Goal: Task Accomplishment & Management: Manage account settings

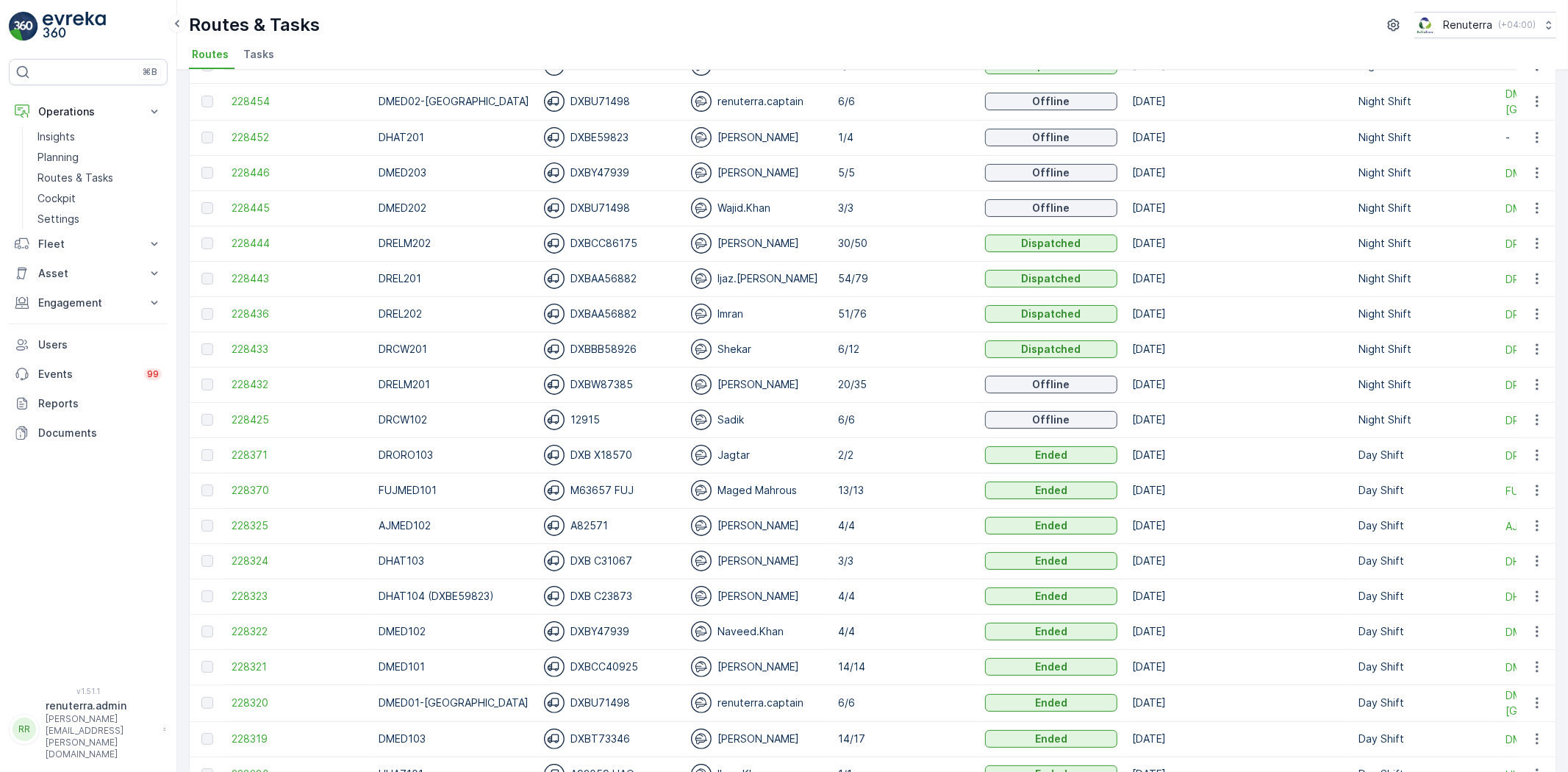
scroll to position [164, 0]
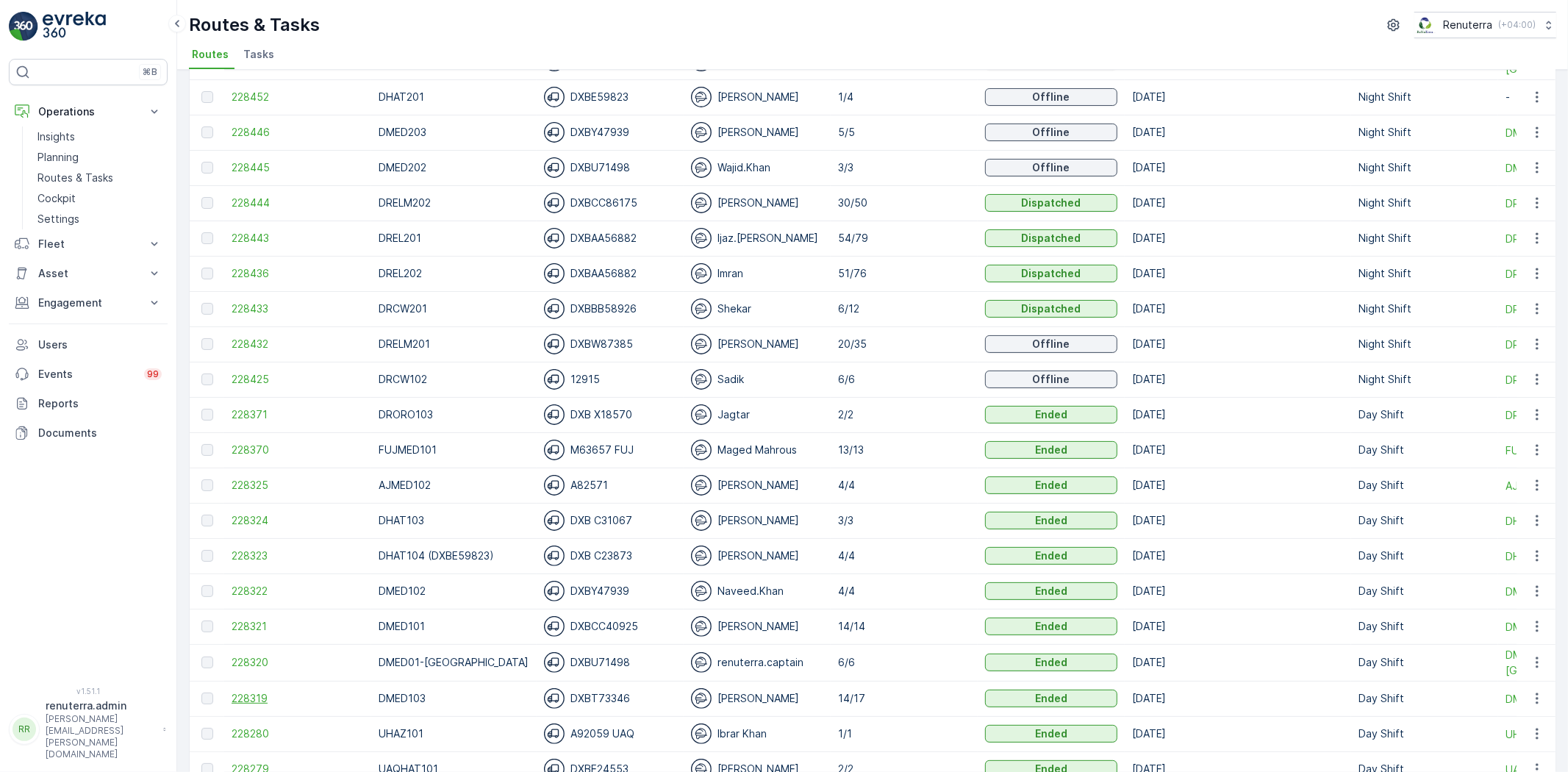
click at [257, 702] on span "228319" at bounding box center [298, 699] width 133 height 15
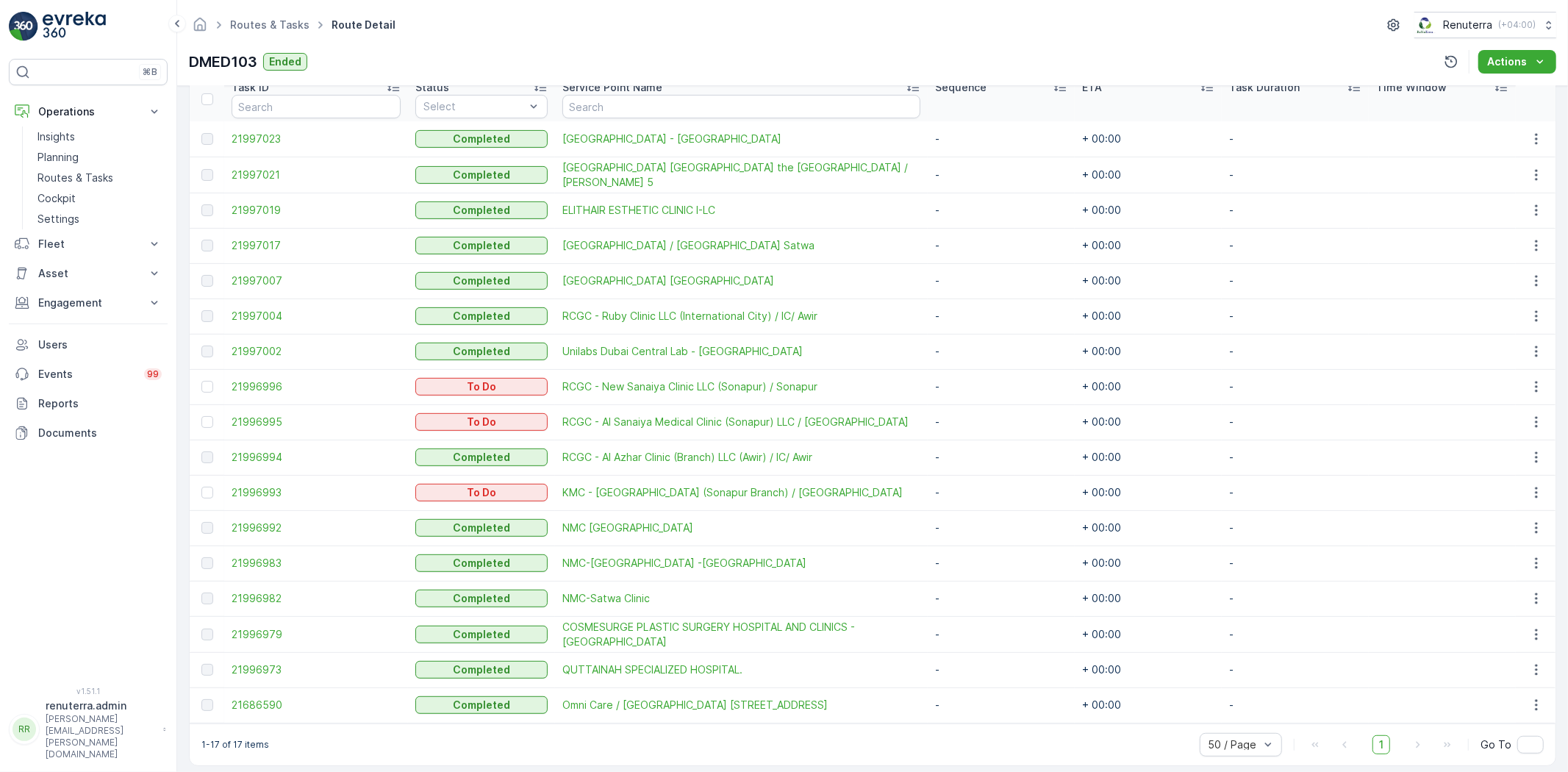
scroll to position [421, 0]
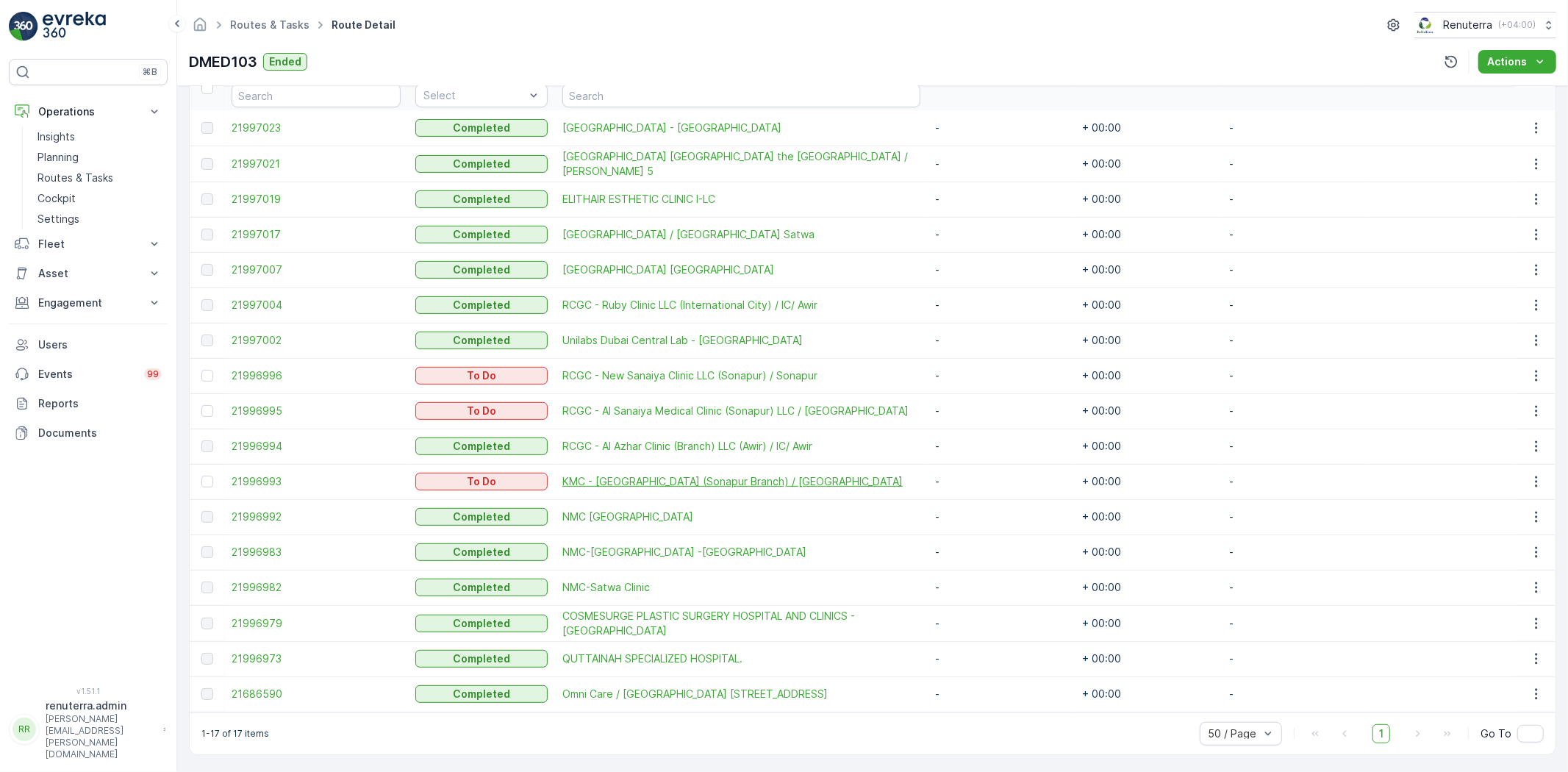
click at [633, 478] on span "KMC - Karama Medical Center (Sonapur Branch) / Sonapur" at bounding box center [741, 481] width 358 height 15
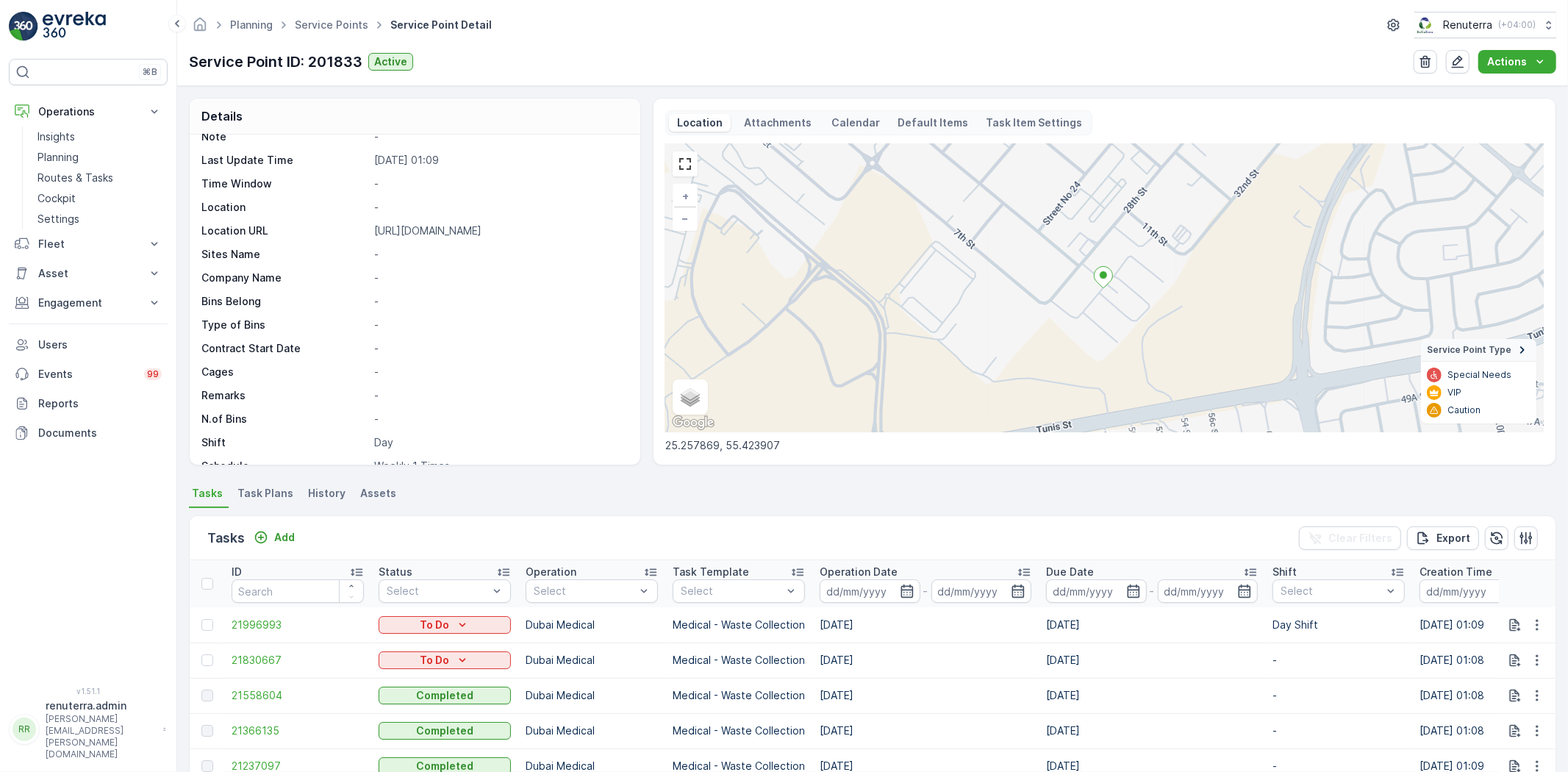
scroll to position [159, 0]
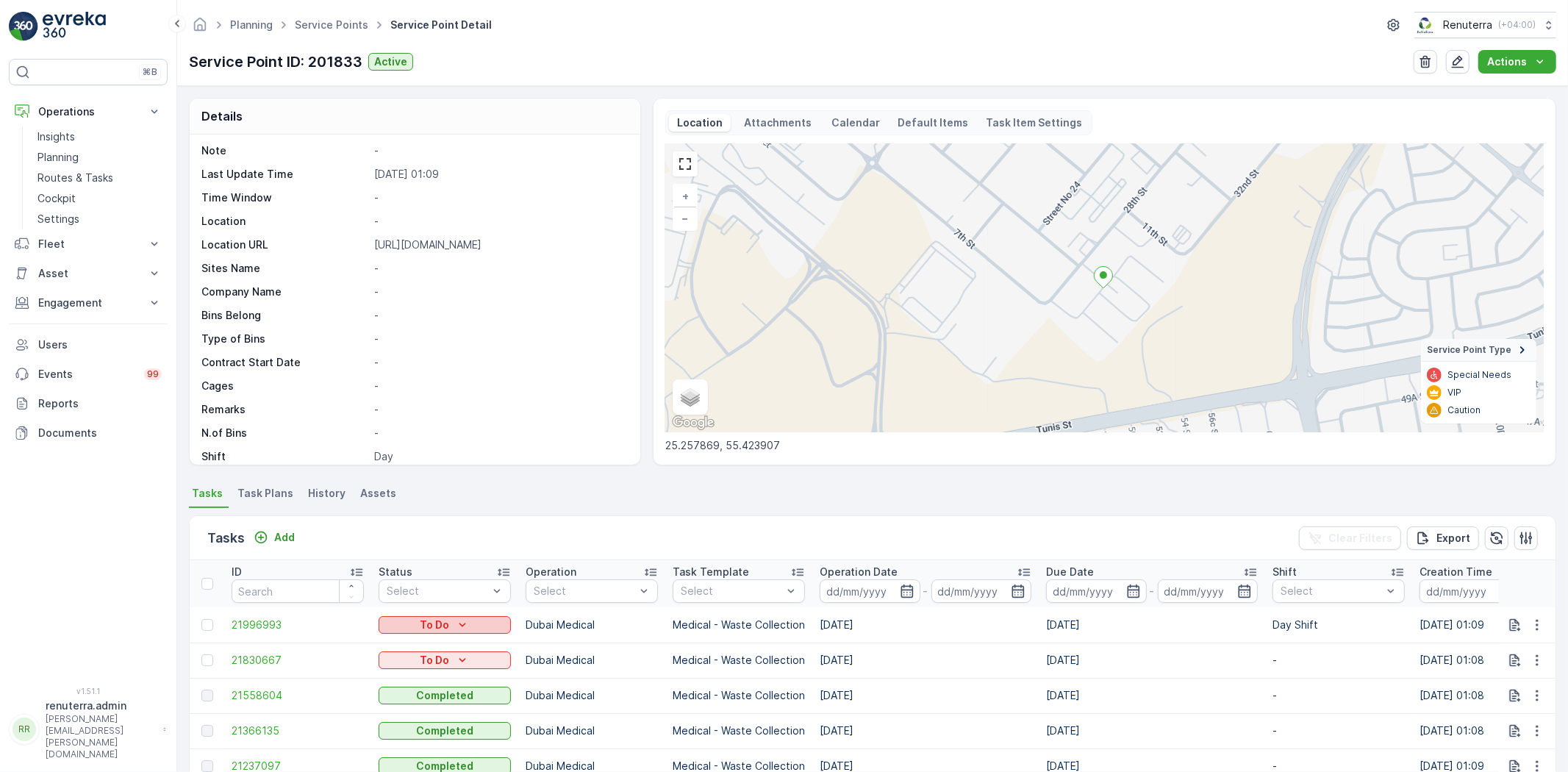
click at [483, 623] on div "To Do" at bounding box center [445, 625] width 120 height 15
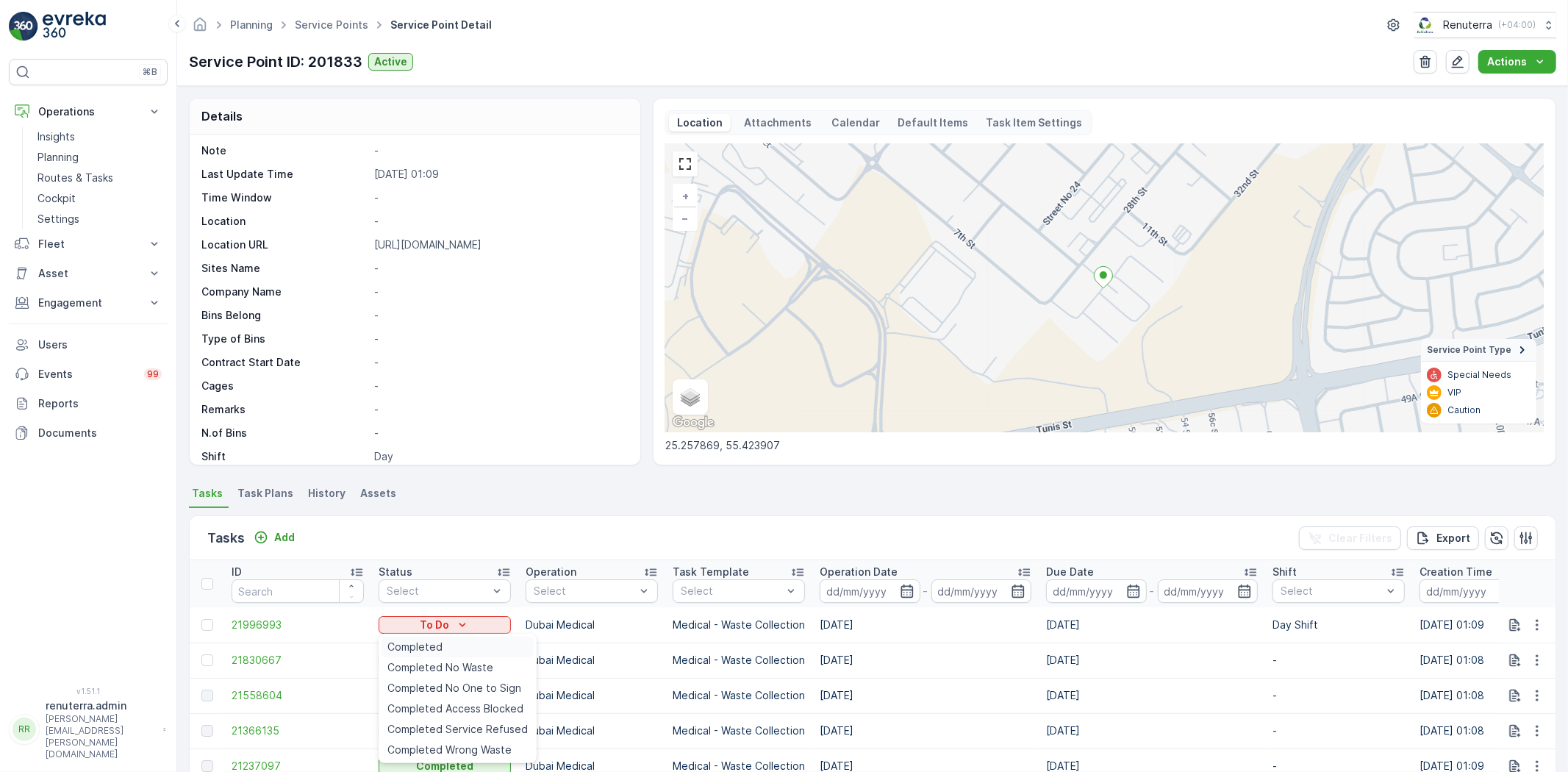
click at [453, 645] on div "Completed" at bounding box center [458, 646] width 152 height 20
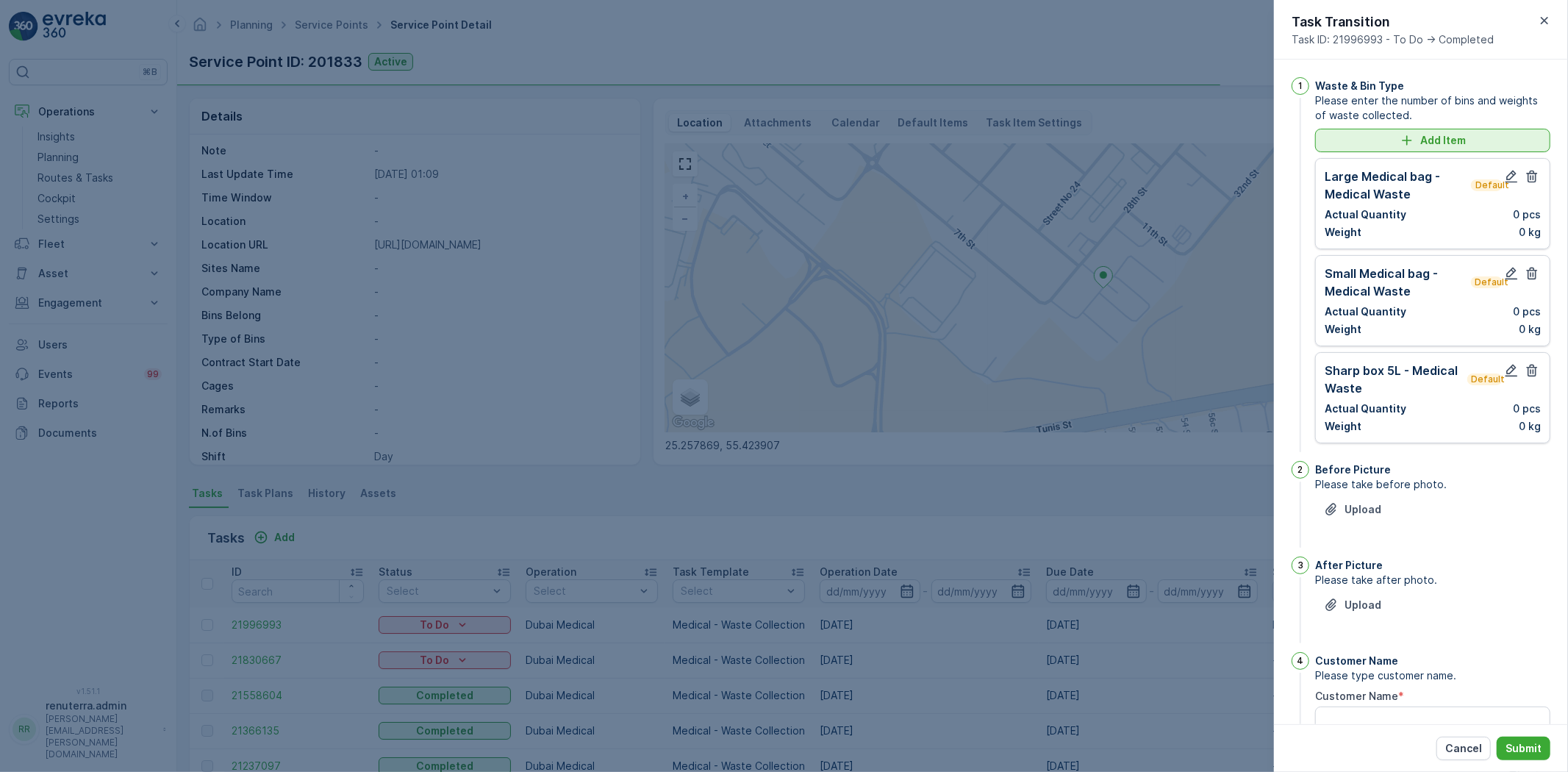
click at [1394, 142] on div "Add Item" at bounding box center [1433, 141] width 217 height 15
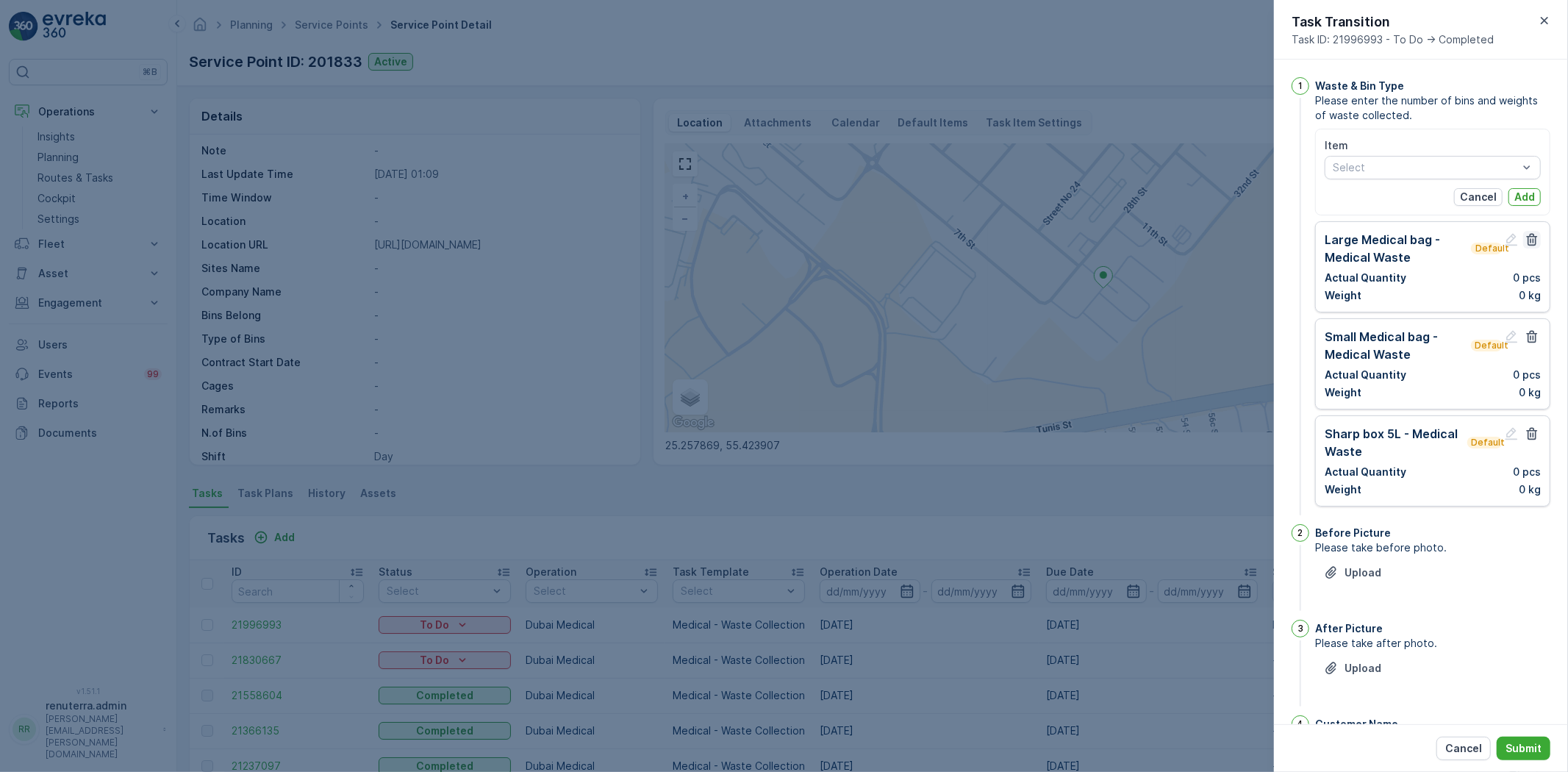
click at [1527, 238] on icon "button" at bounding box center [1532, 240] width 15 height 15
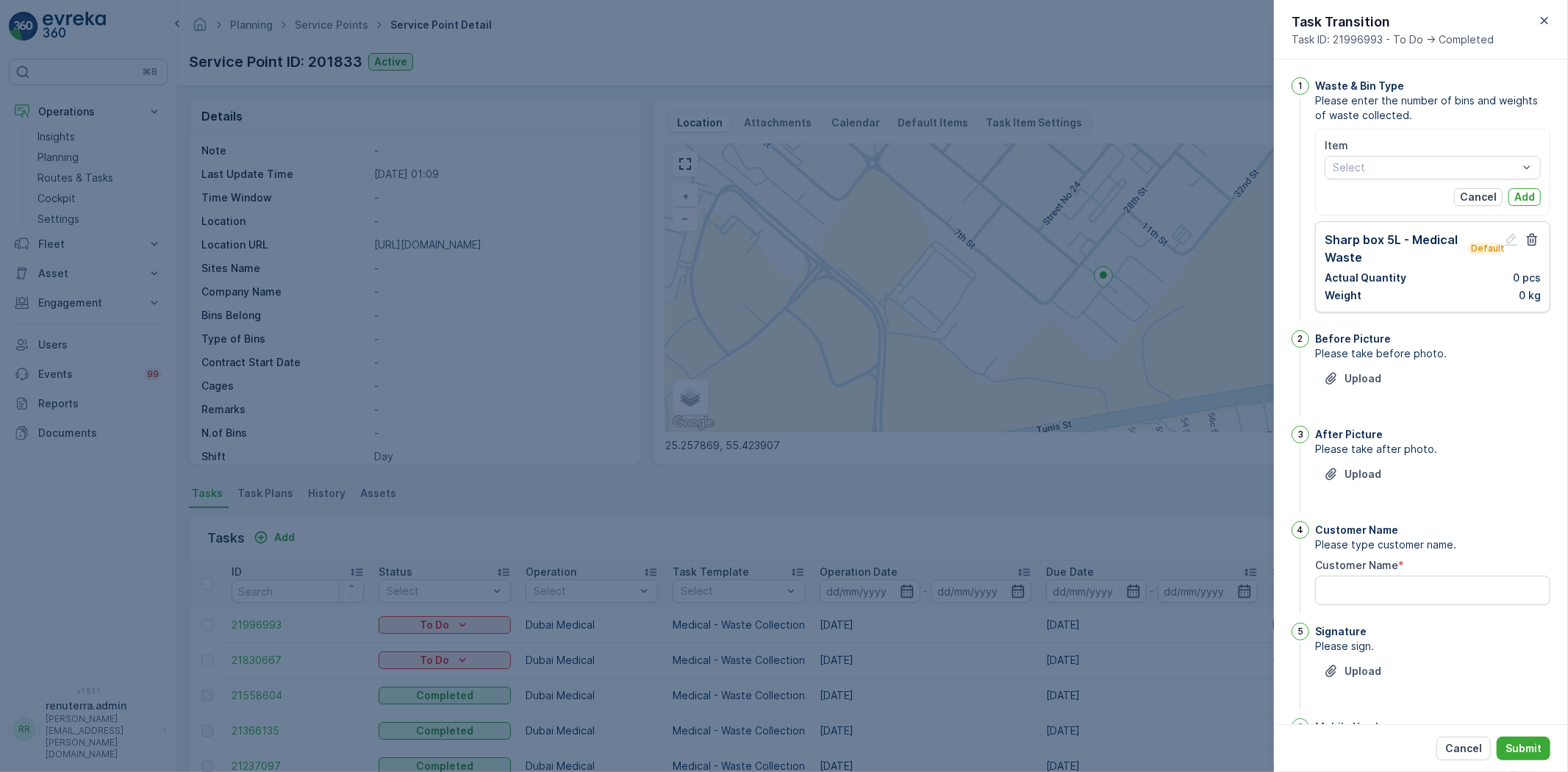
click at [1527, 238] on icon "button" at bounding box center [1532, 240] width 15 height 15
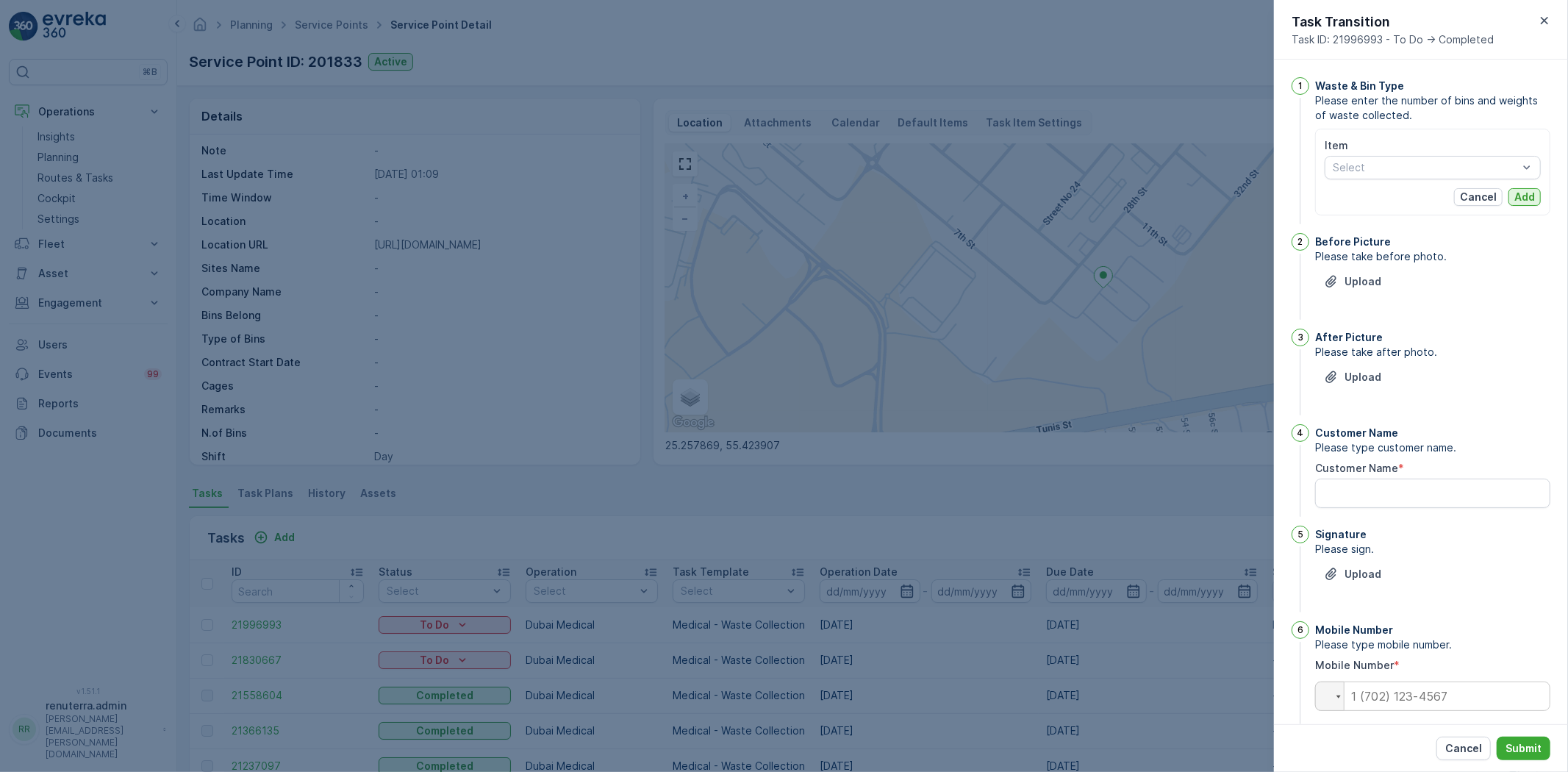
click at [1520, 193] on p "Add" at bounding box center [1524, 197] width 20 height 15
click at [1395, 178] on div "Select" at bounding box center [1433, 167] width 216 height 24
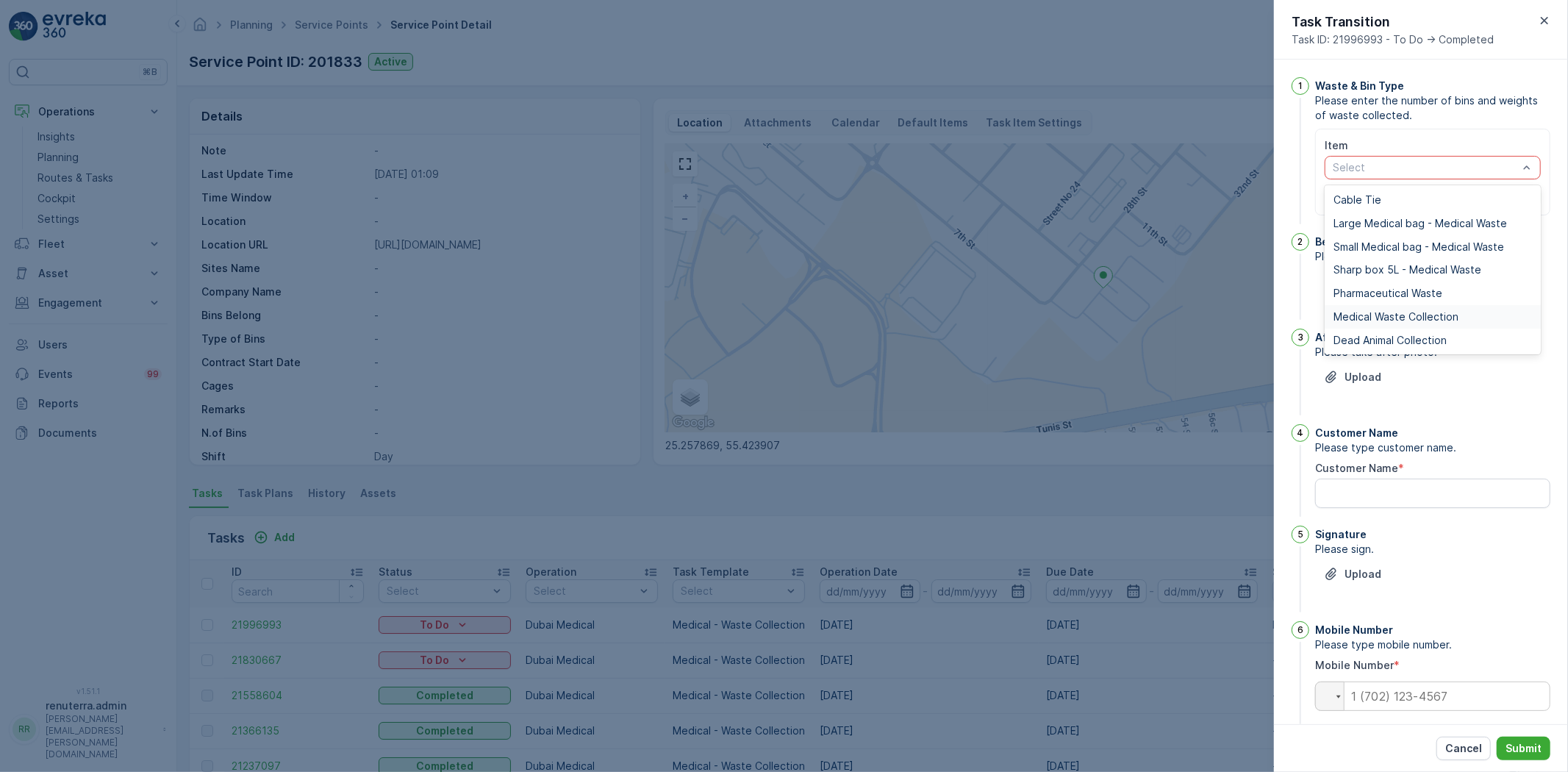
click at [1387, 307] on div "Medical Waste Collection" at bounding box center [1433, 317] width 216 height 24
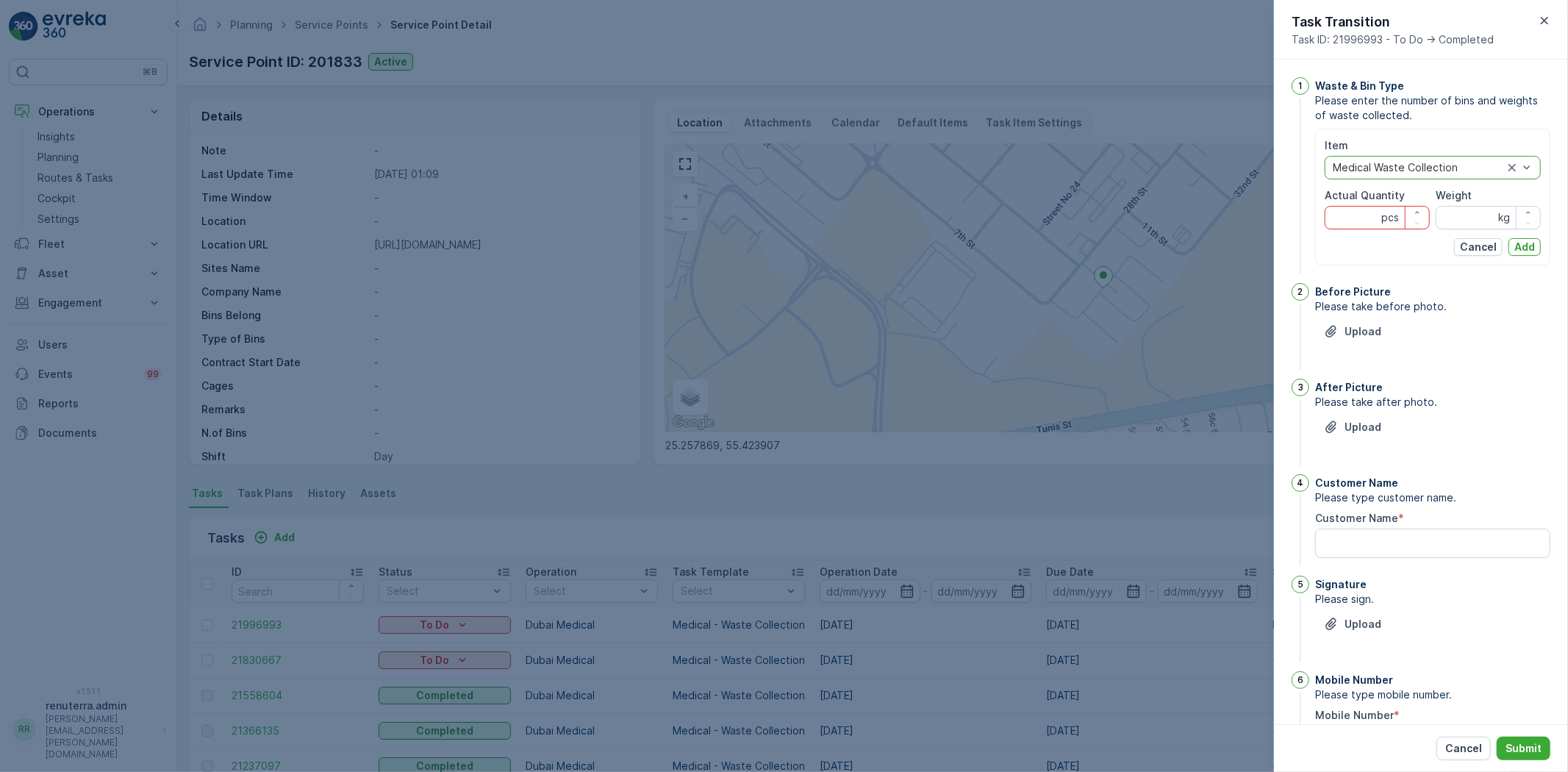
click at [1345, 211] on Quantity "Actual Quantity" at bounding box center [1377, 218] width 105 height 24
type Quantity "6"
click at [1445, 217] on input "Weight" at bounding box center [1488, 218] width 105 height 24
type input "35"
click at [1516, 248] on p "Add" at bounding box center [1524, 247] width 20 height 15
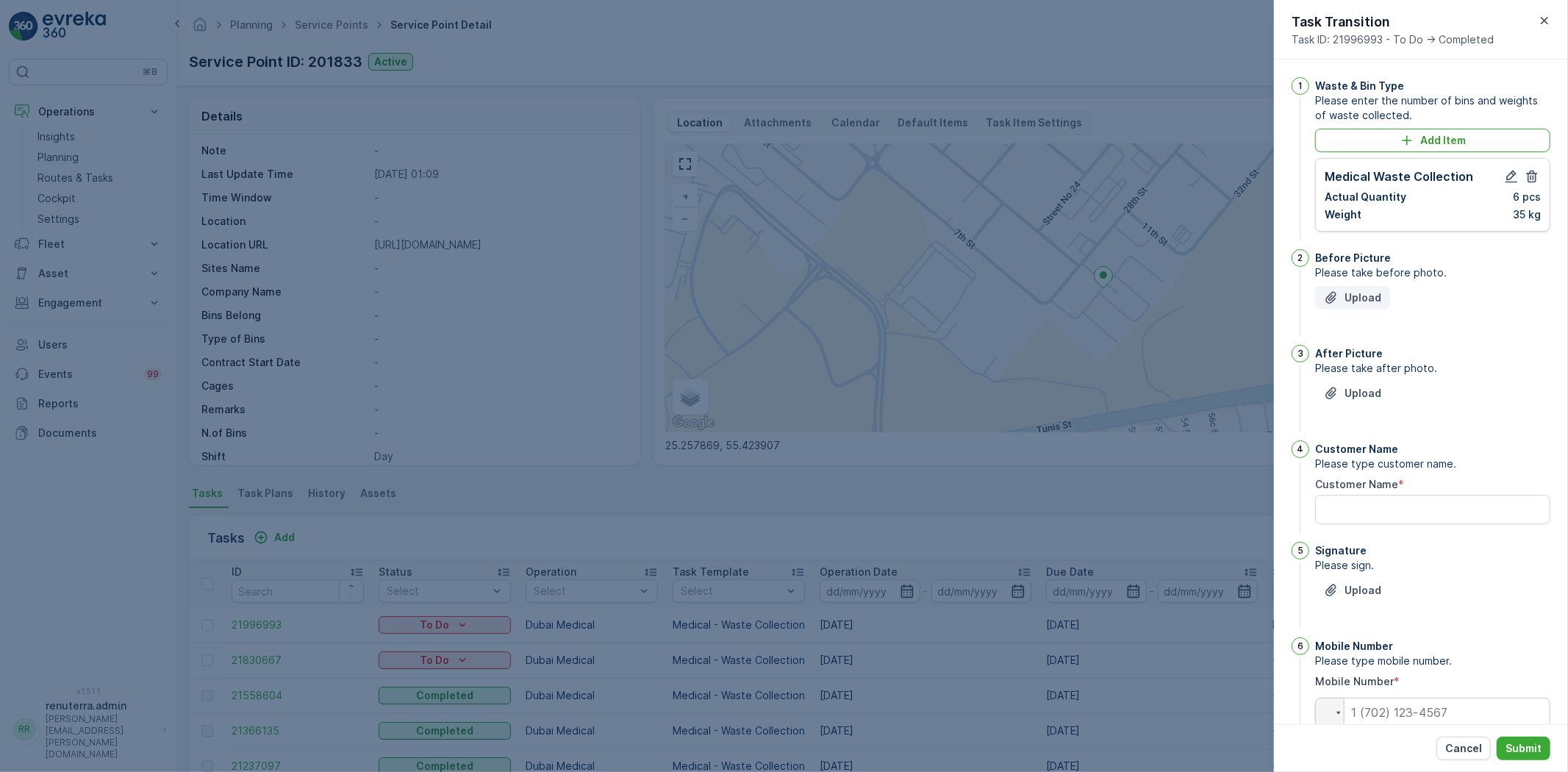
click at [1356, 293] on p "Upload" at bounding box center [1363, 297] width 37 height 15
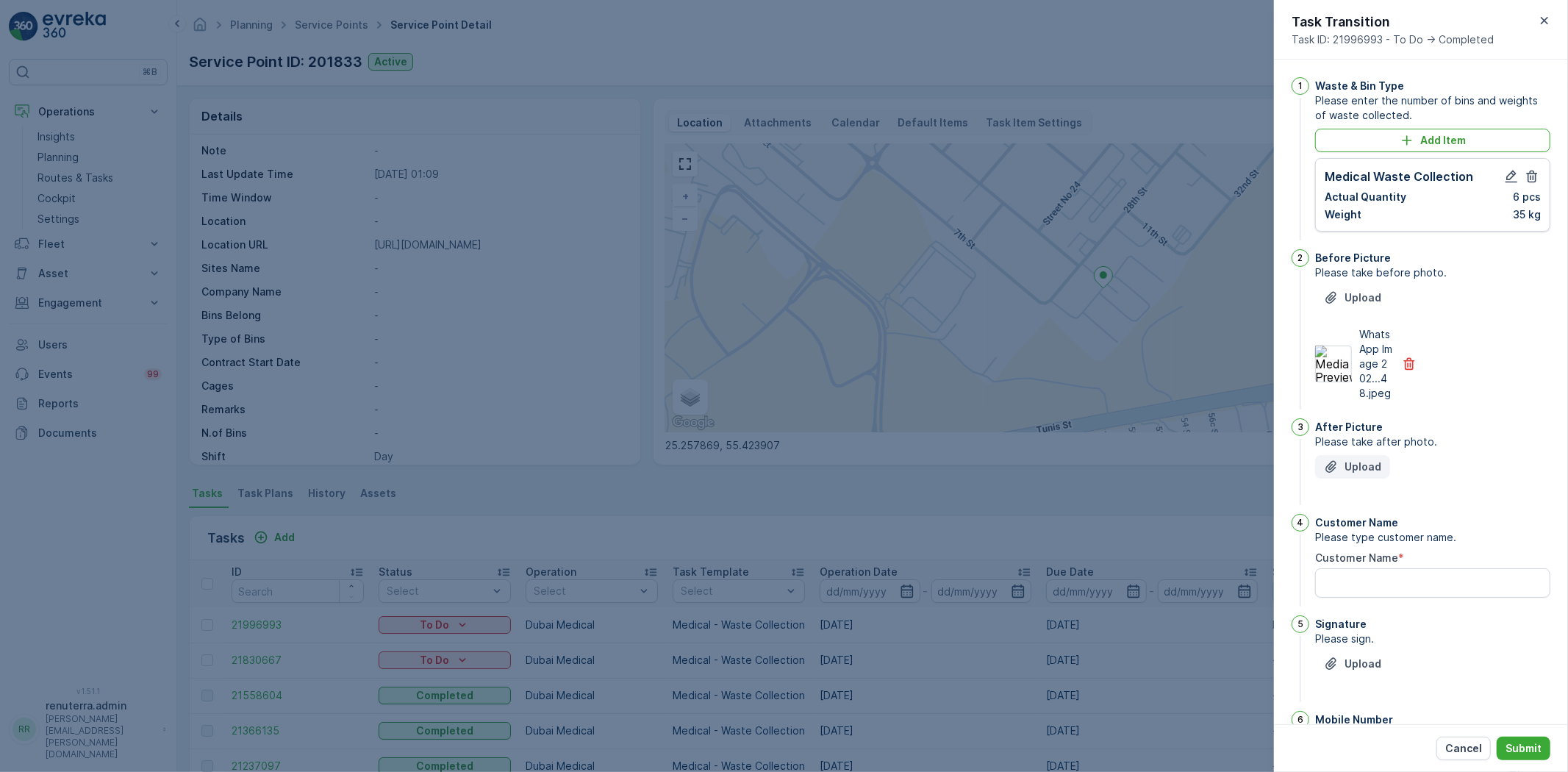
click at [1339, 474] on div "Upload" at bounding box center [1352, 467] width 57 height 15
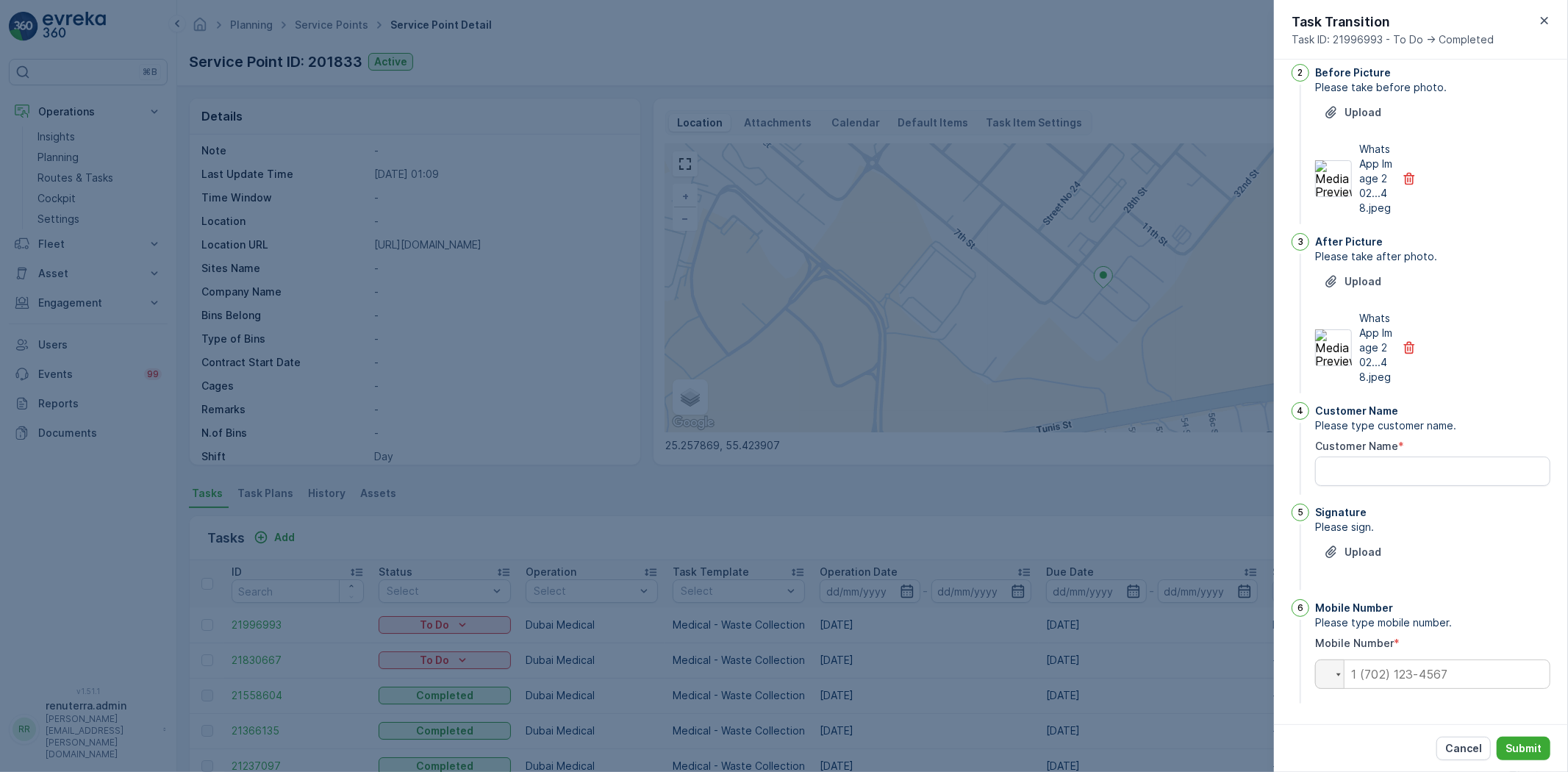
scroll to position [215, 0]
click at [1393, 475] on Name "Customer Name" at bounding box center [1433, 470] width 235 height 29
click at [1347, 462] on Name "karma medical center" at bounding box center [1433, 470] width 235 height 29
type Name "karama medical center"
click at [1400, 667] on input "tel" at bounding box center [1433, 674] width 235 height 29
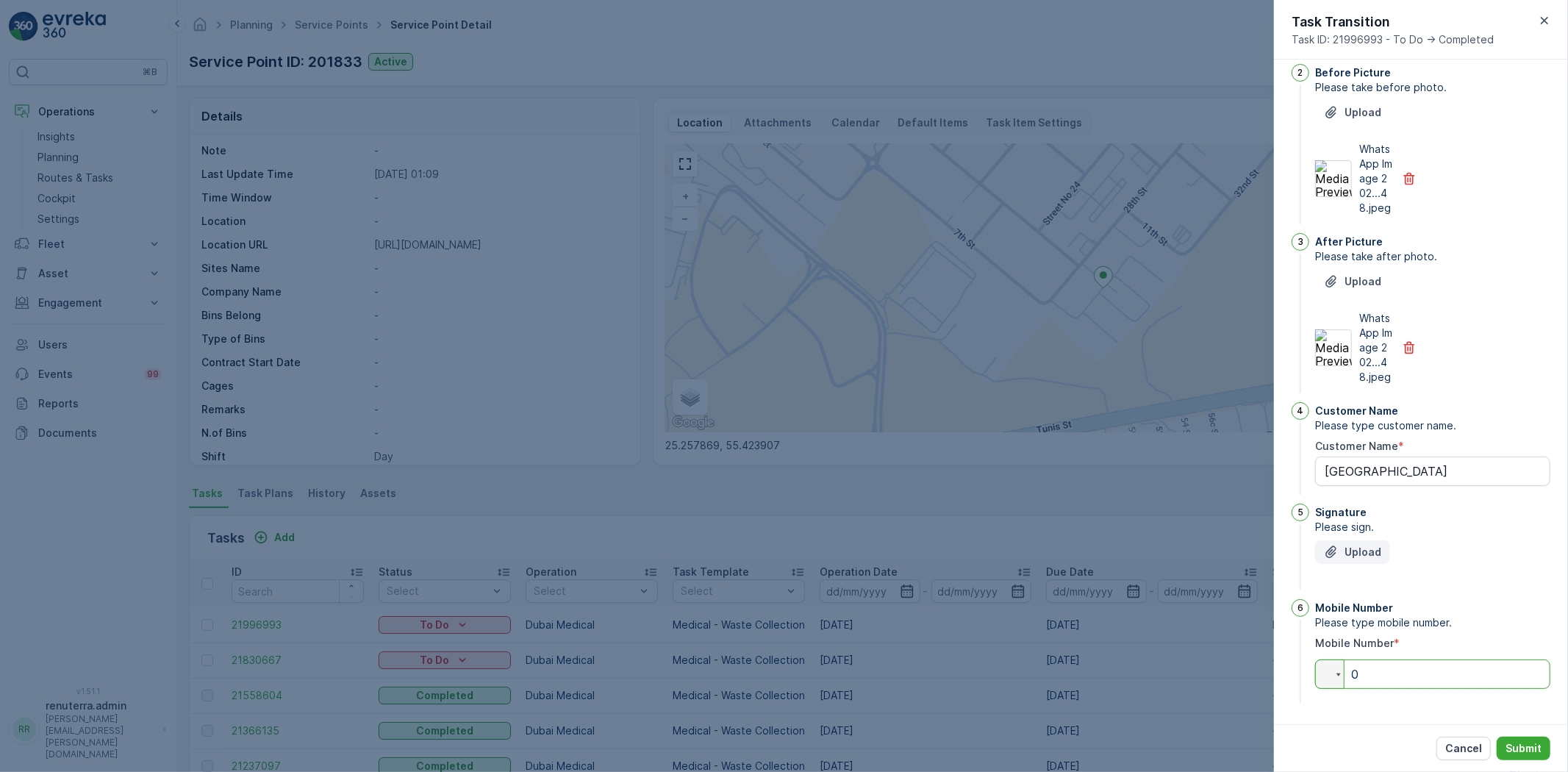
type input "0"
click at [1361, 553] on p "Upload" at bounding box center [1363, 552] width 37 height 15
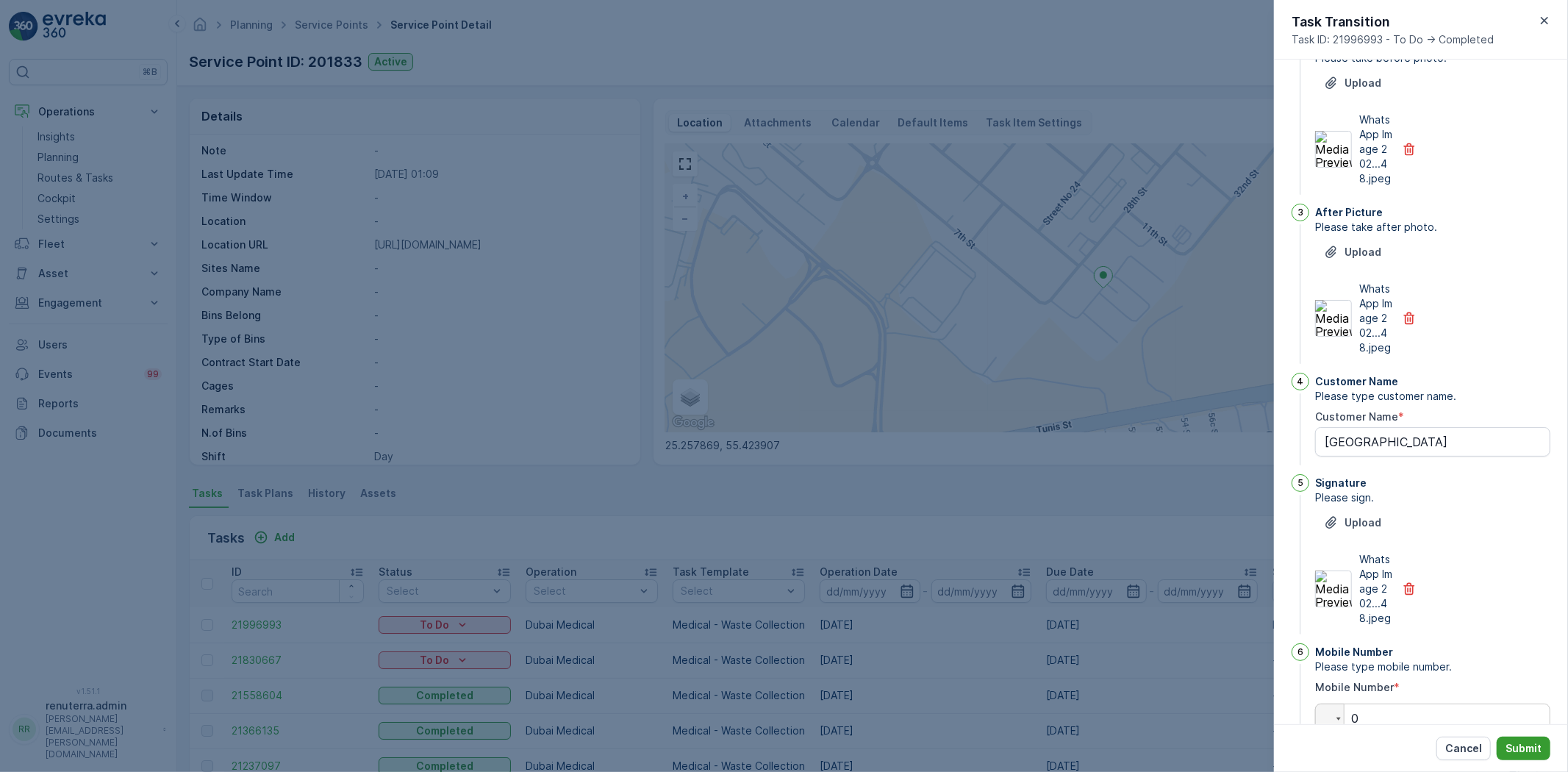
click at [1534, 739] on button "Submit" at bounding box center [1523, 748] width 54 height 24
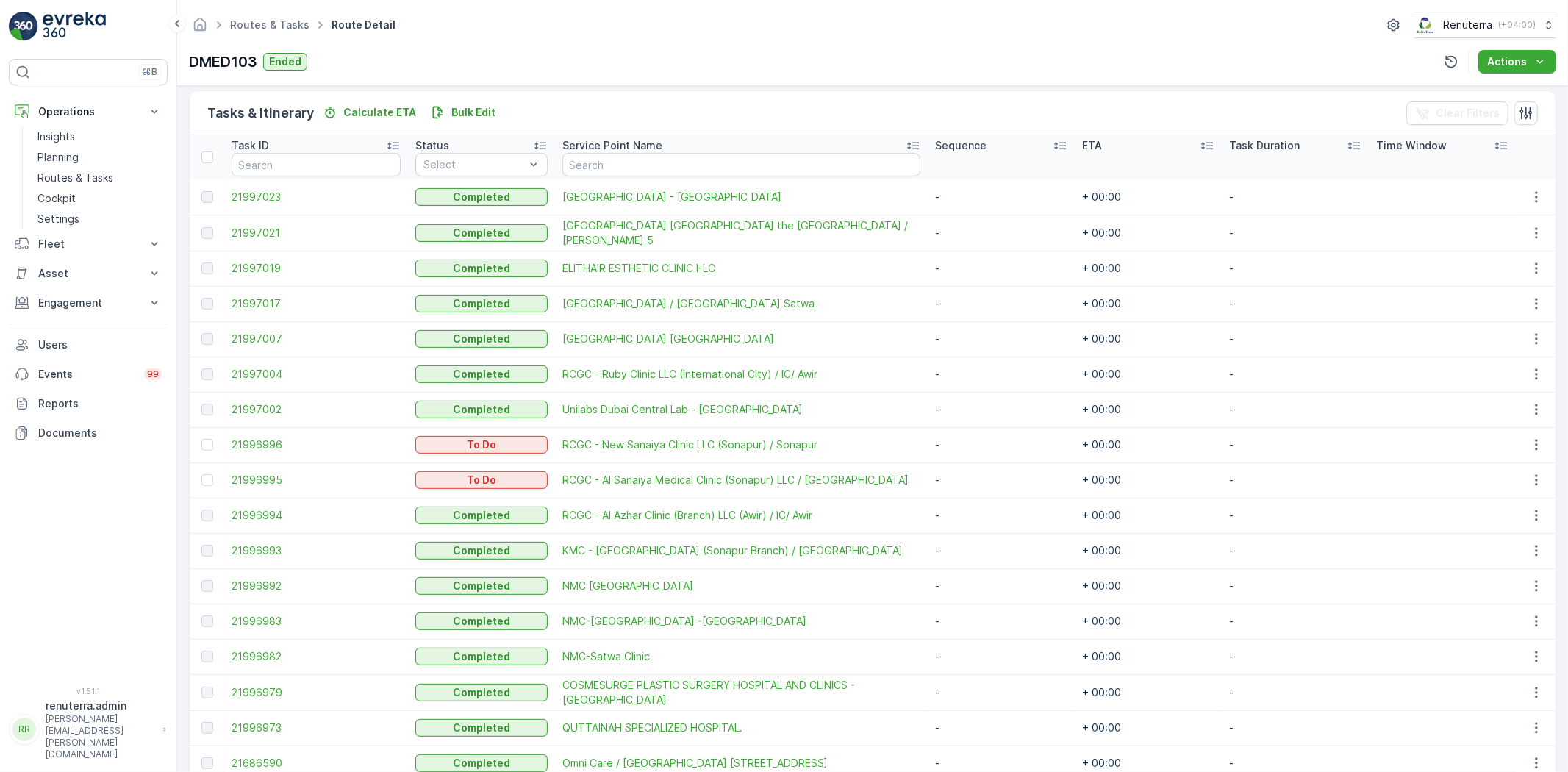
scroll to position [421, 0]
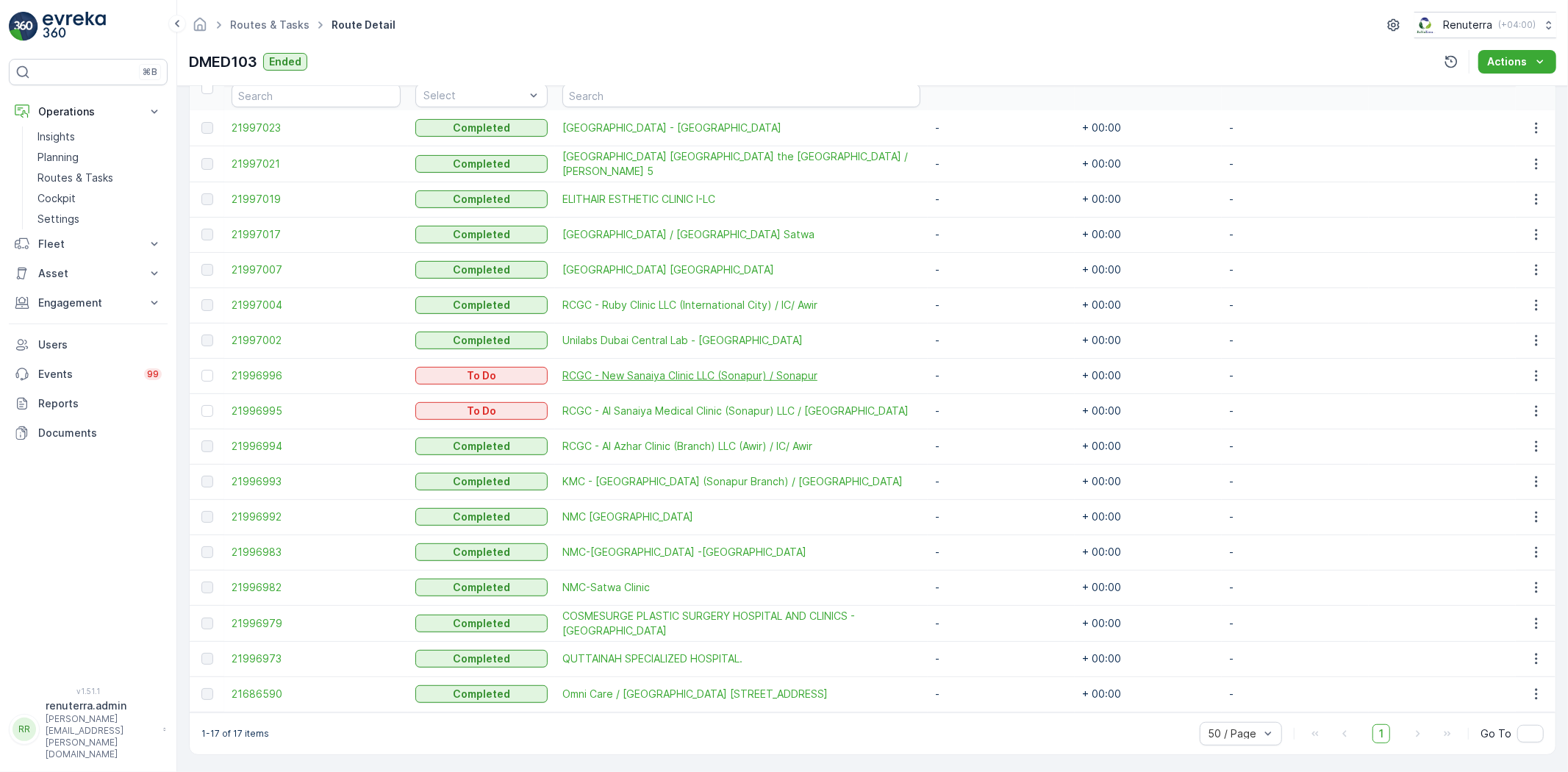
click at [715, 373] on span "RCGC - New Sanaiya Clinic LLC (Sonapur) / Sonapur" at bounding box center [741, 376] width 358 height 15
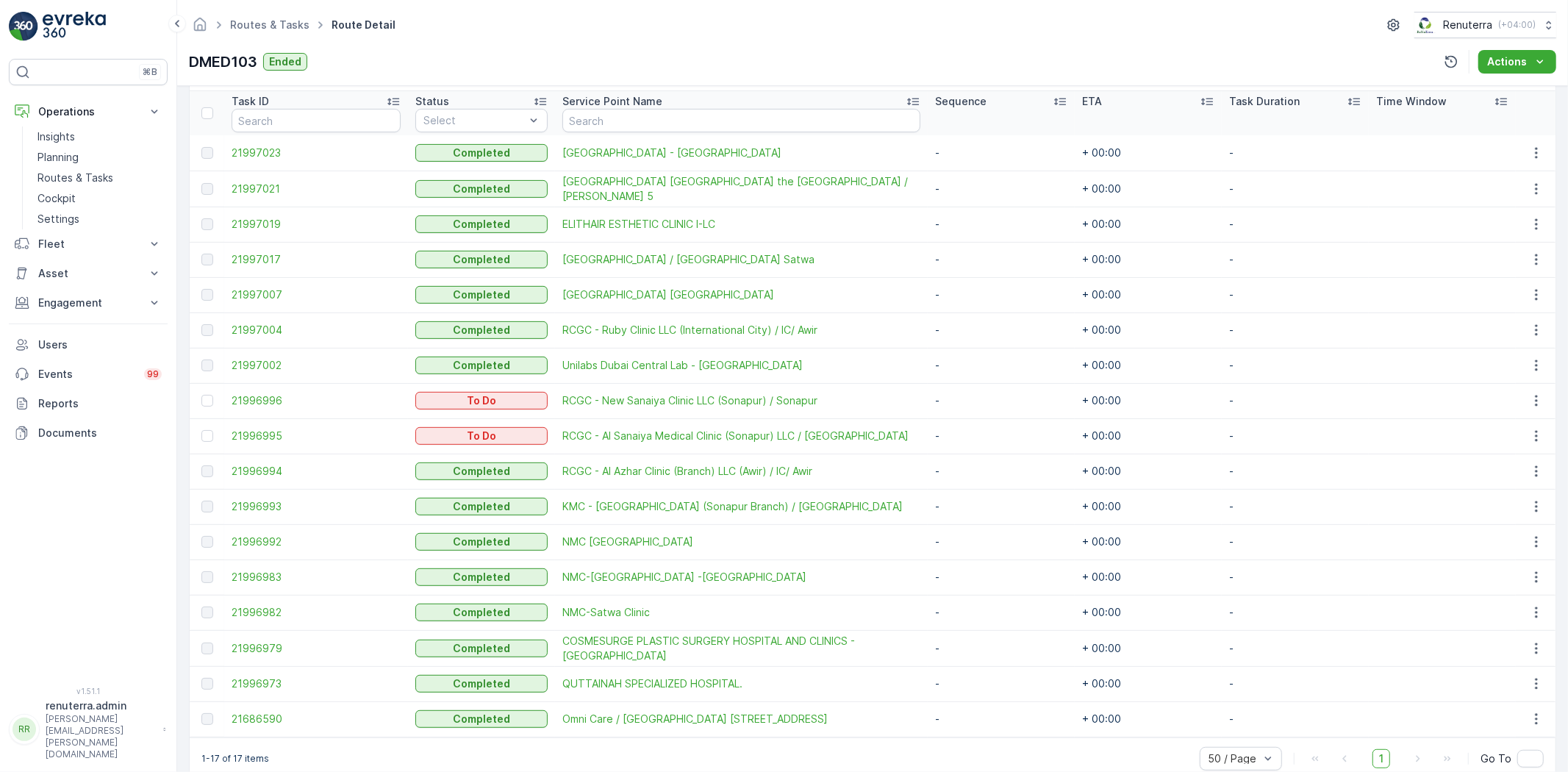
scroll to position [409, 0]
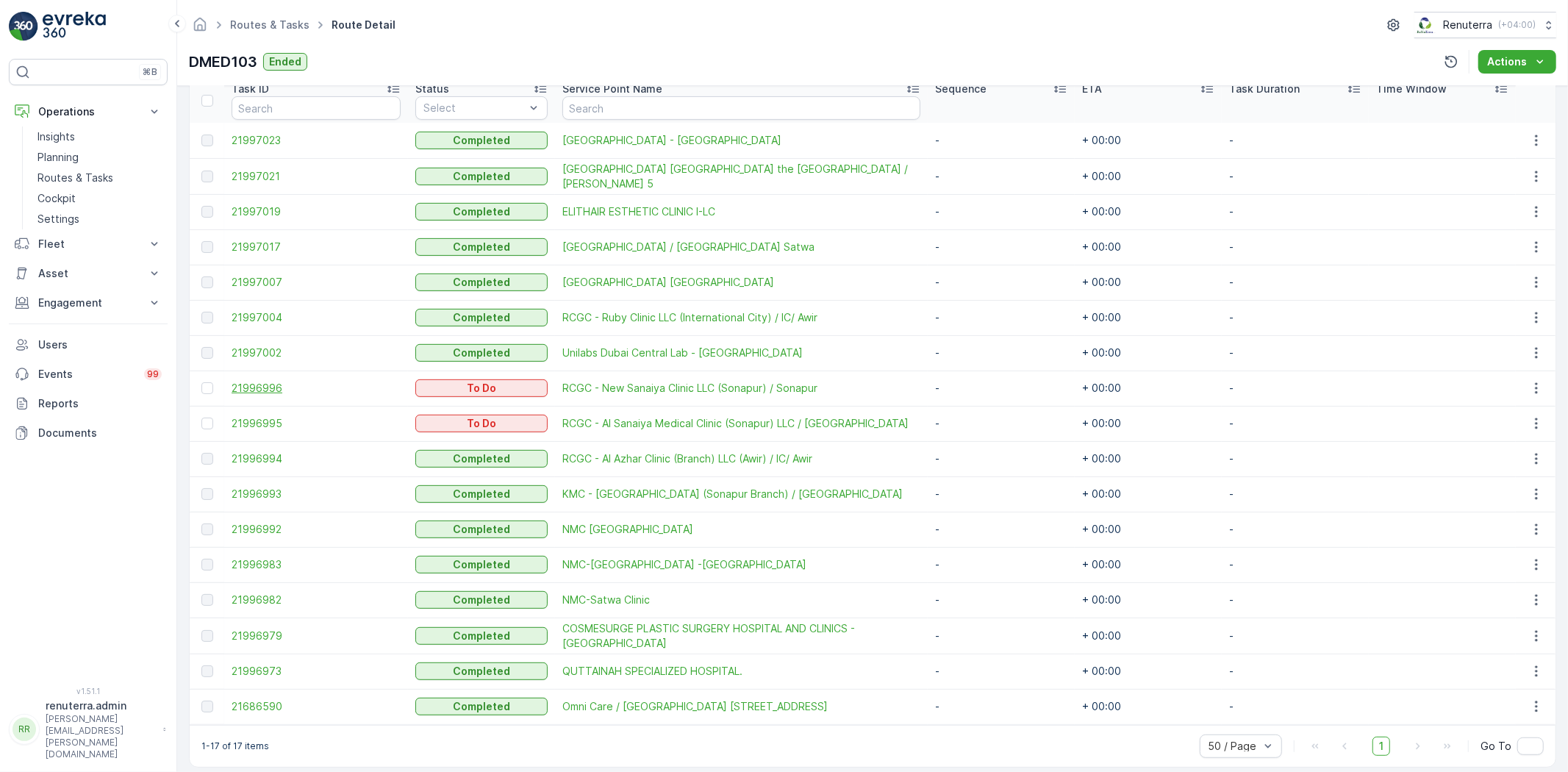
click at [245, 383] on span "21996996" at bounding box center [316, 388] width 169 height 15
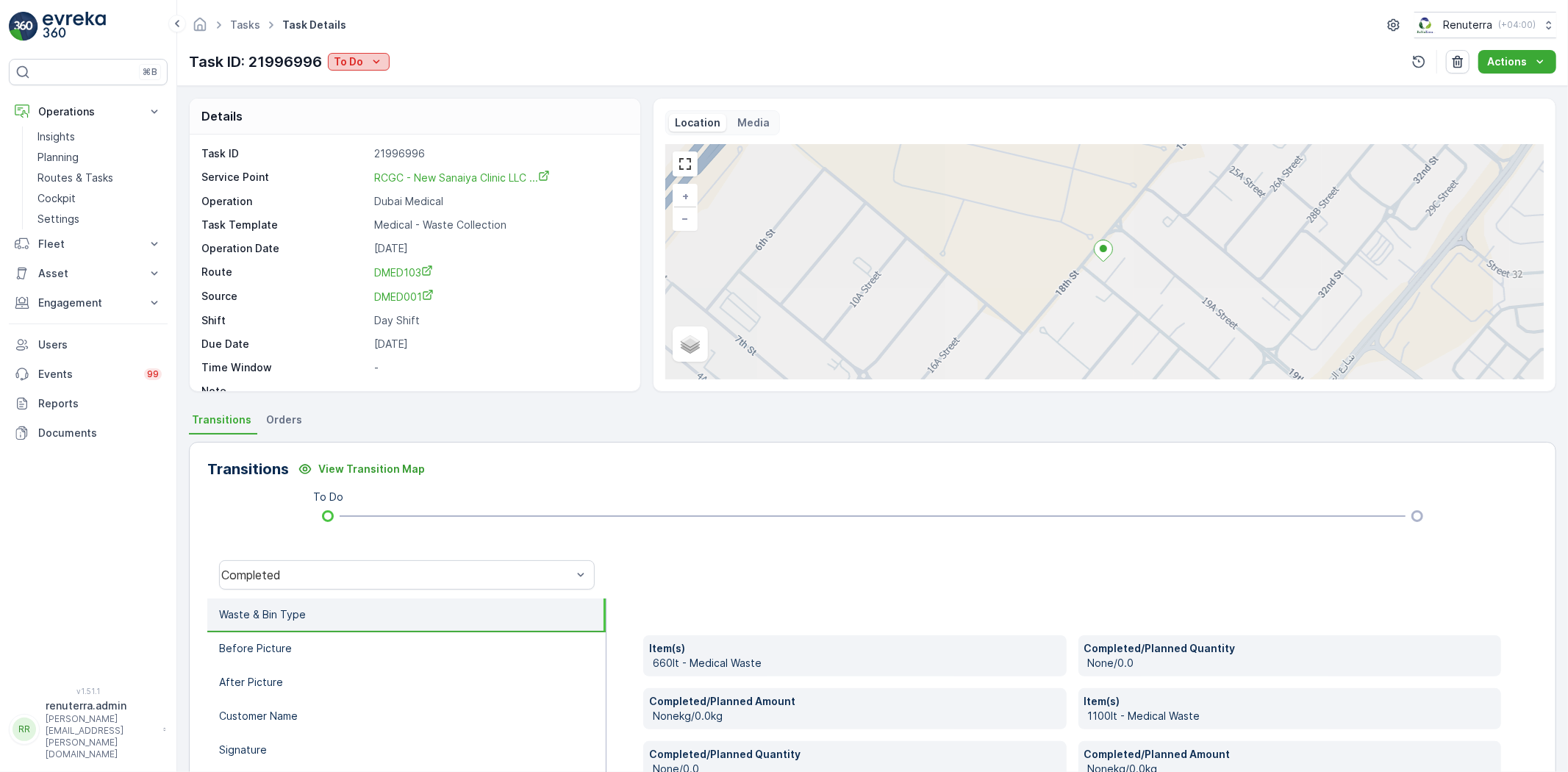
click at [351, 65] on p "To Do" at bounding box center [348, 62] width 29 height 15
click at [365, 84] on span "Completed" at bounding box center [364, 83] width 55 height 15
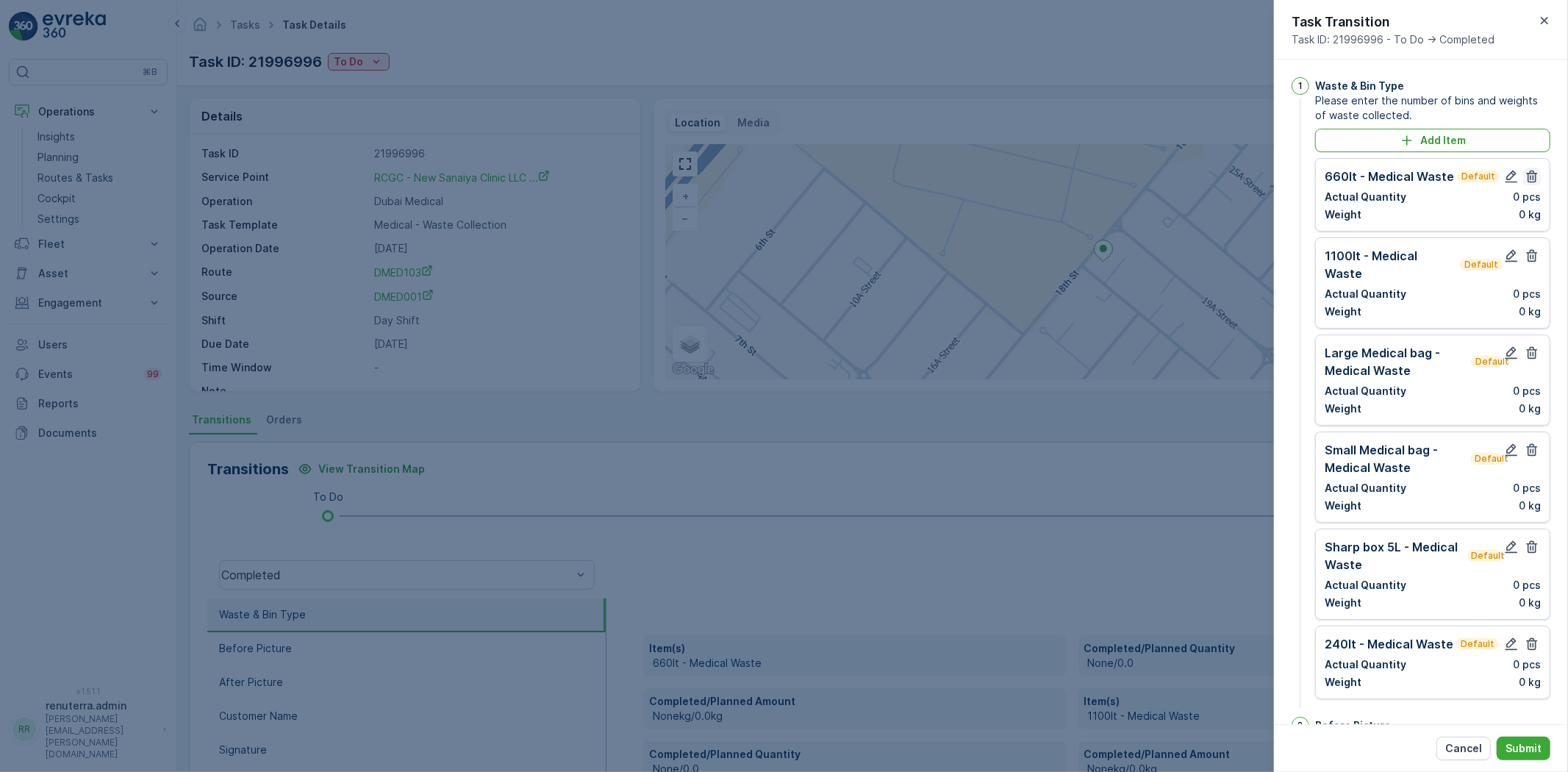
click at [1526, 179] on icon "button" at bounding box center [1532, 177] width 11 height 12
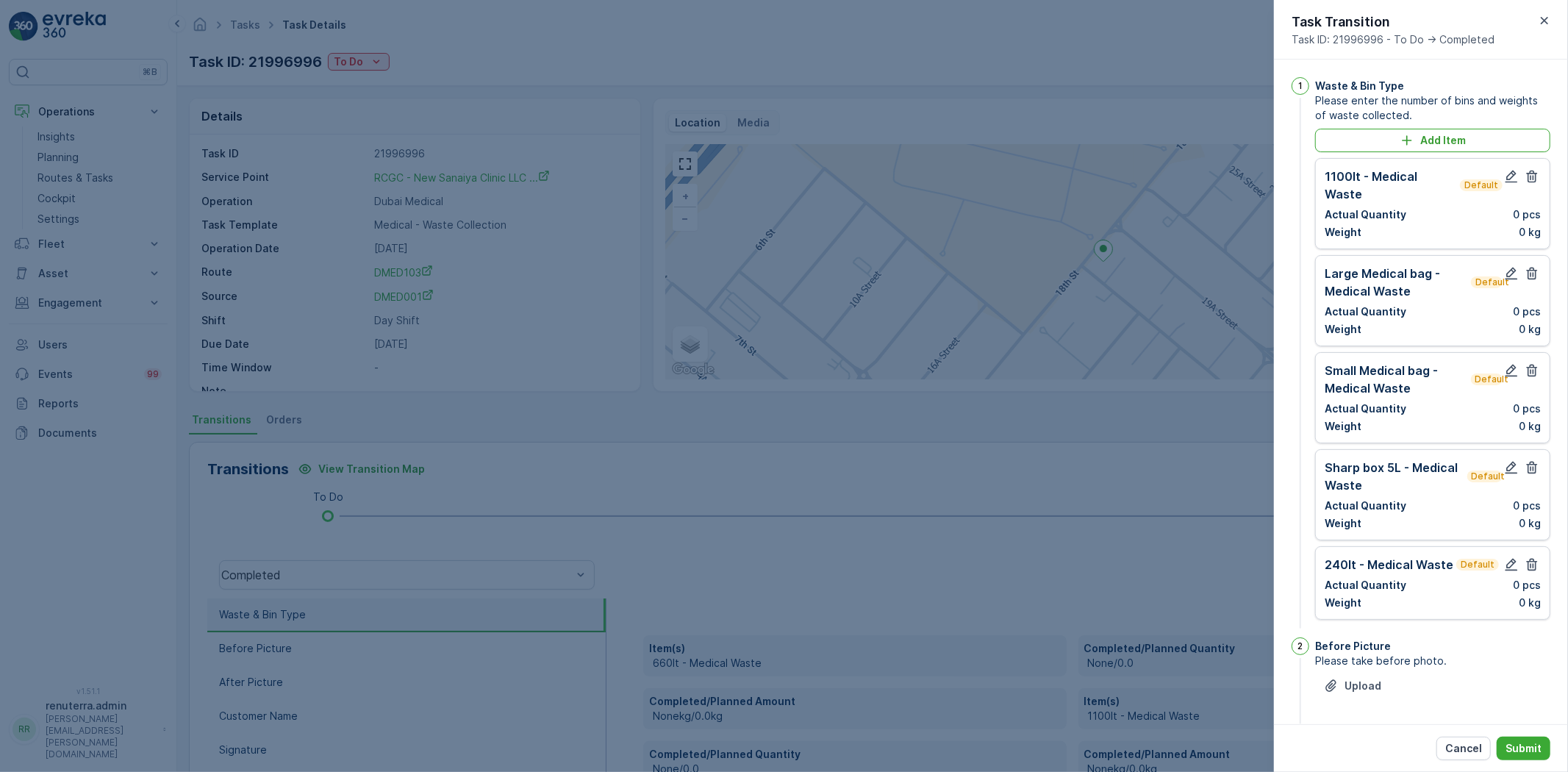
click at [1526, 179] on icon "button" at bounding box center [1532, 177] width 11 height 12
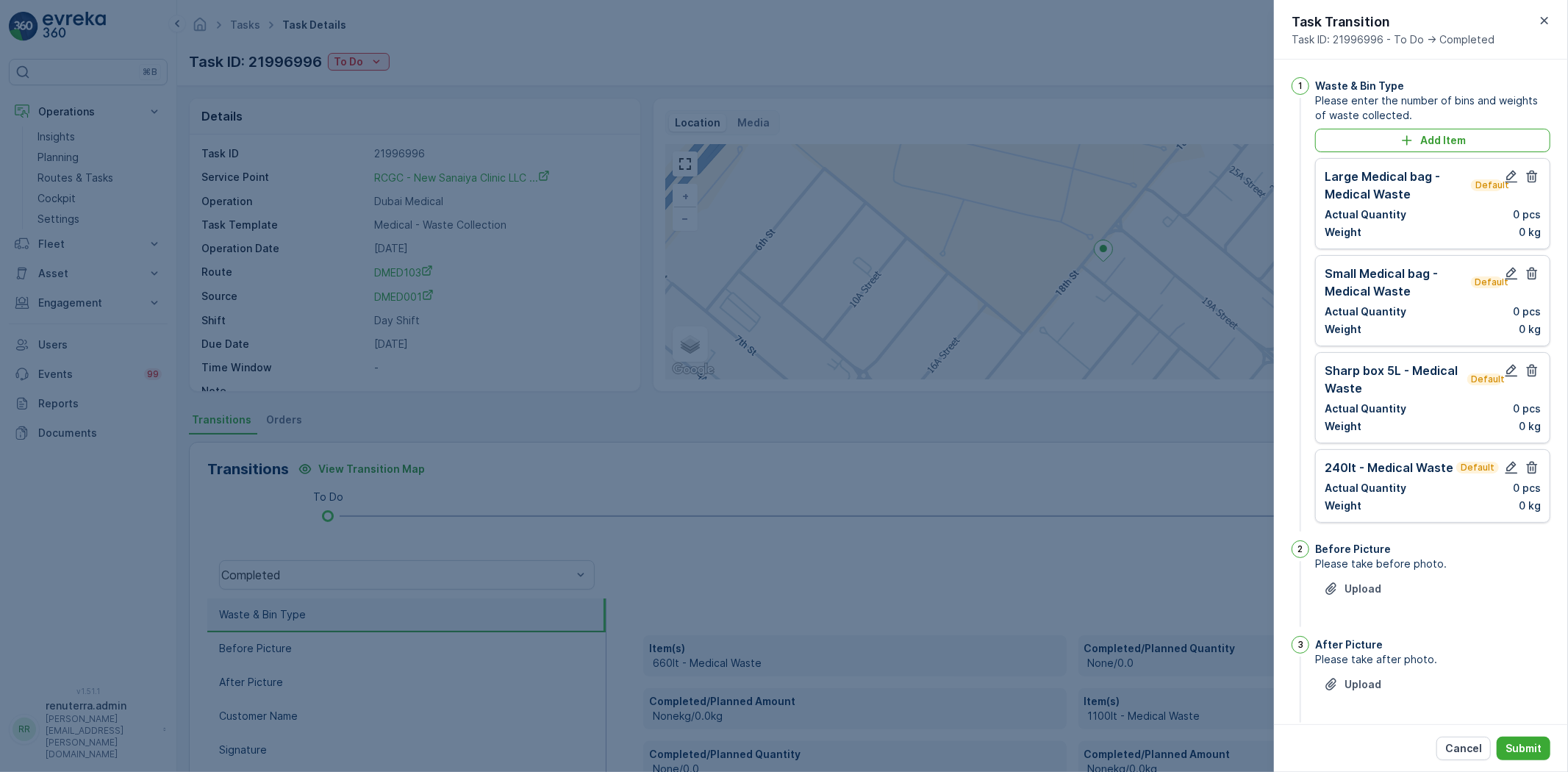
click at [1526, 179] on icon "button" at bounding box center [1532, 177] width 11 height 12
click at [1526, 268] on icon "button" at bounding box center [1532, 274] width 11 height 12
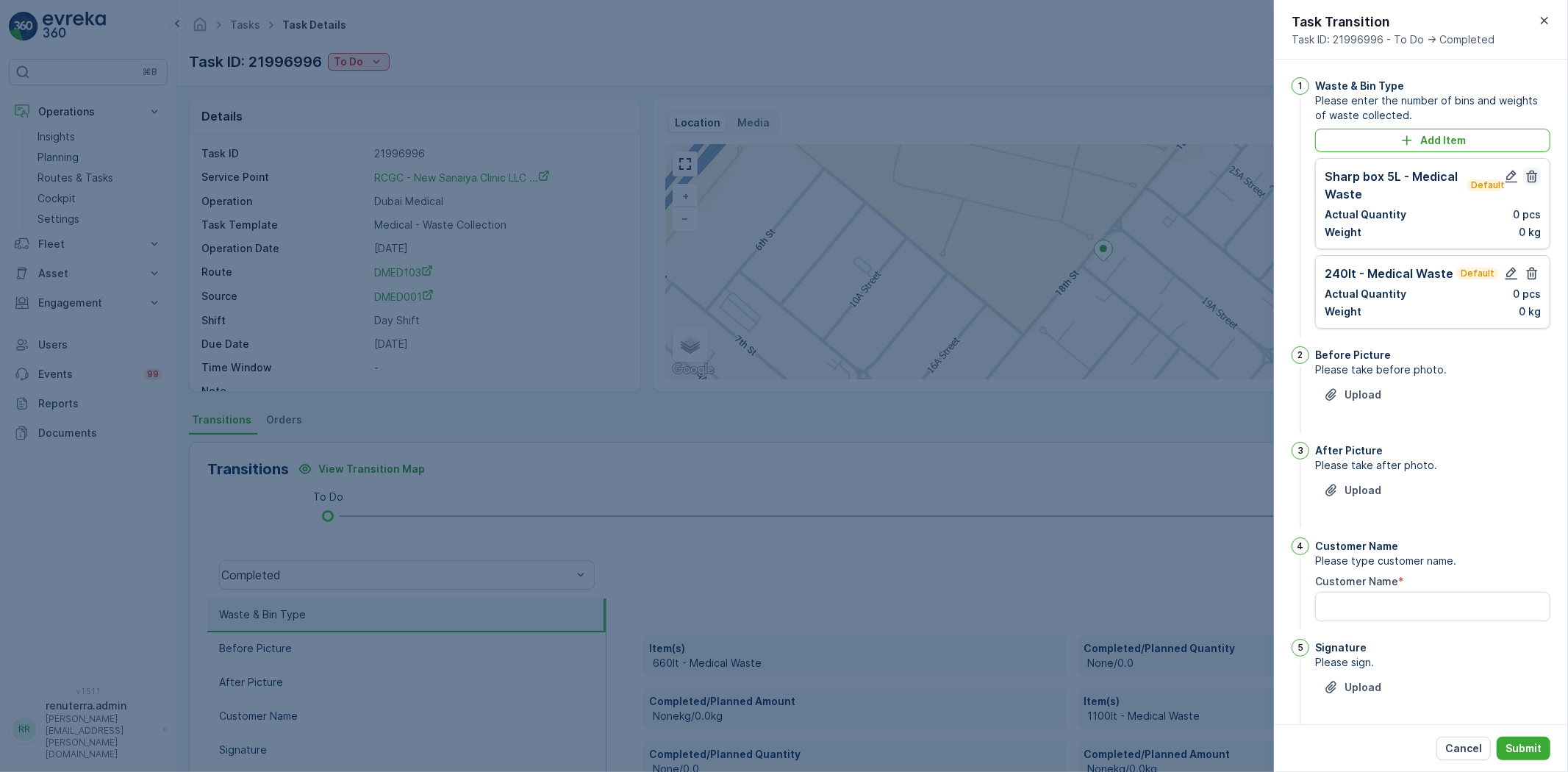
click at [1526, 178] on icon "button" at bounding box center [1532, 177] width 11 height 12
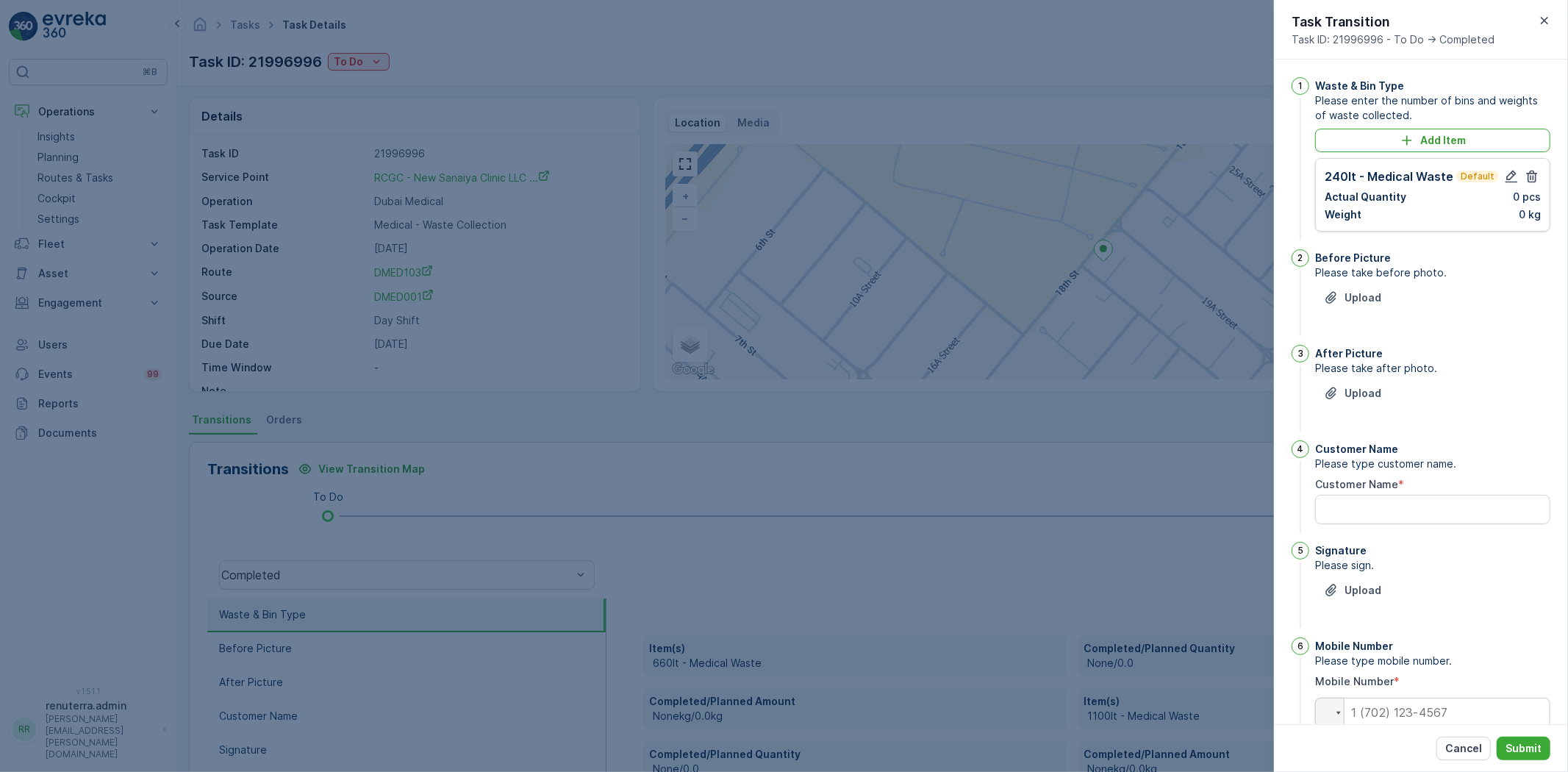
click at [1526, 178] on icon "button" at bounding box center [1532, 177] width 11 height 12
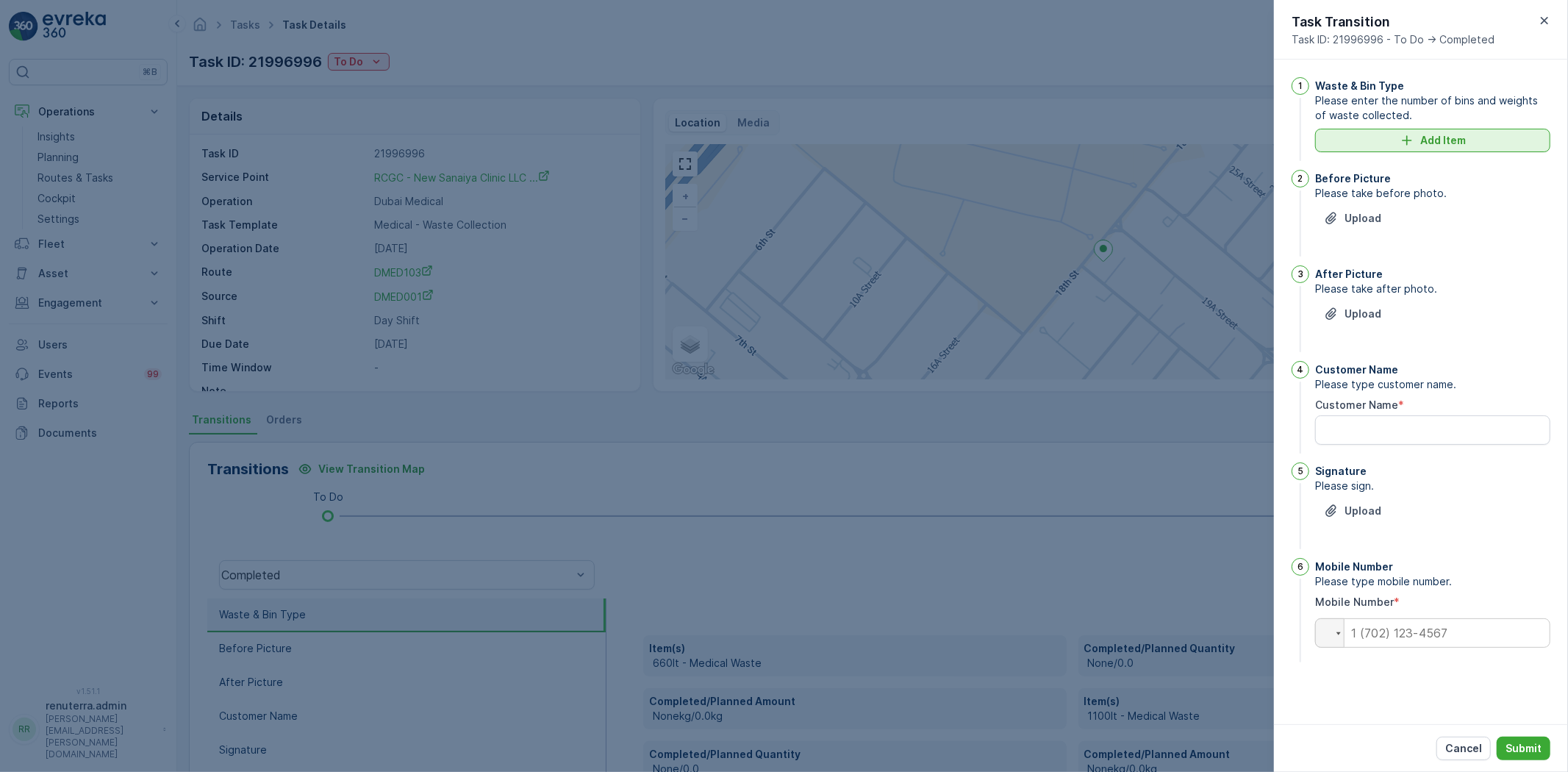
click at [1464, 129] on button "Add Item" at bounding box center [1433, 141] width 235 height 24
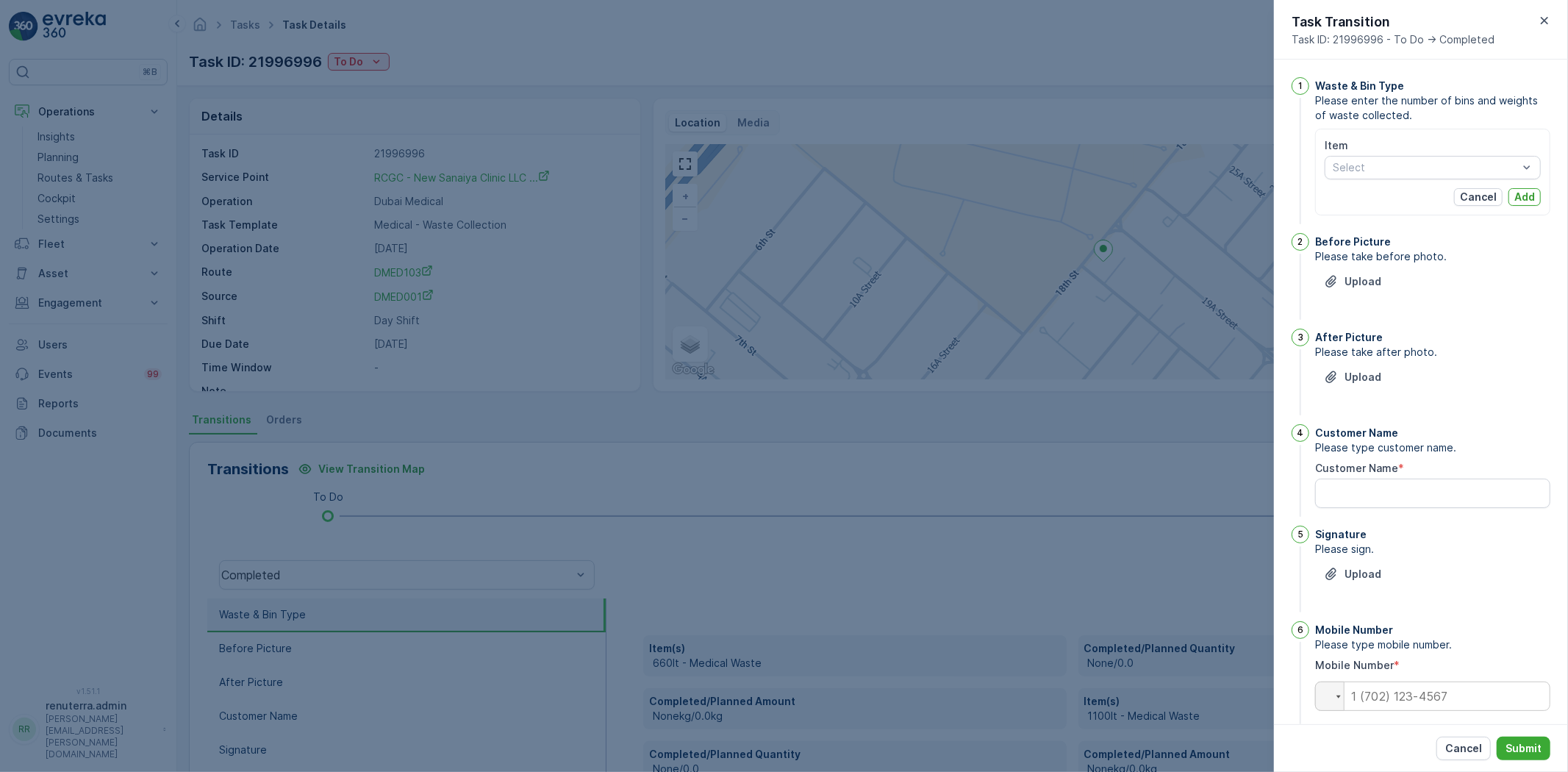
click at [1450, 153] on div "Item Select" at bounding box center [1433, 158] width 216 height 42
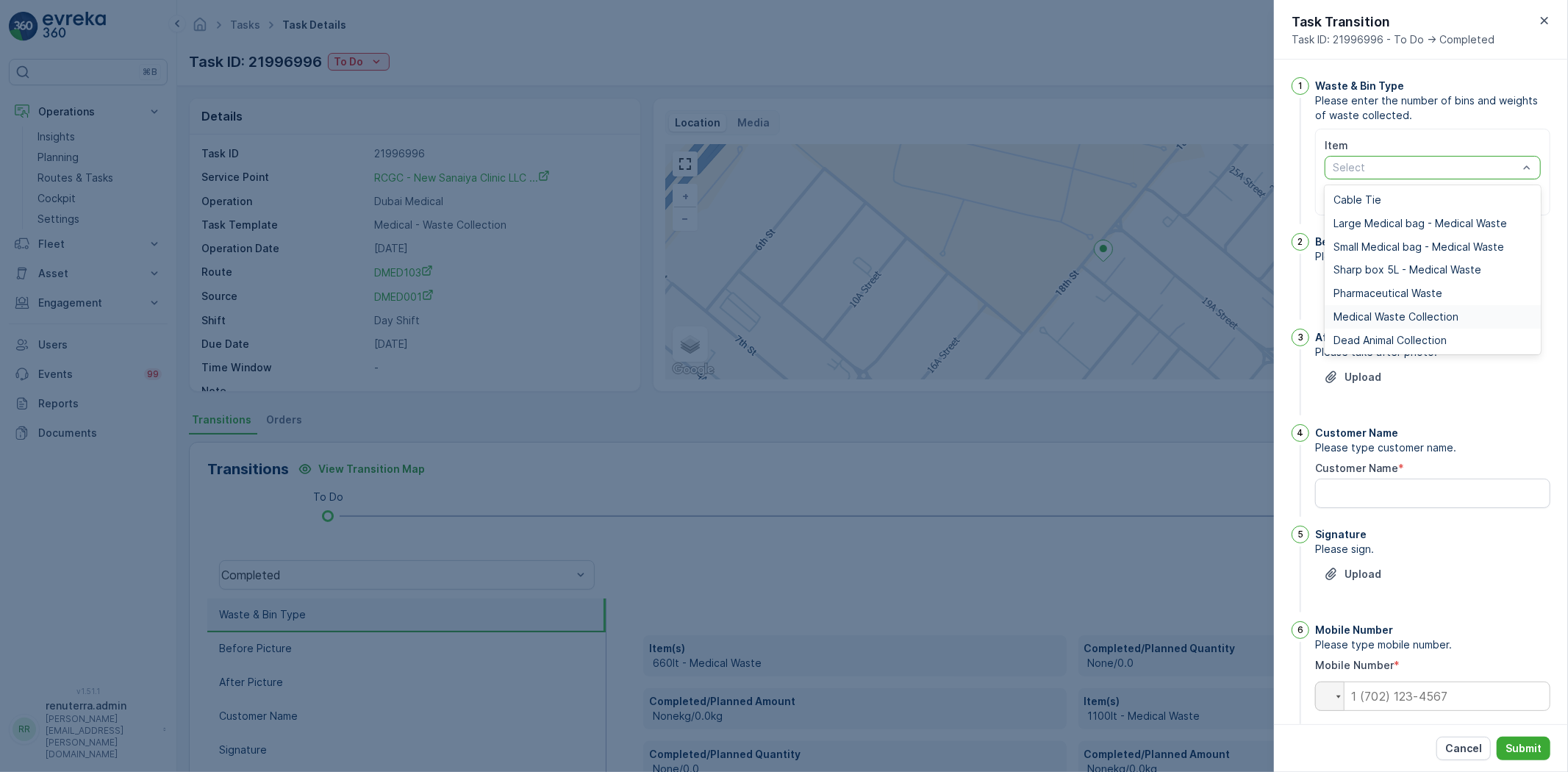
drag, startPoint x: 1403, startPoint y: 312, endPoint x: 1399, endPoint y: 281, distance: 31.3
click at [1403, 311] on span "Medical Waste Collection" at bounding box center [1396, 317] width 125 height 11
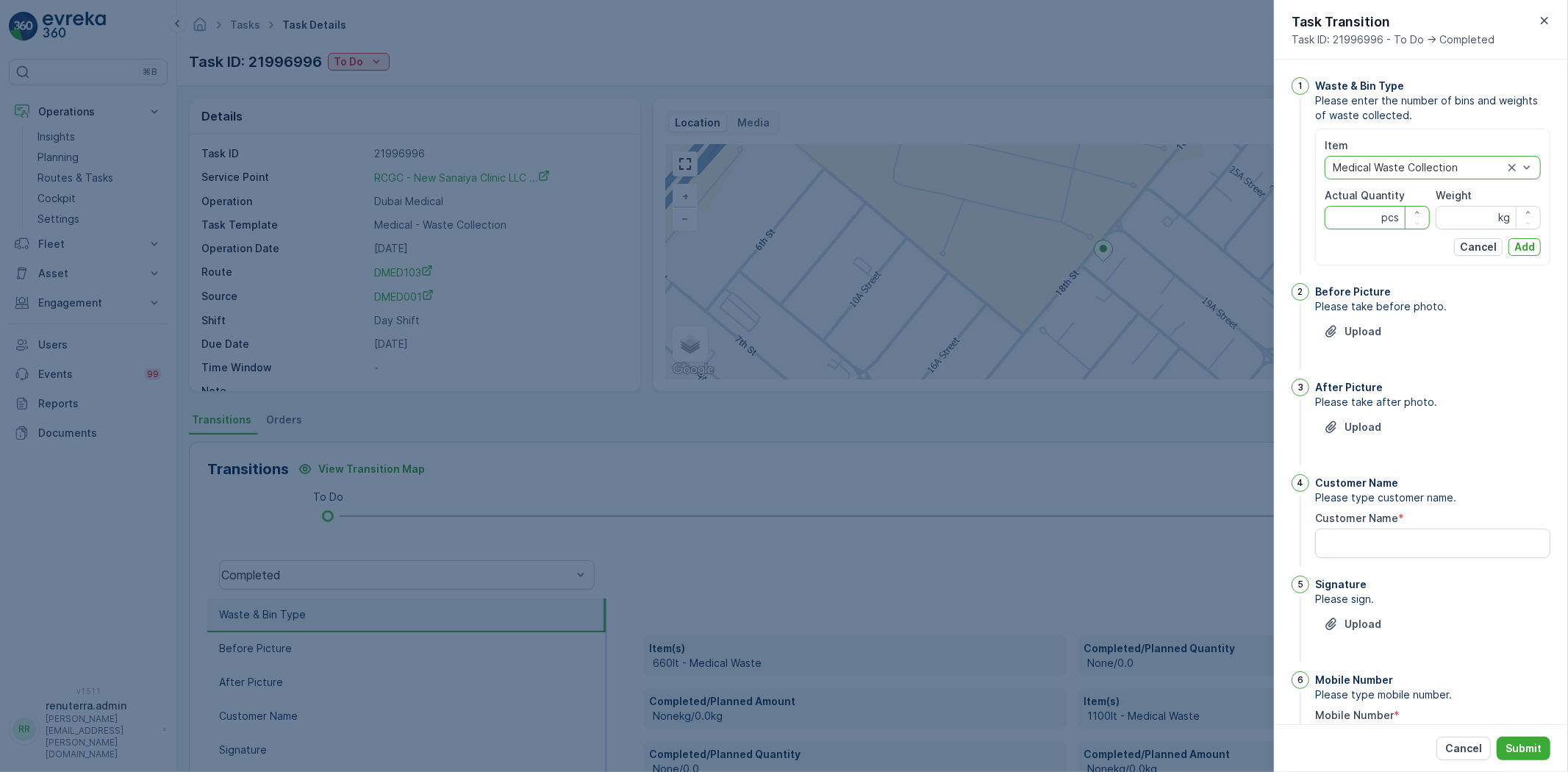
click at [1345, 217] on Quantity "Actual Quantity" at bounding box center [1377, 218] width 105 height 24
type Quantity "16"
click at [1465, 221] on input "Weight" at bounding box center [1488, 218] width 105 height 24
type input "53"
click at [1515, 241] on p "Add" at bounding box center [1524, 247] width 20 height 15
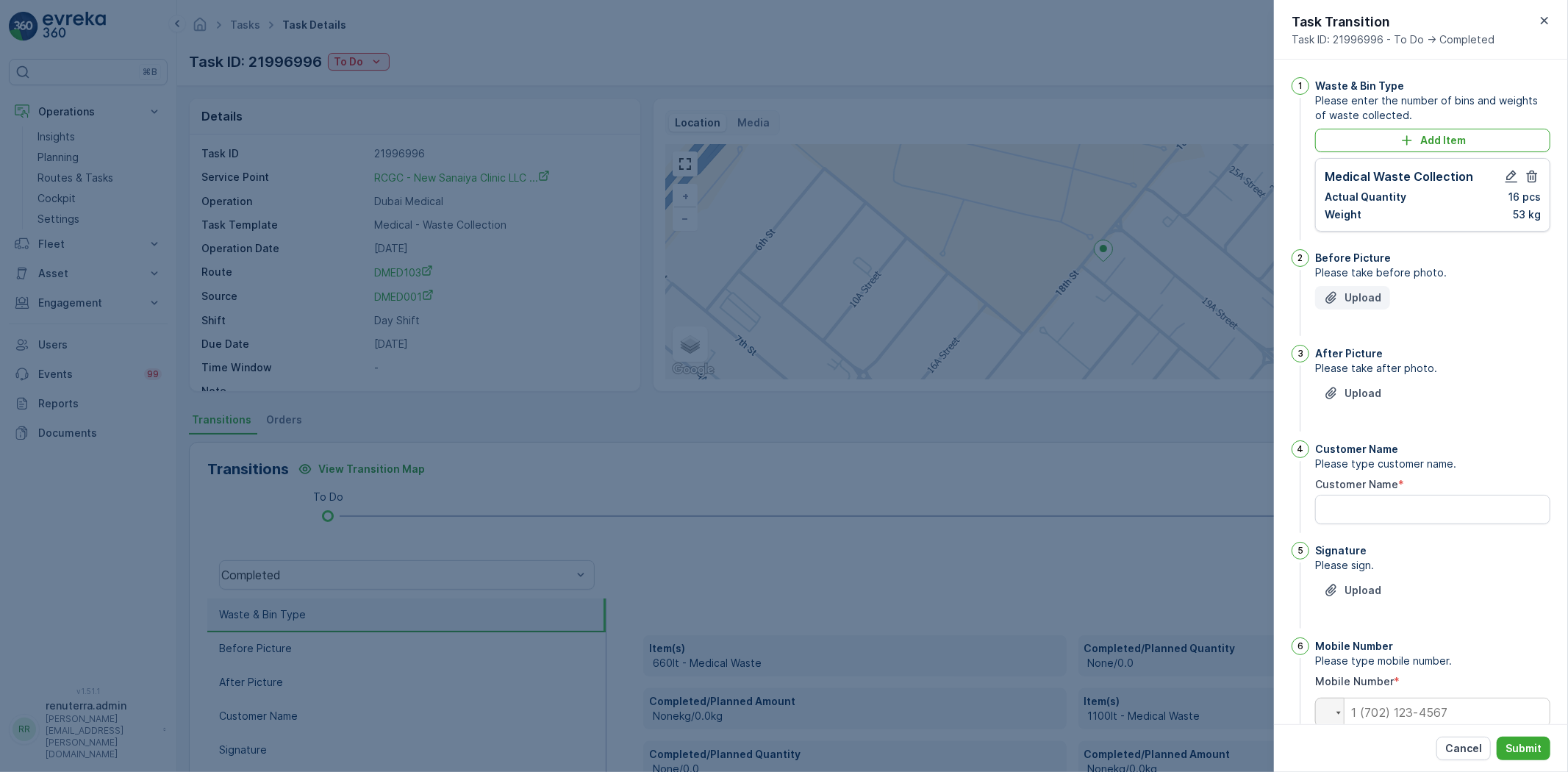
click at [1368, 297] on p "Upload" at bounding box center [1363, 297] width 37 height 15
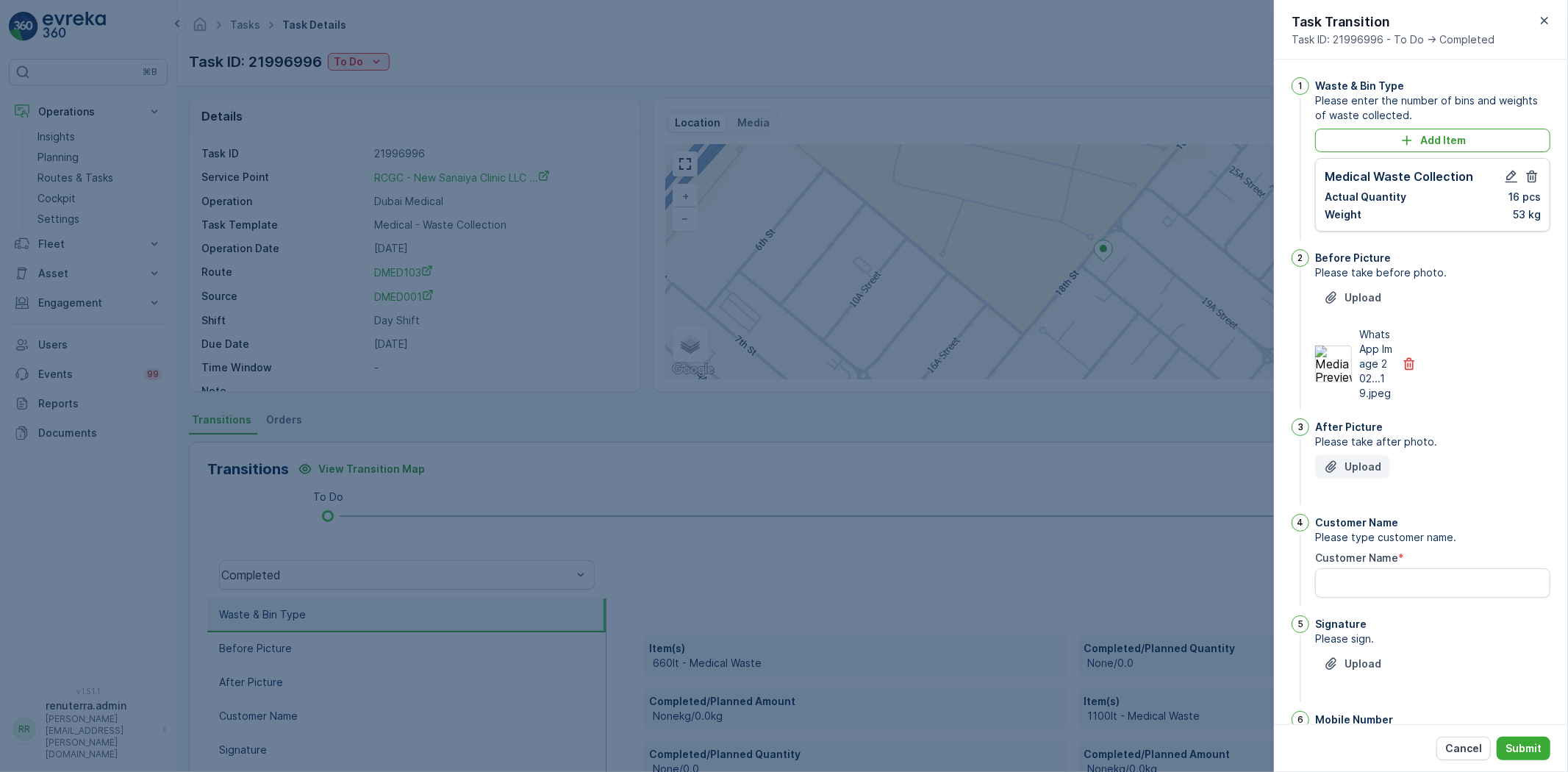
click at [1351, 468] on p "Upload" at bounding box center [1363, 467] width 37 height 15
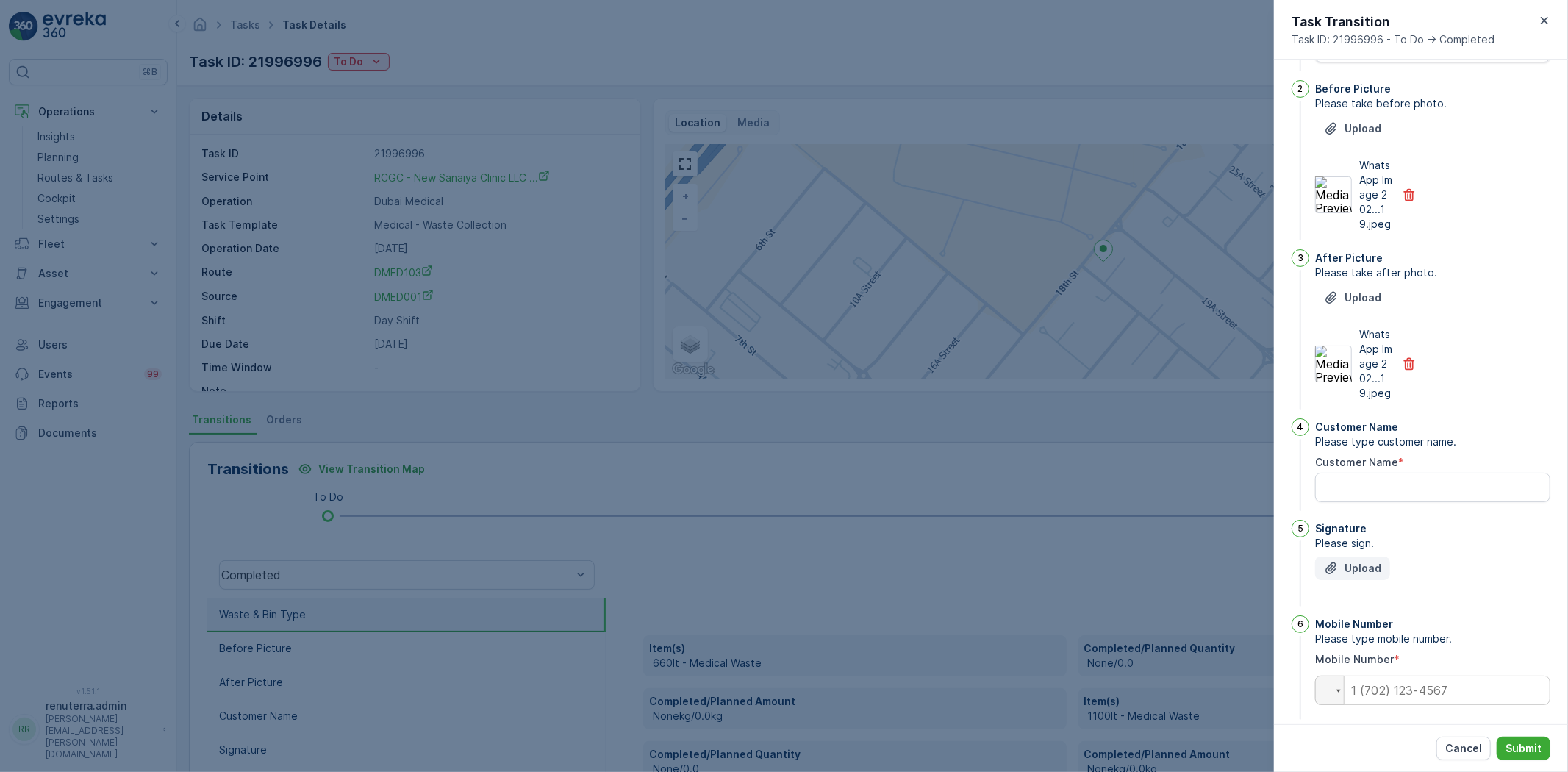
scroll to position [186, 0]
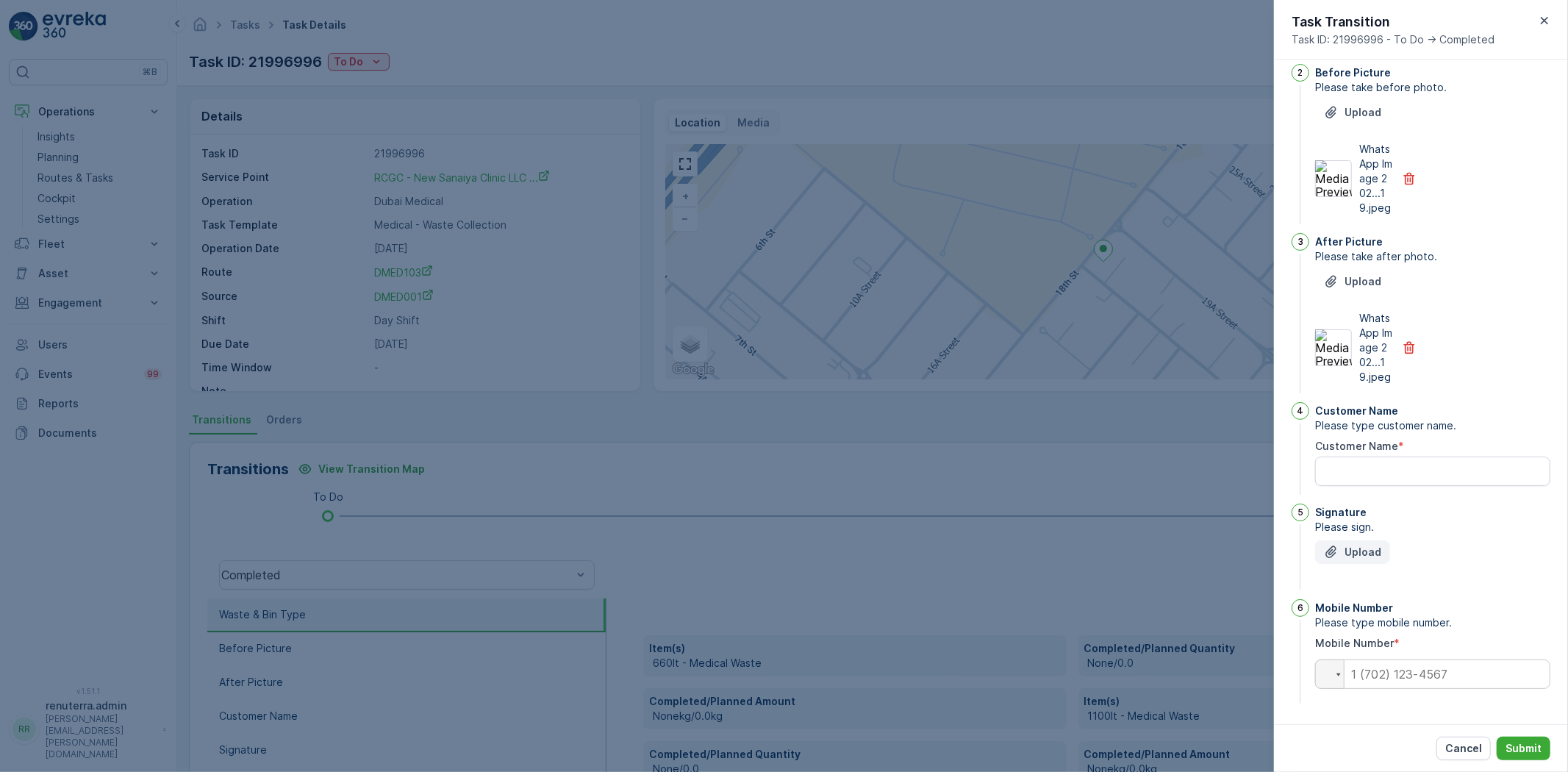
click at [1378, 547] on p "Upload" at bounding box center [1363, 552] width 37 height 15
click at [1395, 480] on Name "Customer Name" at bounding box center [1433, 470] width 235 height 29
type Name "e"
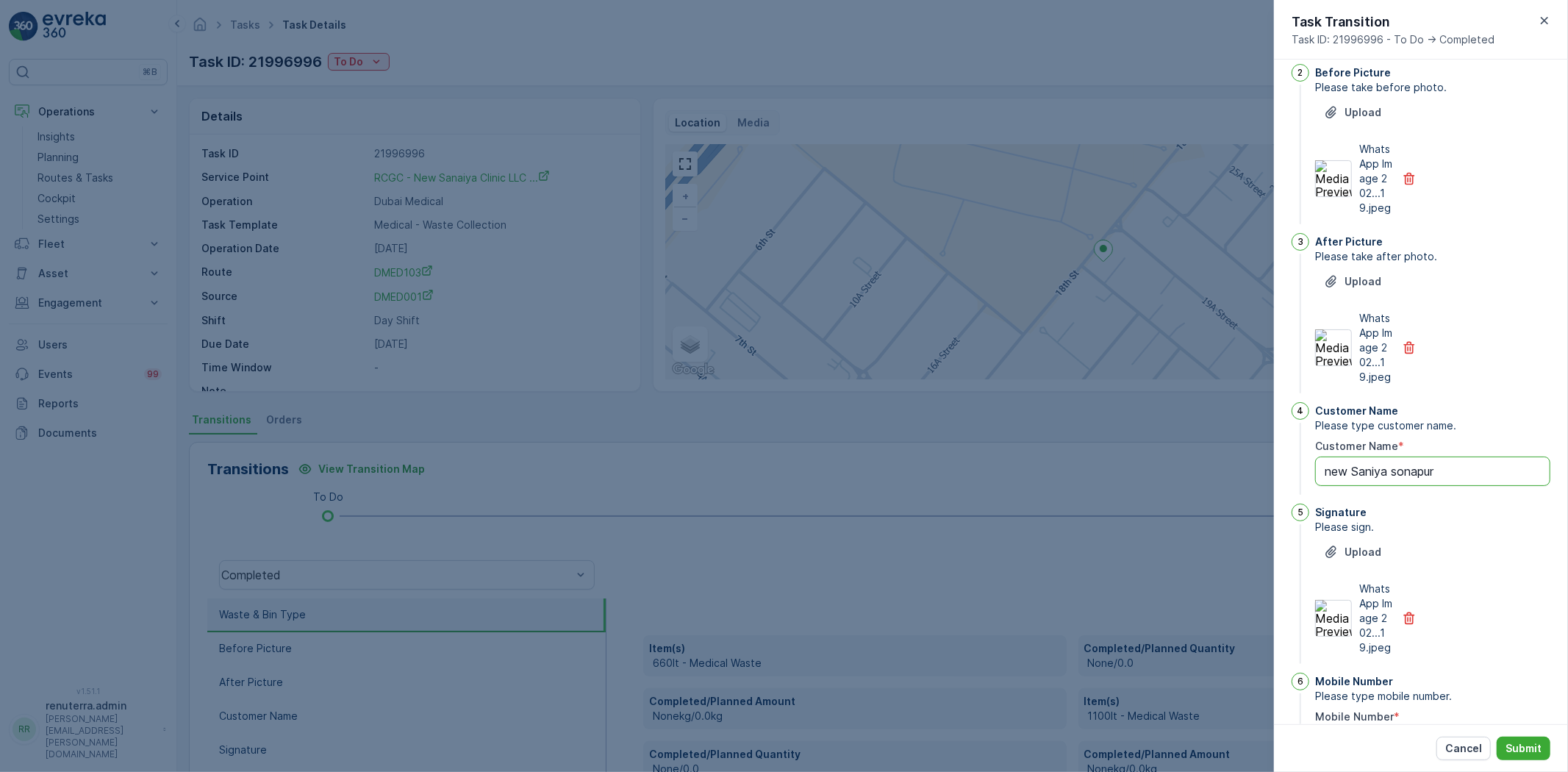
click at [1376, 469] on Name "new Saniya sonapur" at bounding box center [1433, 470] width 235 height 29
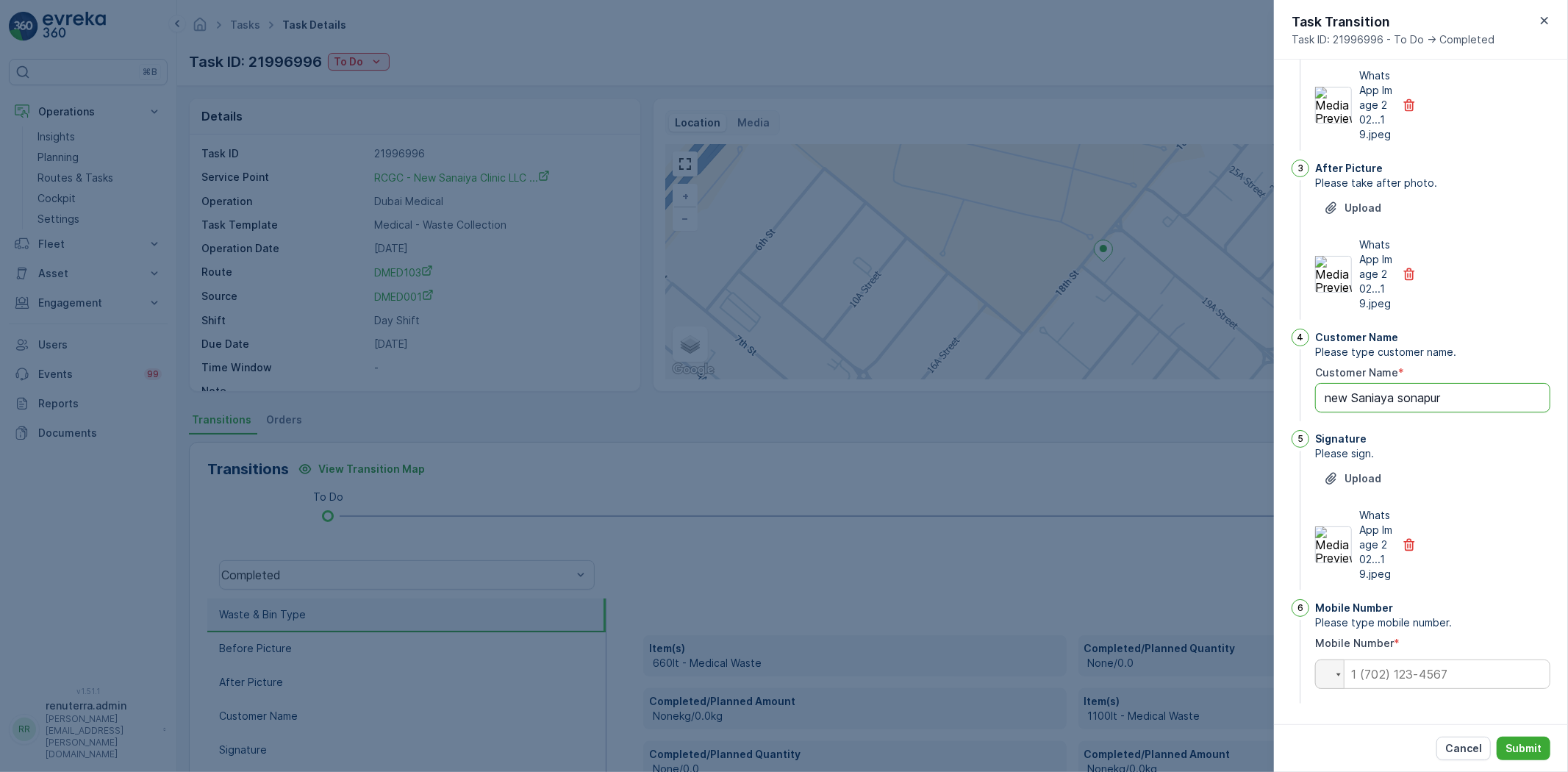
type Name "new Saniaya sonapur"
click at [1432, 666] on input "tel" at bounding box center [1433, 674] width 235 height 29
type input "0"
drag, startPoint x: 1534, startPoint y: 749, endPoint x: 1490, endPoint y: 732, distance: 47.2
click at [1534, 748] on p "Submit" at bounding box center [1523, 748] width 36 height 15
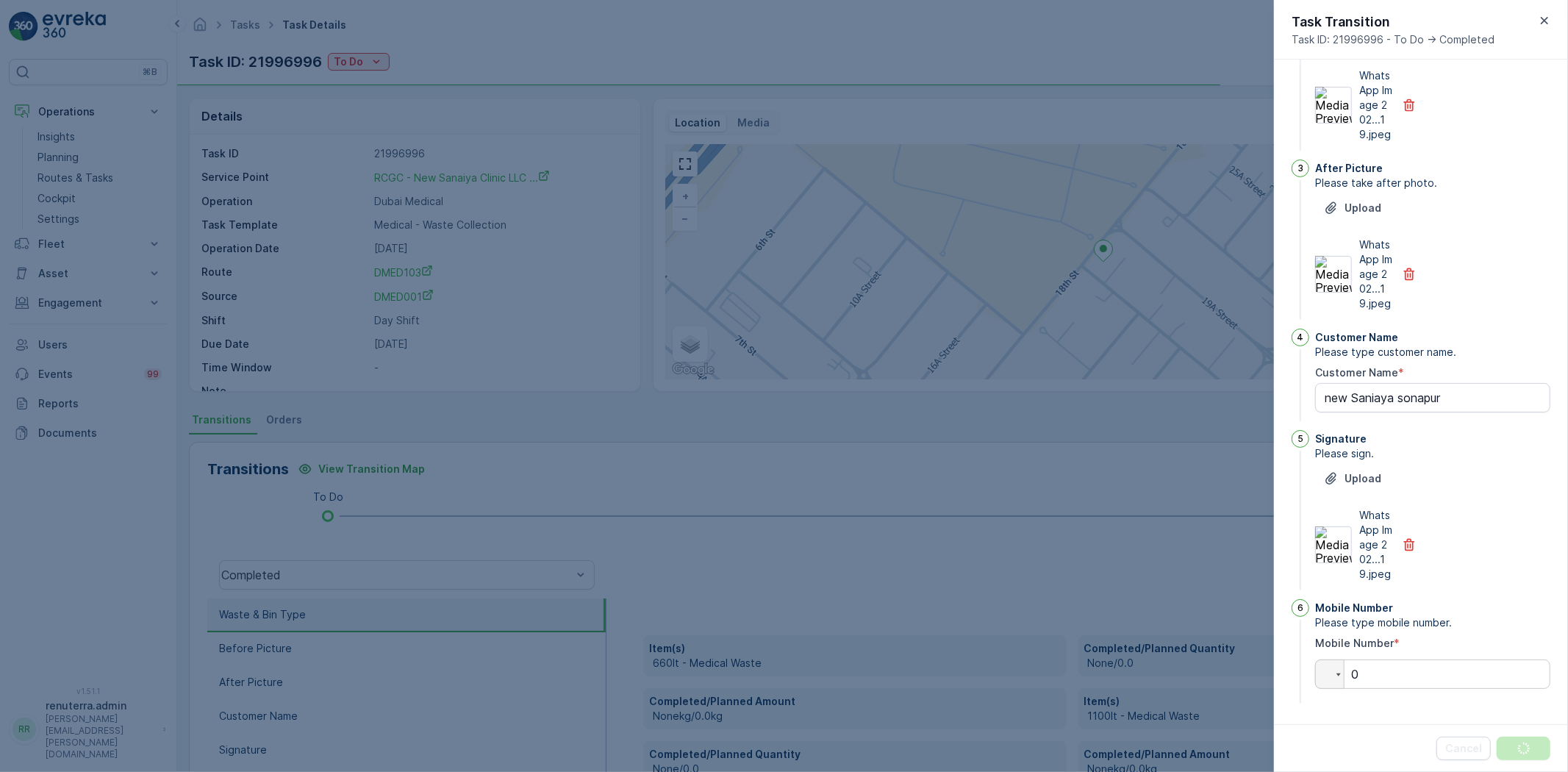
scroll to position [0, 0]
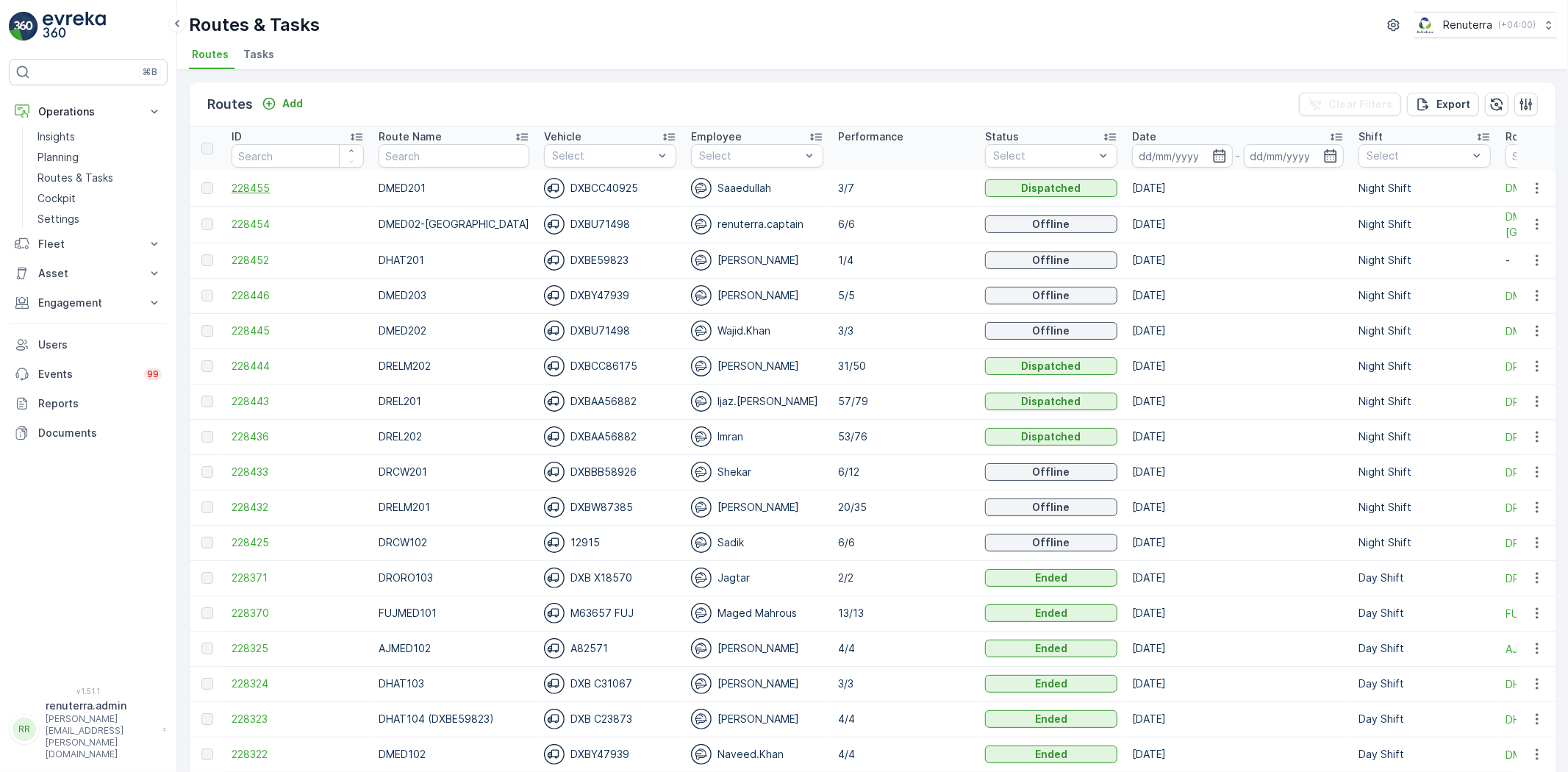
click at [244, 187] on span "228455" at bounding box center [298, 188] width 133 height 15
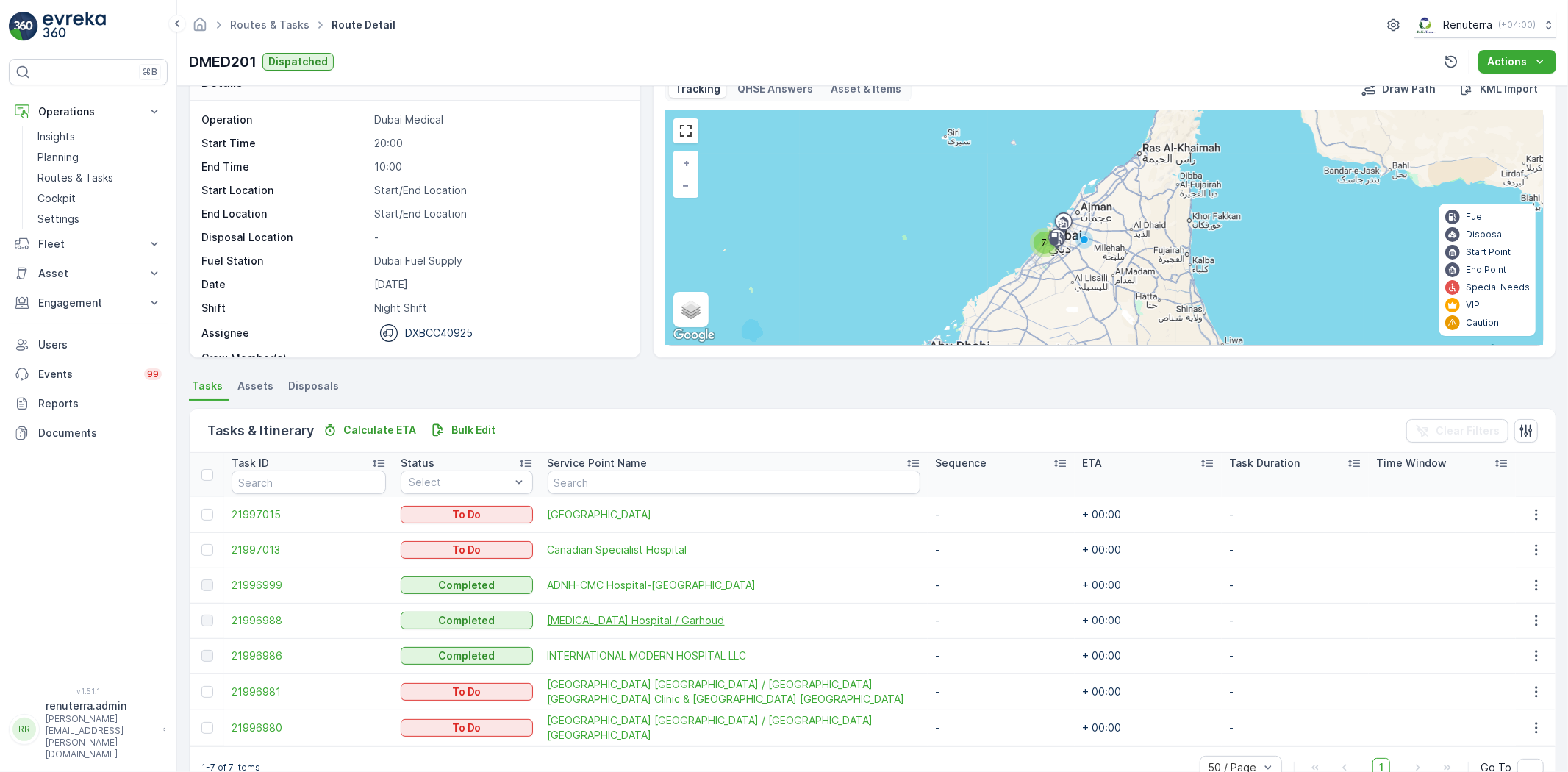
scroll to position [68, 0]
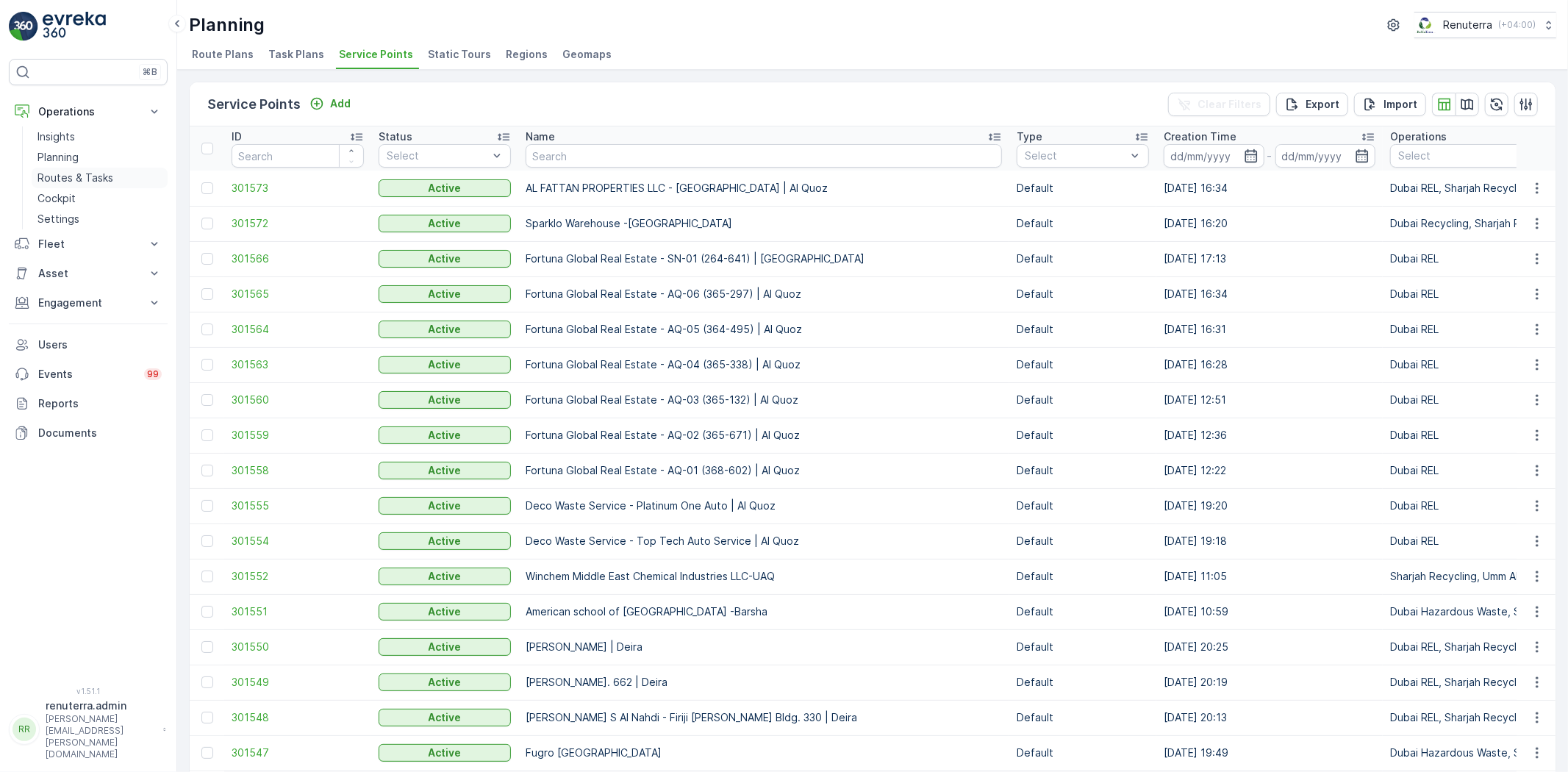
click at [75, 182] on p "Routes & Tasks" at bounding box center [75, 178] width 76 height 15
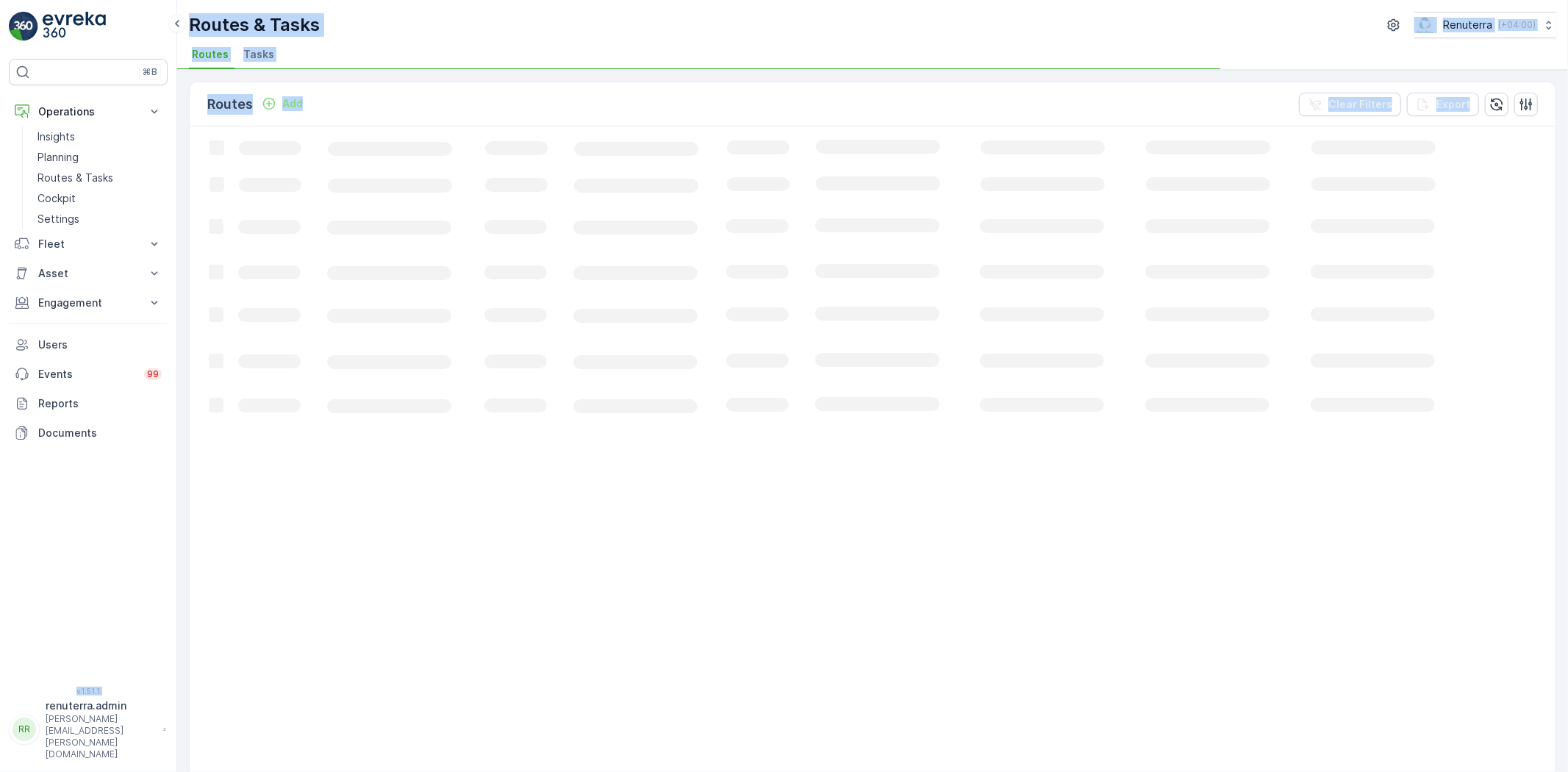
drag, startPoint x: 191, startPoint y: 478, endPoint x: 110, endPoint y: 452, distance: 85.1
click at [99, 453] on div "⌘B Operations Insights Planning Routes & Tasks Cockpit Settings Fleet Live Trac…" at bounding box center [784, 386] width 1568 height 772
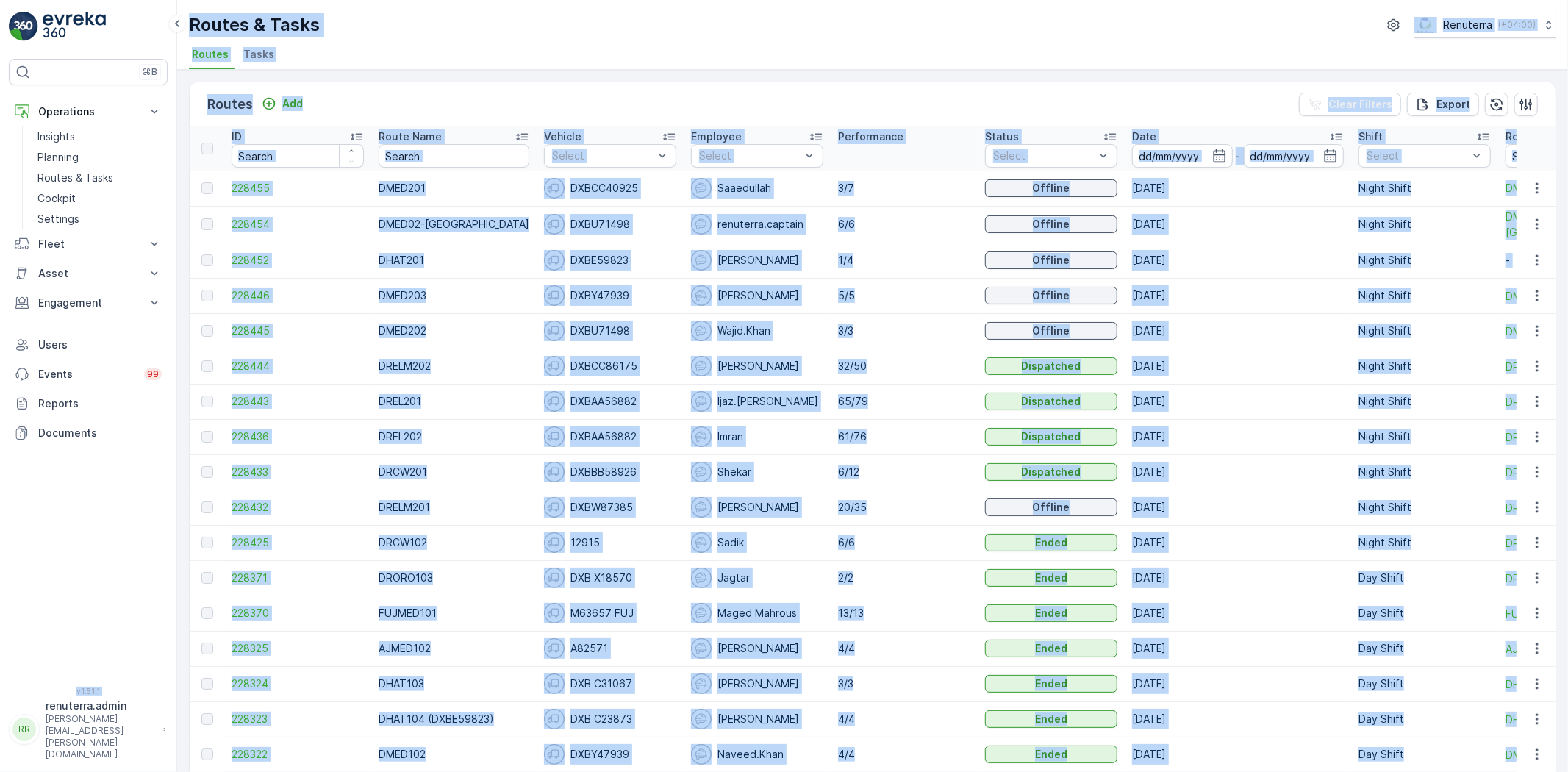
click at [666, 74] on div "Routes Add Clear Filters Export ID Route Name Vehicle Select Employee Select Pe…" at bounding box center [872, 421] width 1390 height 702
click at [672, 38] on div "Routes & Tasks Renuterra ( +04:00 ) Routes Tasks" at bounding box center [872, 34] width 1390 height 70
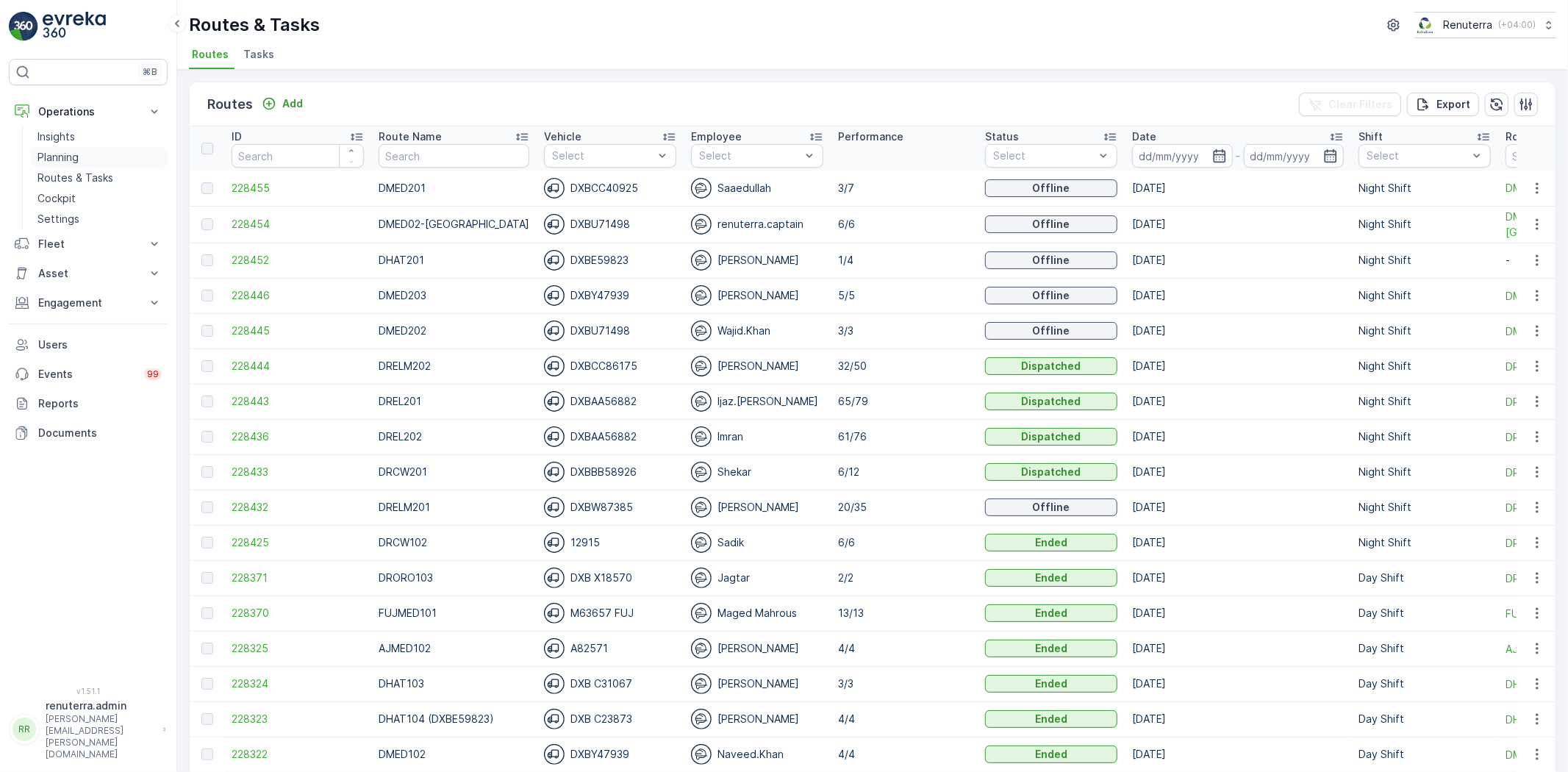
click at [96, 156] on link "Planning" at bounding box center [100, 157] width 136 height 20
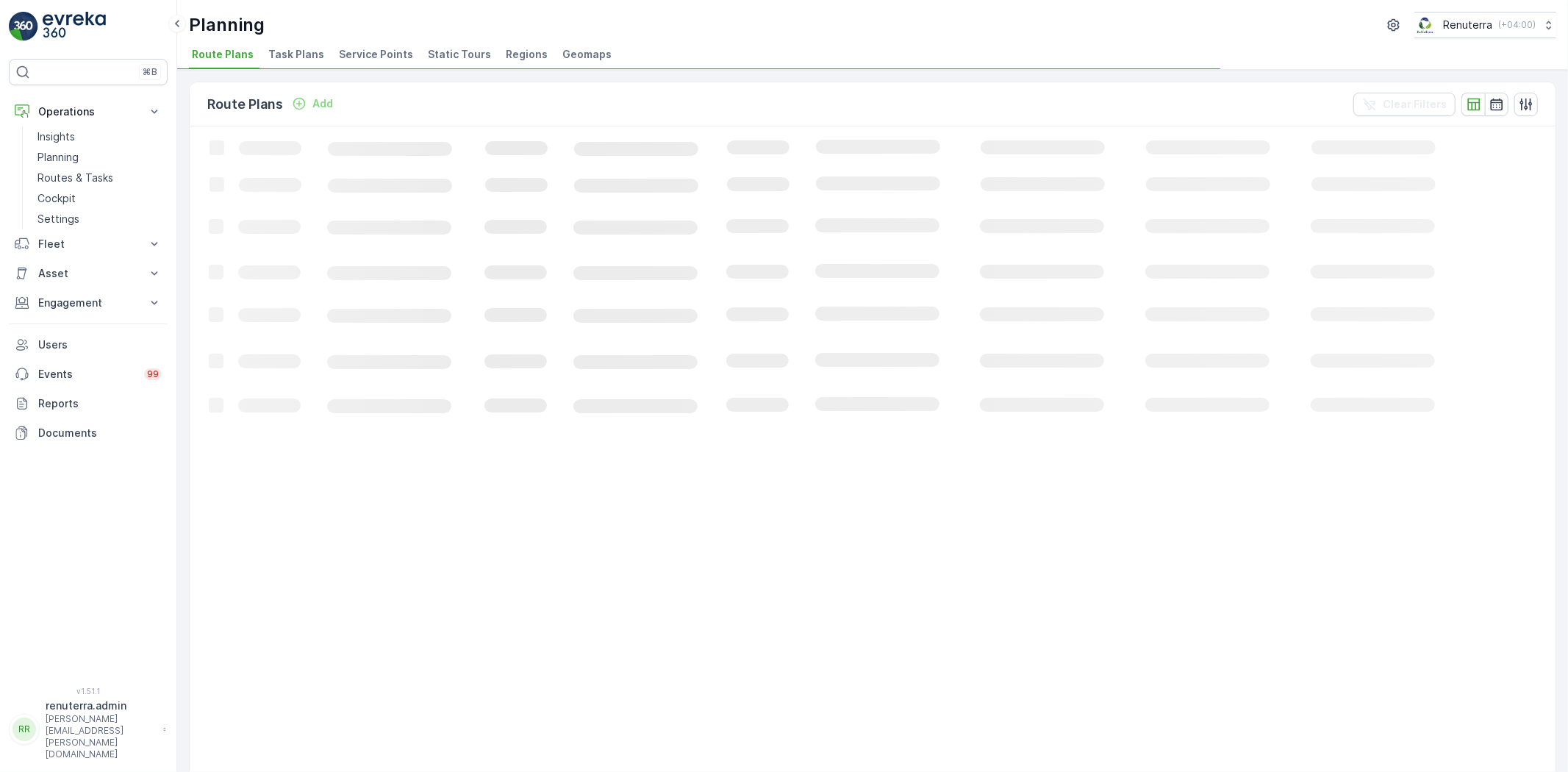
drag, startPoint x: 361, startPoint y: 60, endPoint x: 353, endPoint y: 67, distance: 10.6
click at [361, 60] on span "Service Points" at bounding box center [376, 54] width 74 height 15
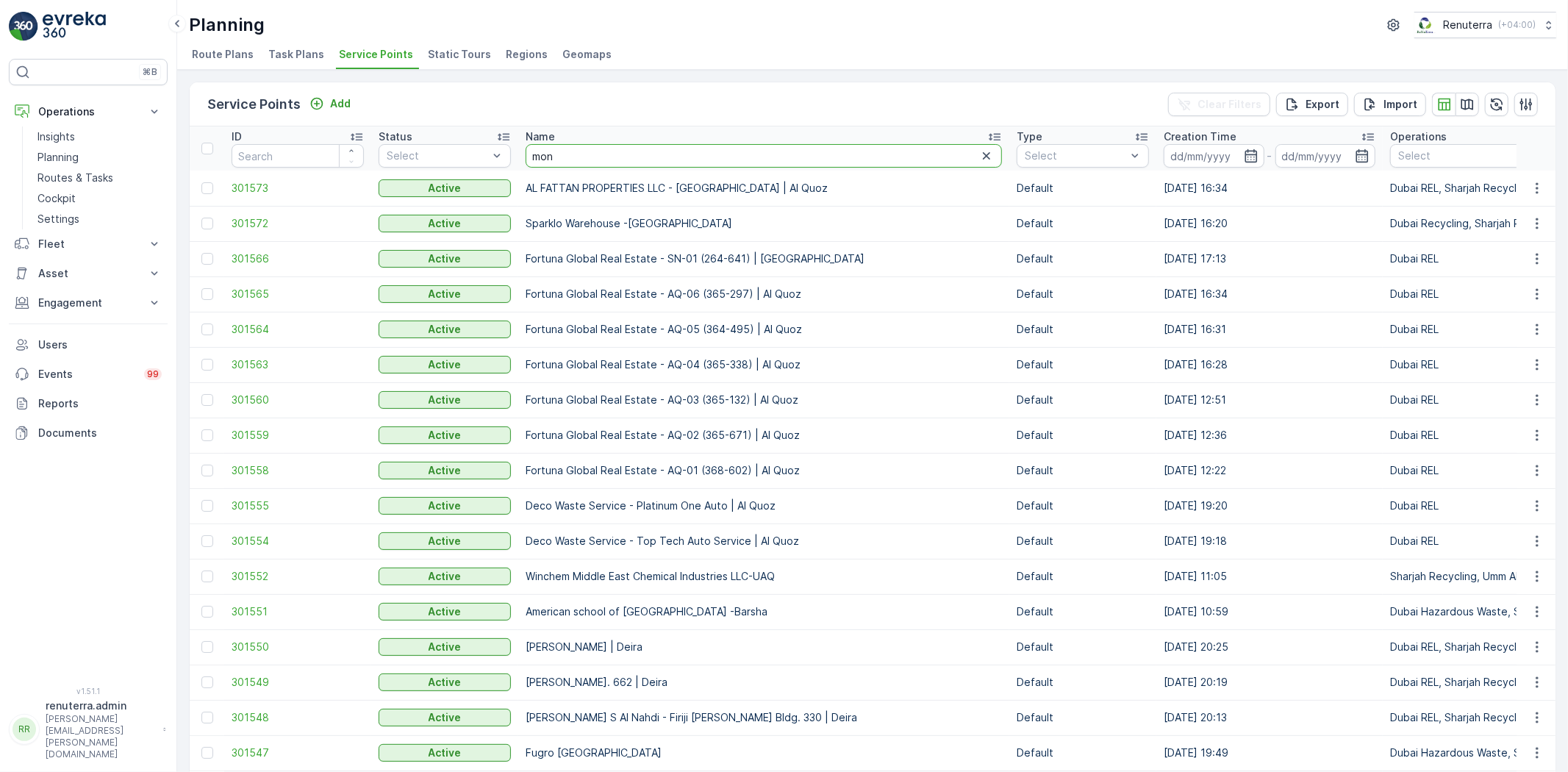
type input "moni"
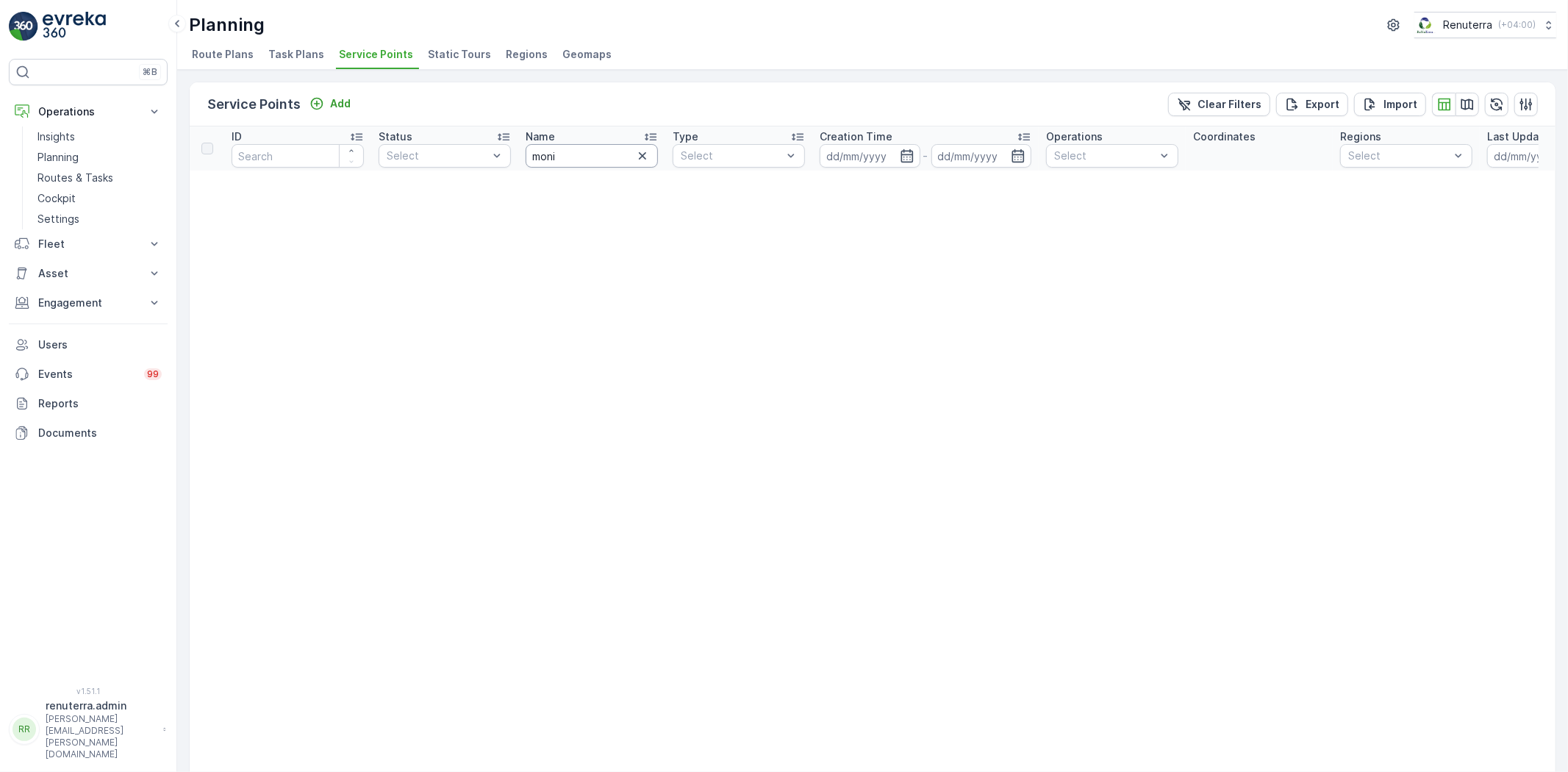
click at [621, 162] on input "moni" at bounding box center [592, 156] width 133 height 24
click at [648, 155] on icon "button" at bounding box center [643, 156] width 15 height 15
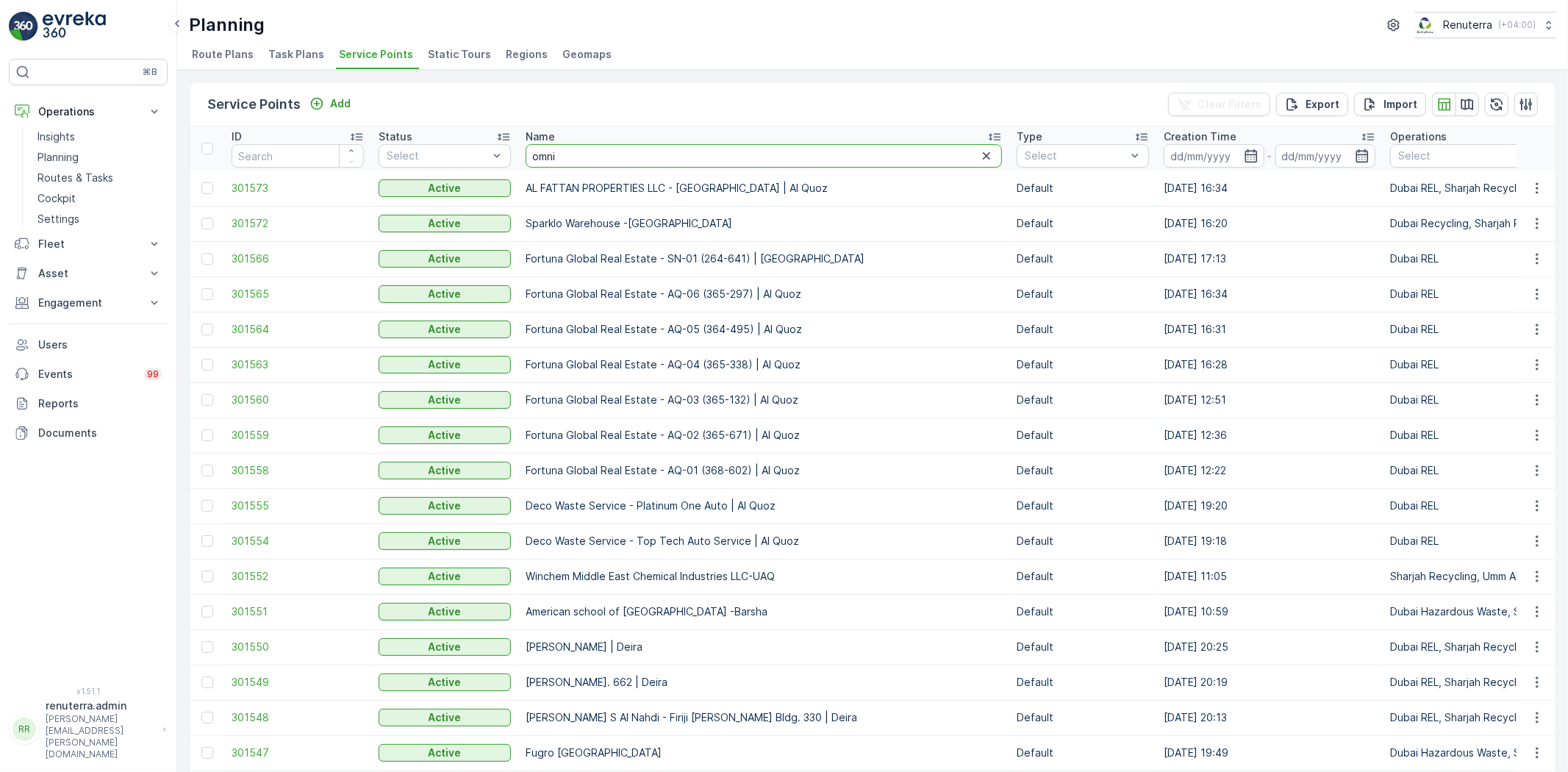
type input "omni c"
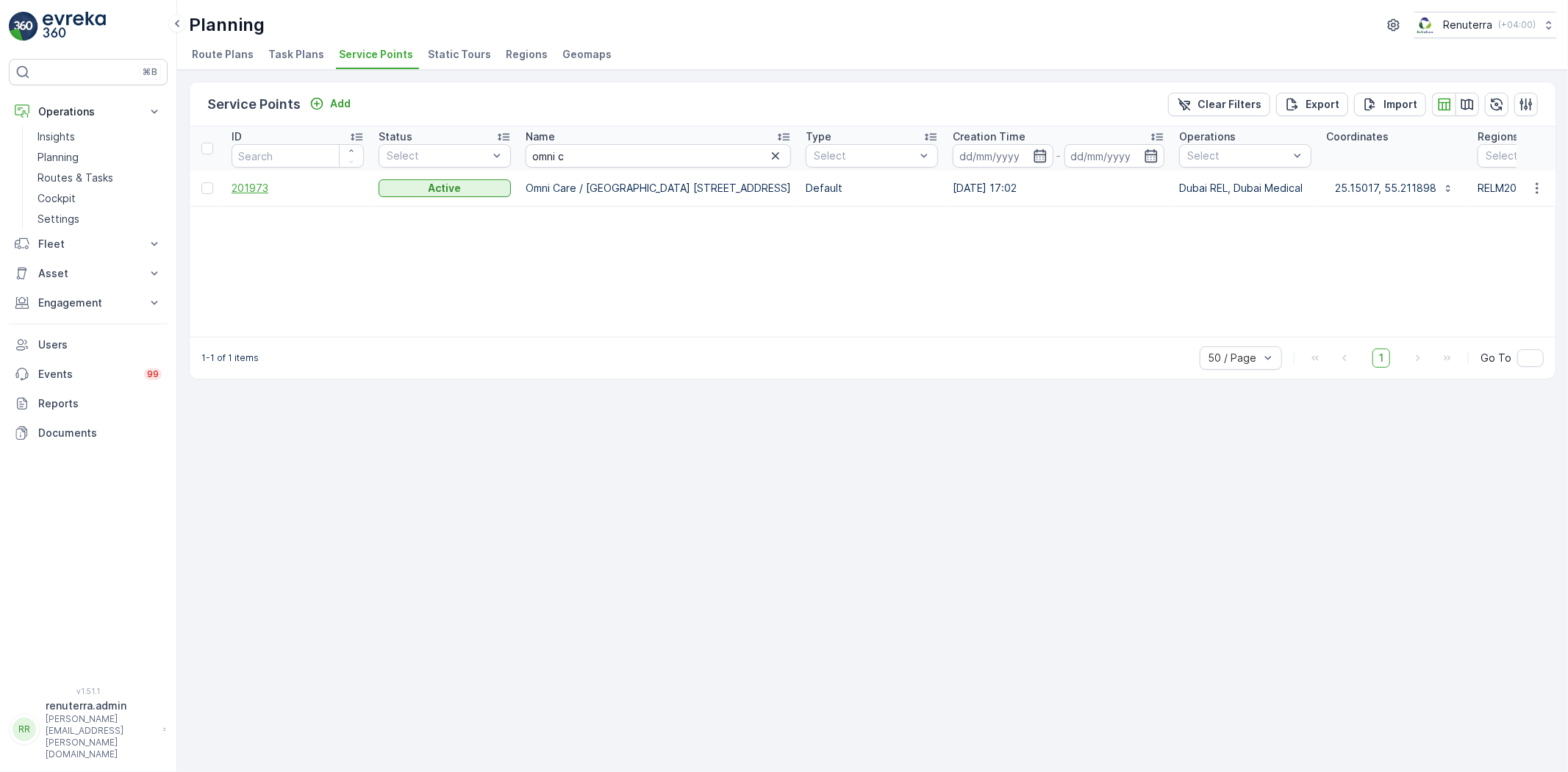
click at [243, 181] on span "201973" at bounding box center [298, 188] width 133 height 15
click at [768, 158] on icon "button" at bounding box center [775, 156] width 15 height 15
click at [92, 179] on p "Routes & Tasks" at bounding box center [75, 178] width 76 height 15
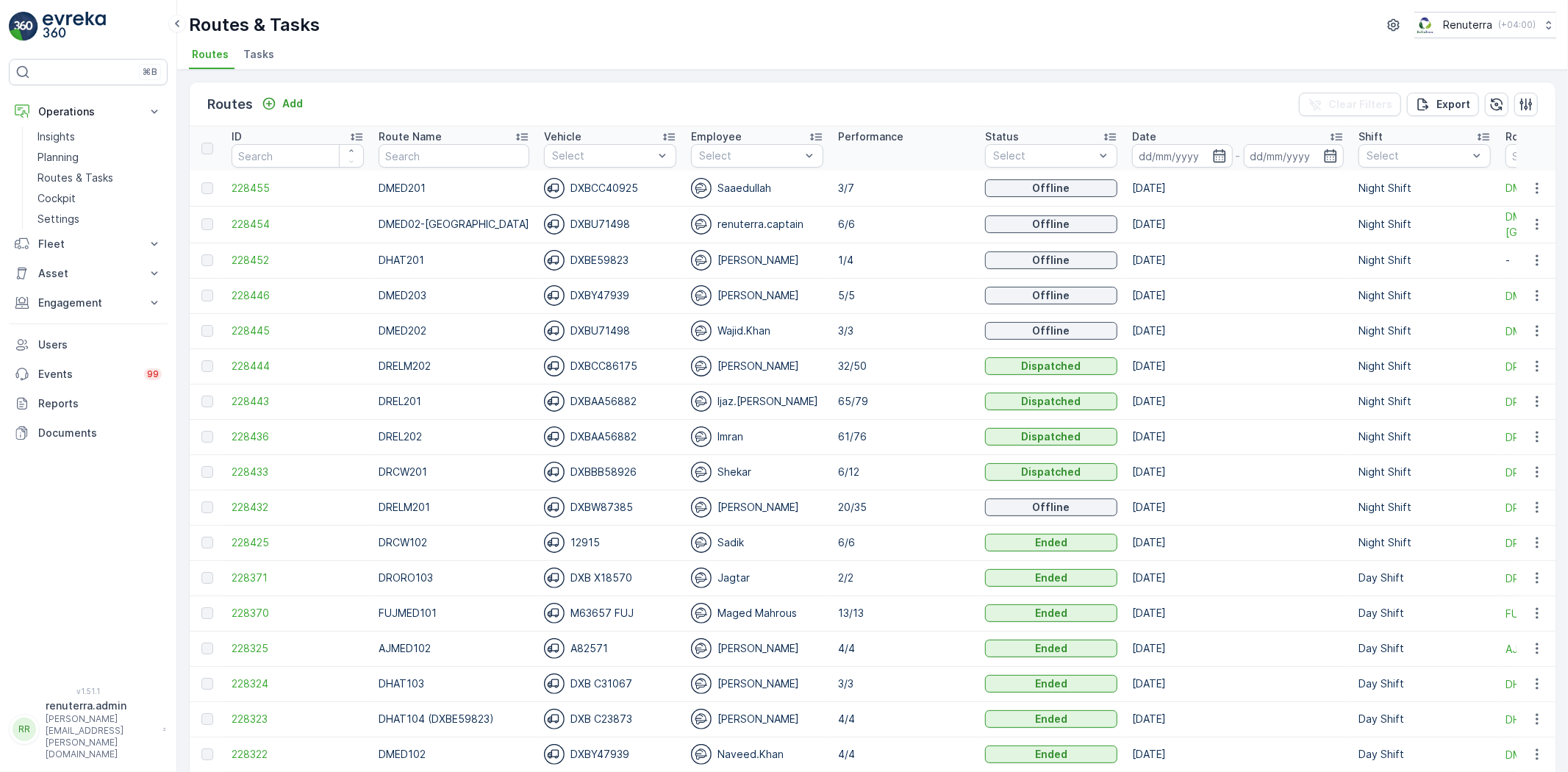
drag, startPoint x: 255, startPoint y: 55, endPoint x: 253, endPoint y: 47, distance: 8.2
click at [255, 54] on span "Tasks" at bounding box center [258, 54] width 31 height 15
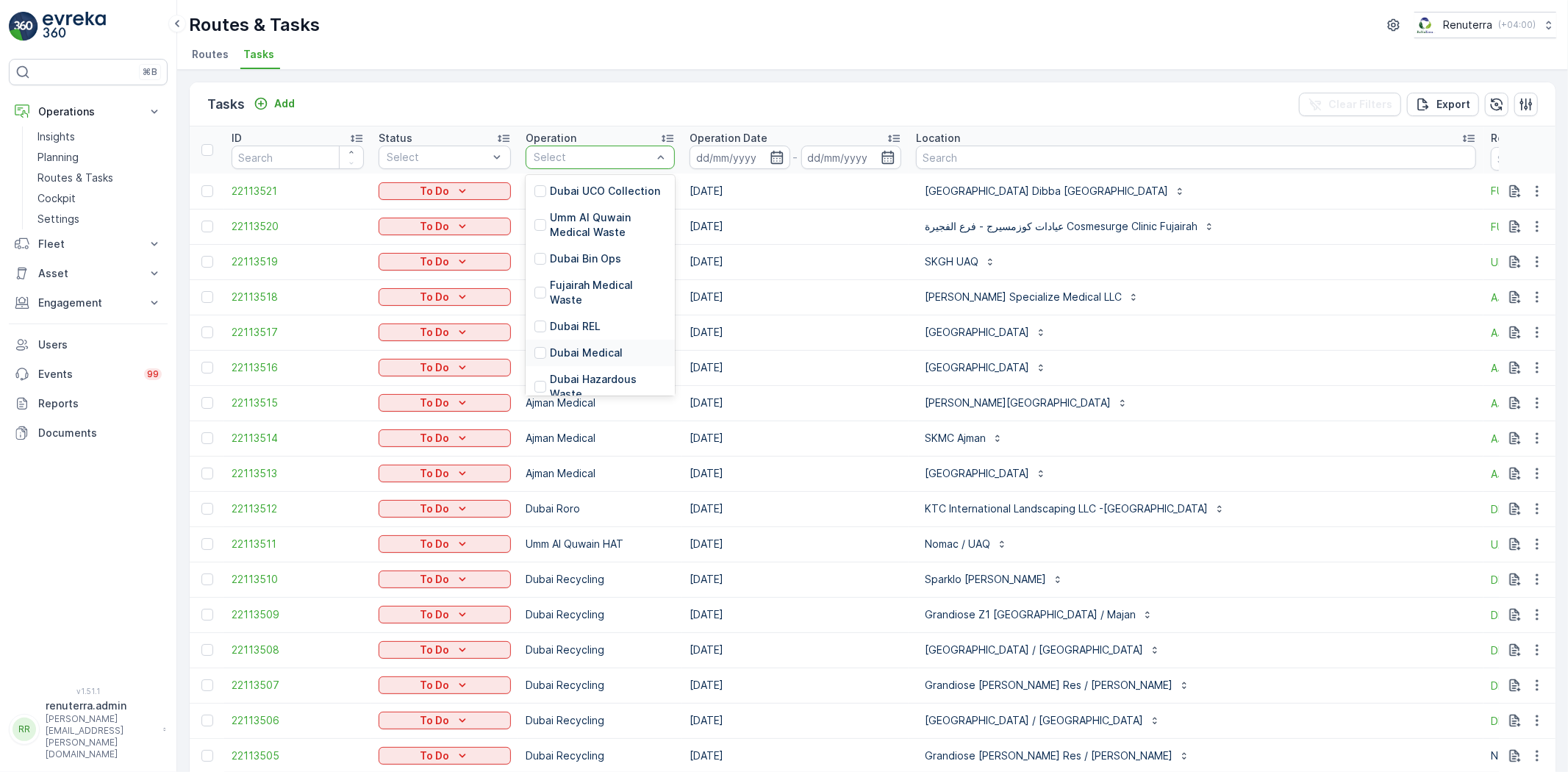
click at [598, 346] on p "Dubai Medical" at bounding box center [586, 353] width 72 height 15
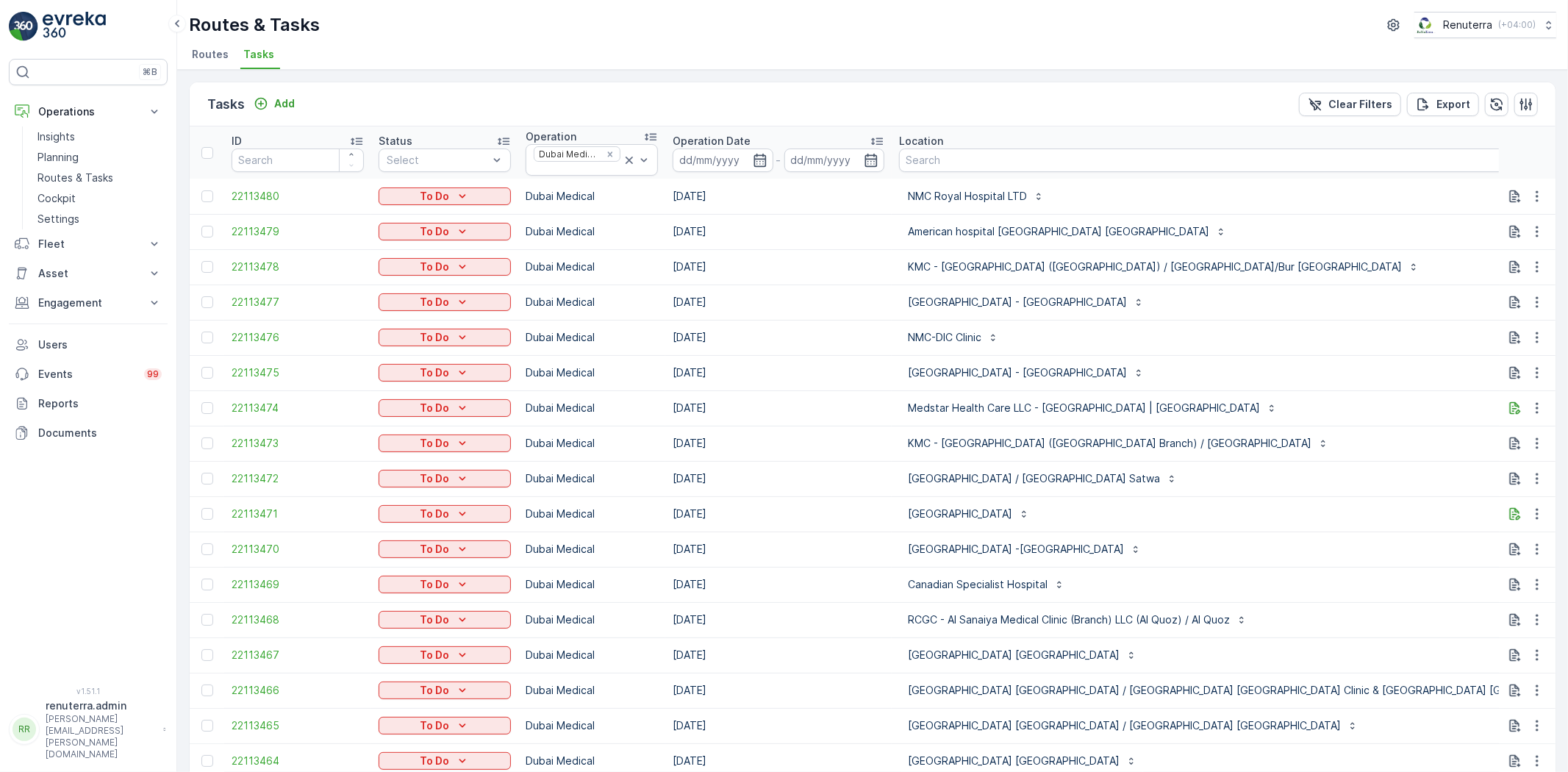
click at [758, 164] on icon "button" at bounding box center [760, 160] width 15 height 15
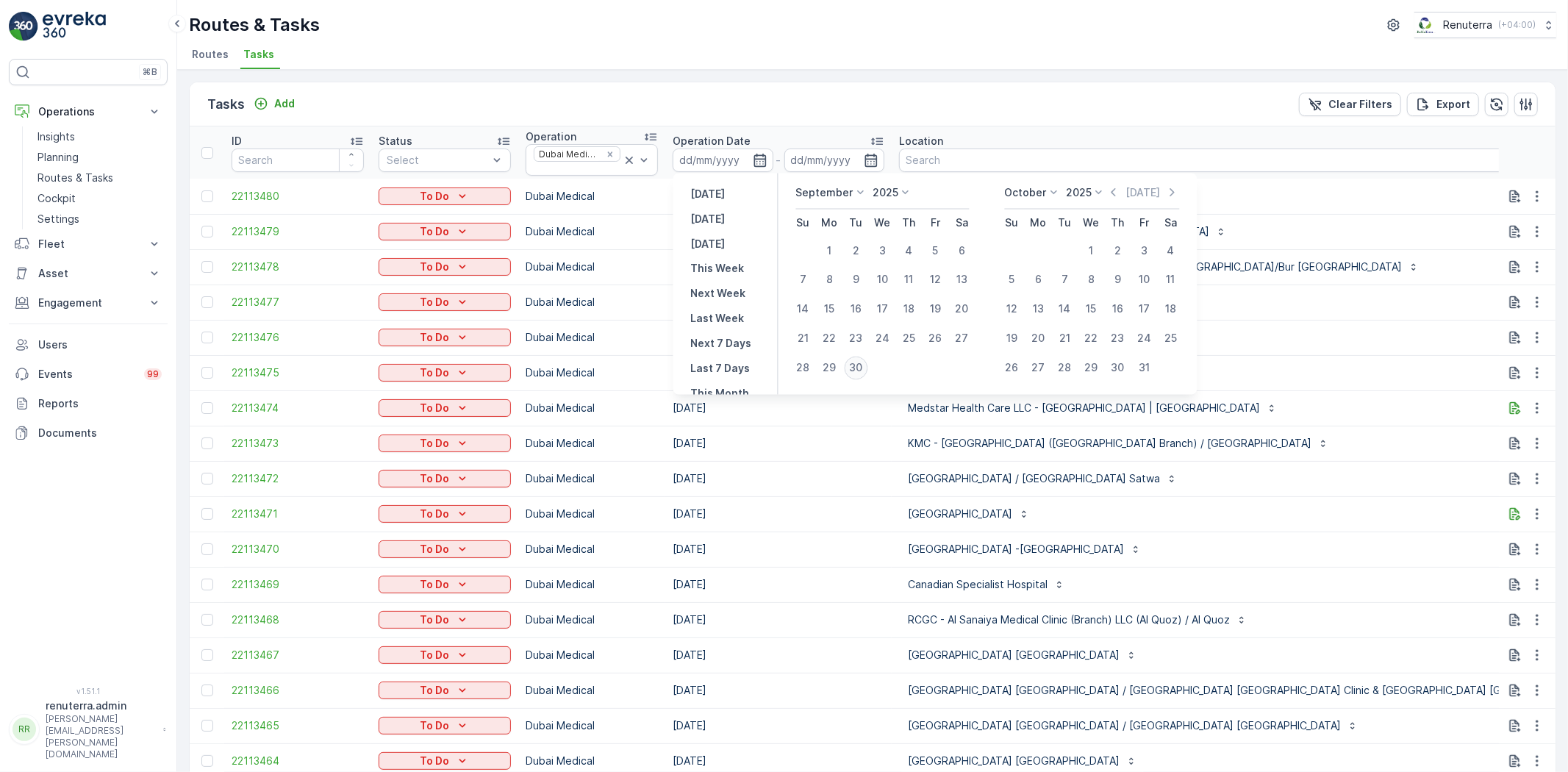
drag, startPoint x: 867, startPoint y: 378, endPoint x: 860, endPoint y: 369, distance: 11.4
click at [866, 376] on td "30" at bounding box center [856, 368] width 27 height 29
click at [857, 366] on div "30" at bounding box center [856, 368] width 24 height 24
type input "[DATE]"
click at [857, 366] on div "30" at bounding box center [856, 368] width 24 height 24
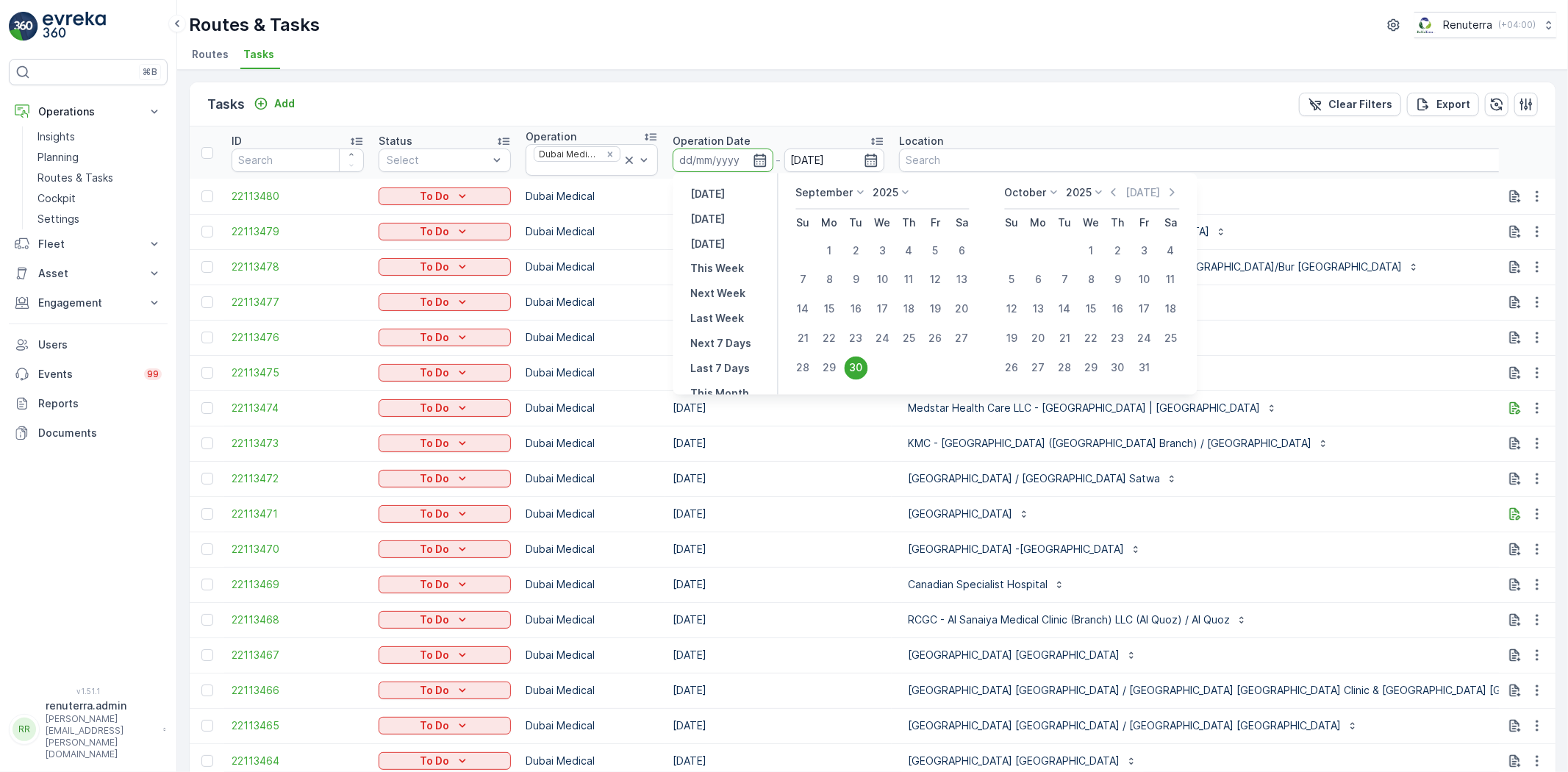
type input "[DATE]"
click at [857, 366] on div "30" at bounding box center [856, 368] width 24 height 24
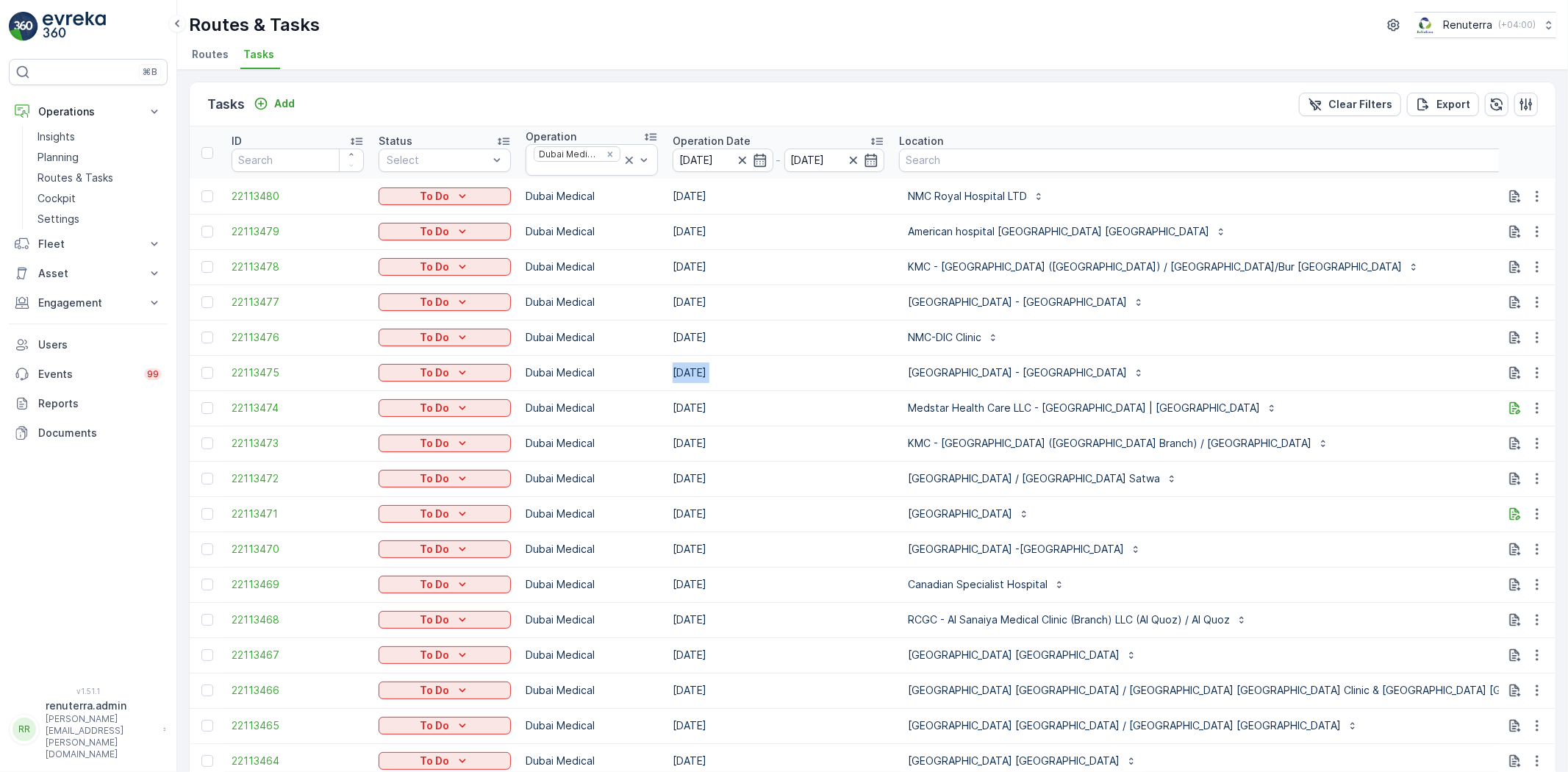
click at [857, 366] on td "[DATE]" at bounding box center [779, 373] width 226 height 35
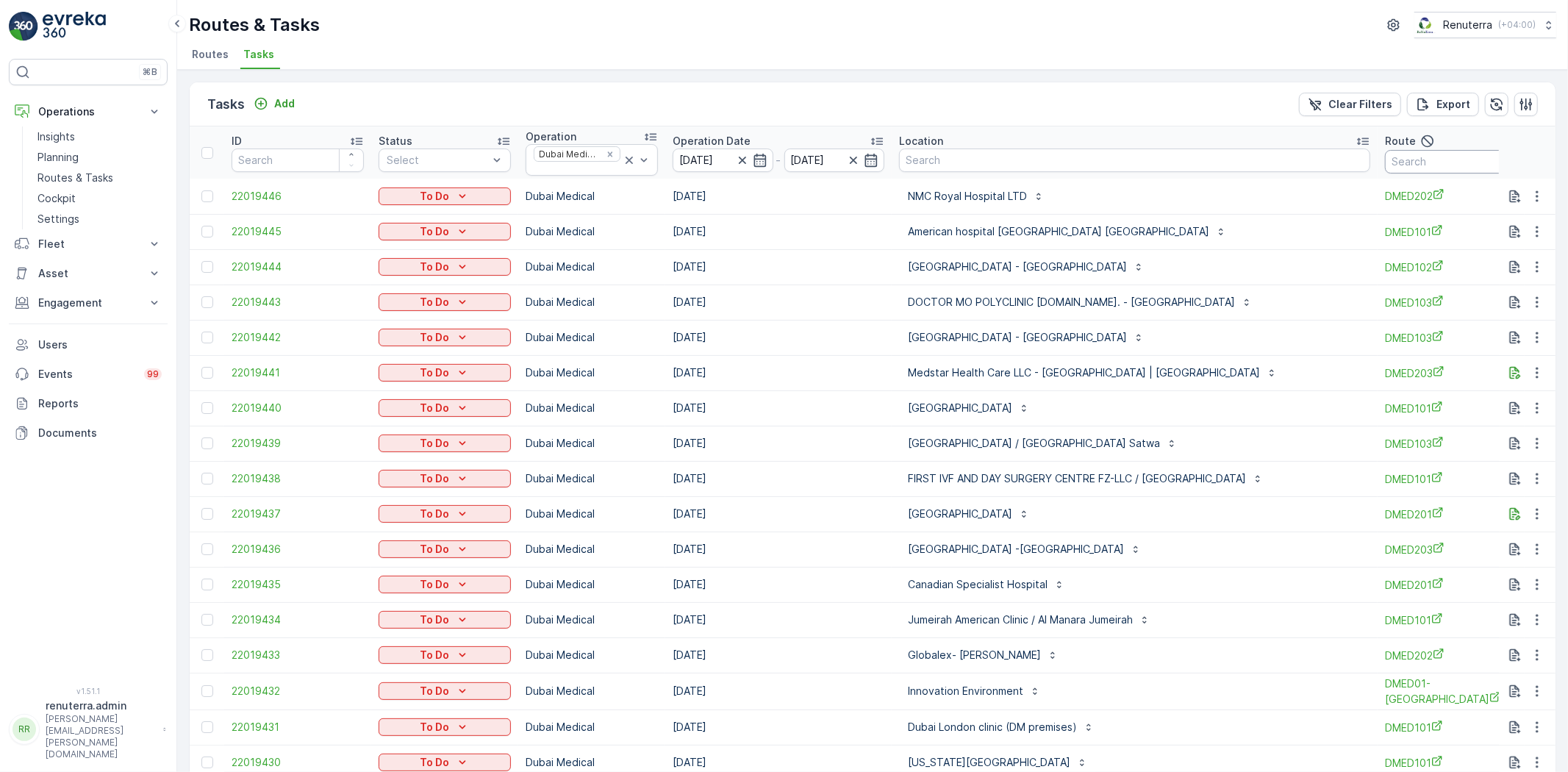
click at [1449, 164] on input "text" at bounding box center [1451, 162] width 133 height 24
type input "101"
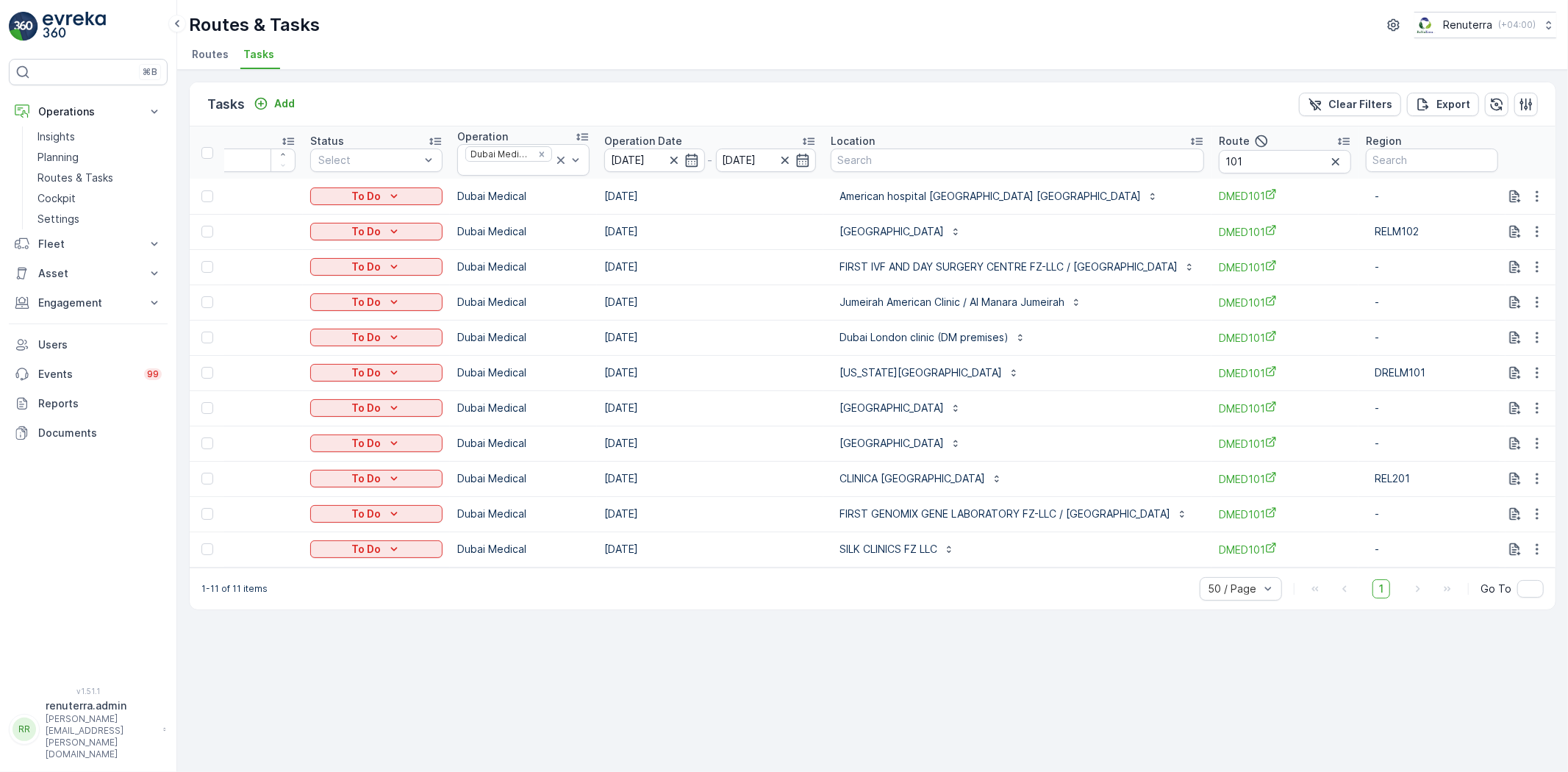
scroll to position [0, 75]
click at [1154, 646] on div "Tasks Add Clear Filters Export ID Status Select Operation Dubai Medical Operati…" at bounding box center [872, 421] width 1390 height 702
click at [1258, 166] on input "101" at bounding box center [1278, 162] width 133 height 24
type input "103"
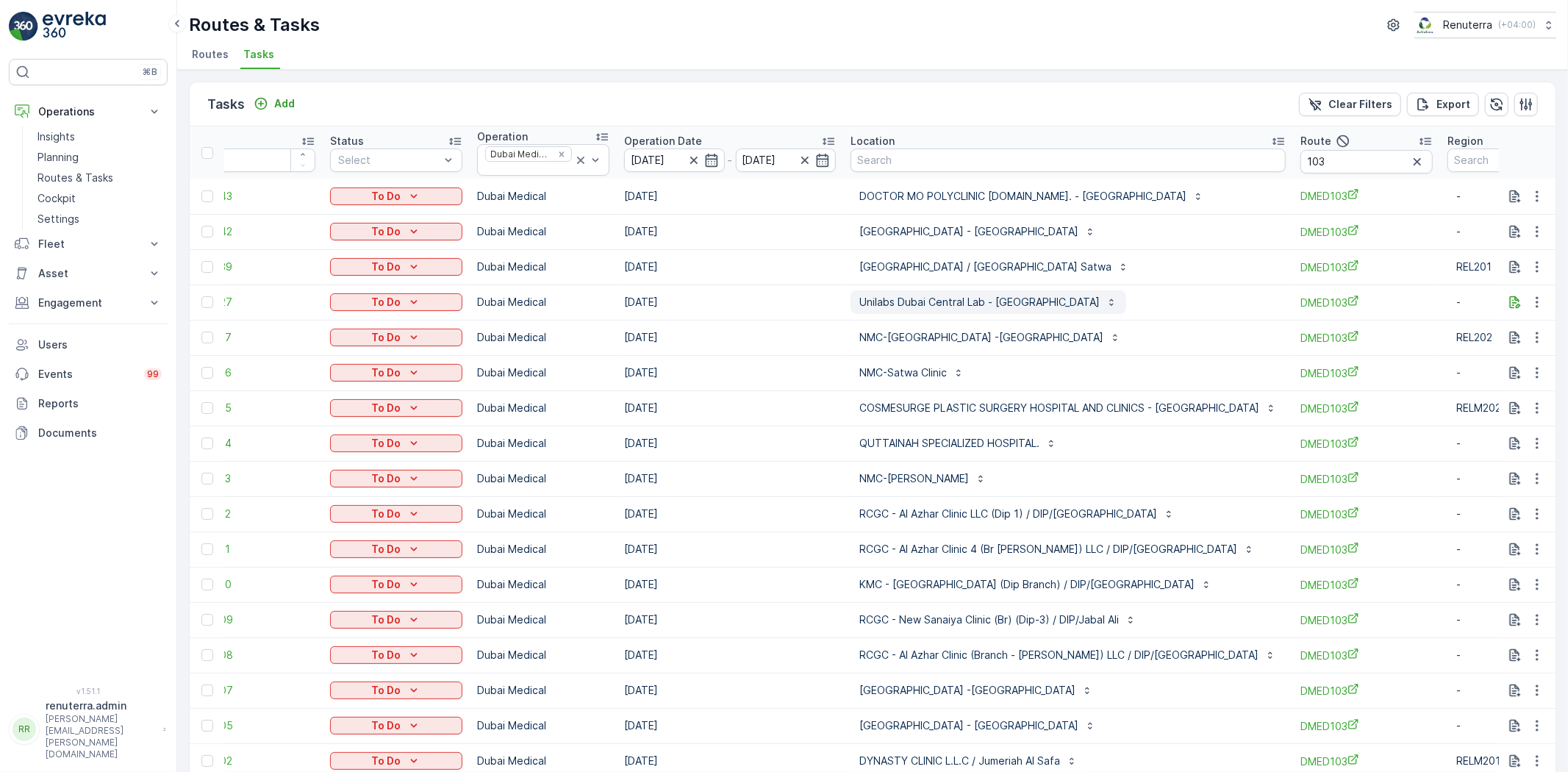
scroll to position [81, 0]
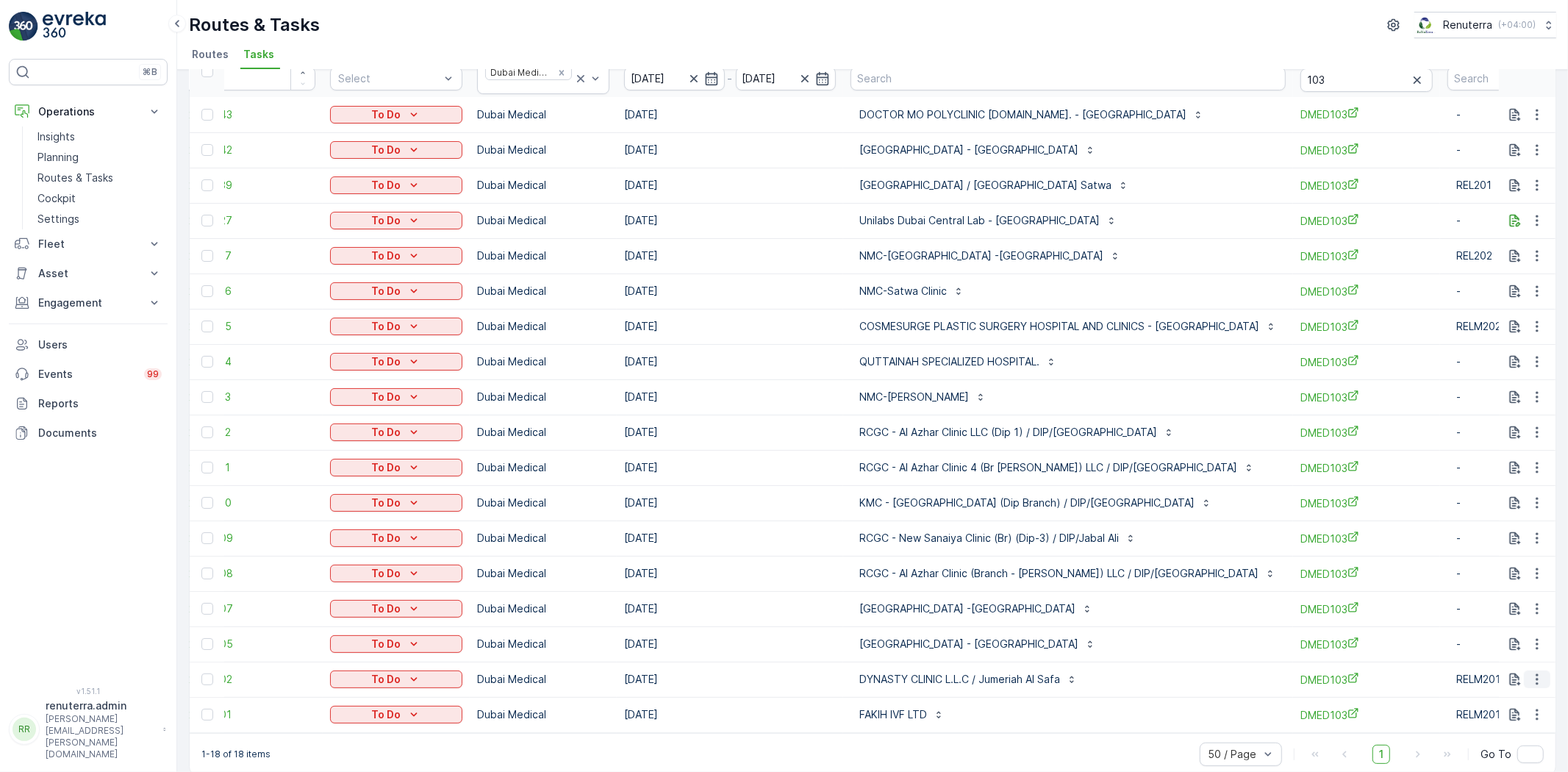
click at [1540, 676] on icon "button" at bounding box center [1537, 679] width 15 height 15
click at [1500, 603] on span "Change Route" at bounding box center [1499, 609] width 72 height 15
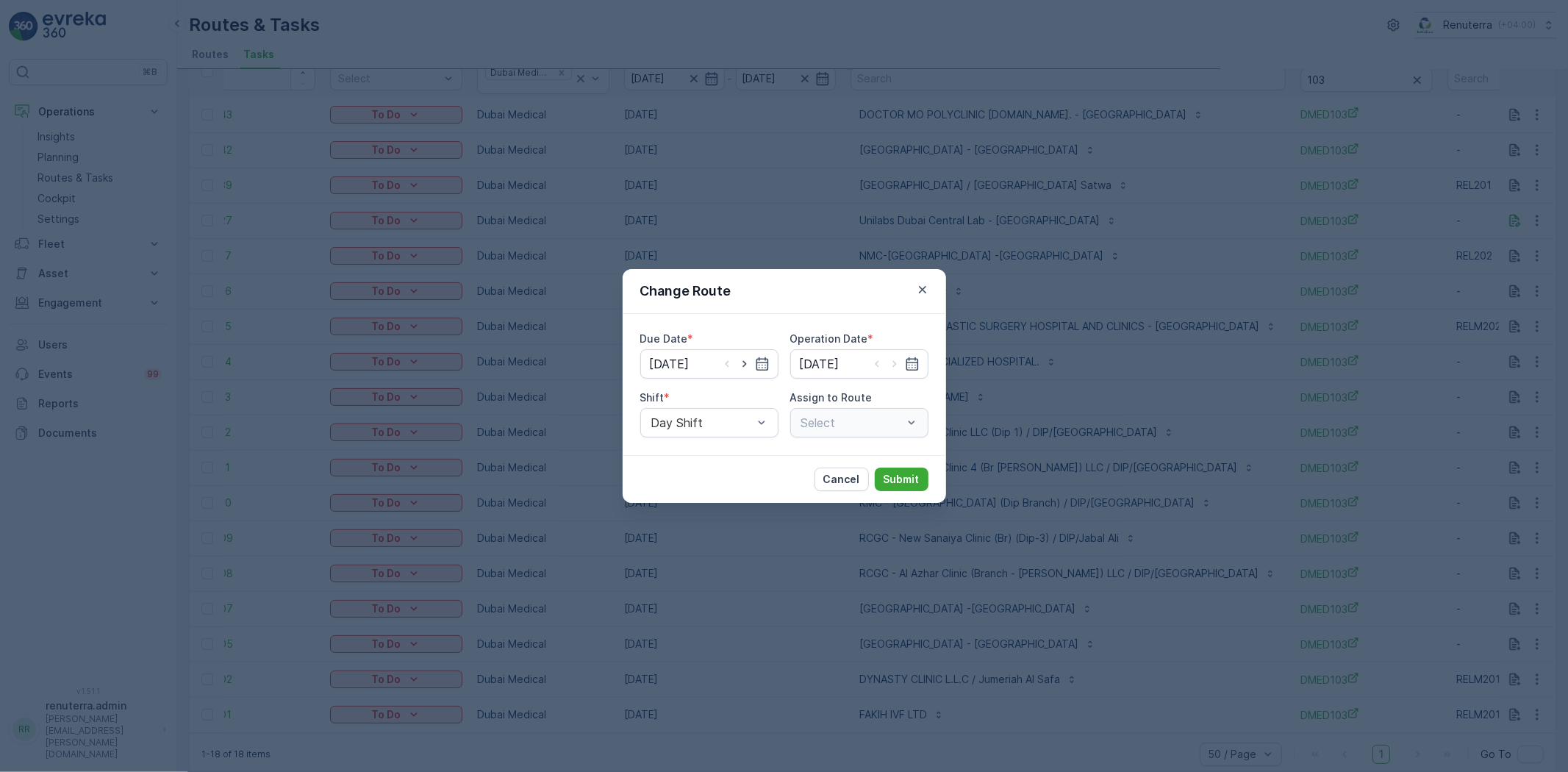
type input "[DATE]"
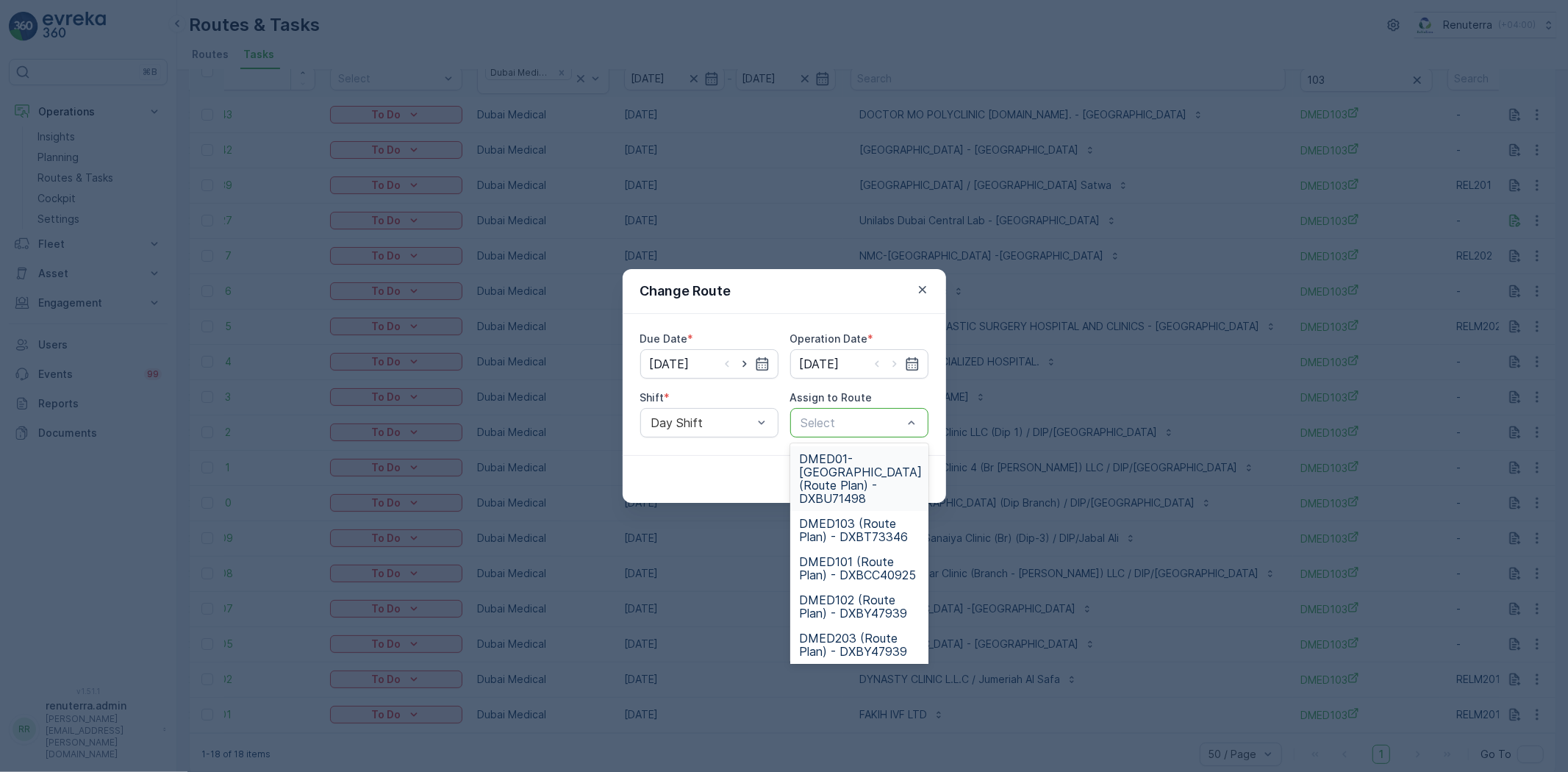
click at [883, 425] on div at bounding box center [852, 423] width 104 height 13
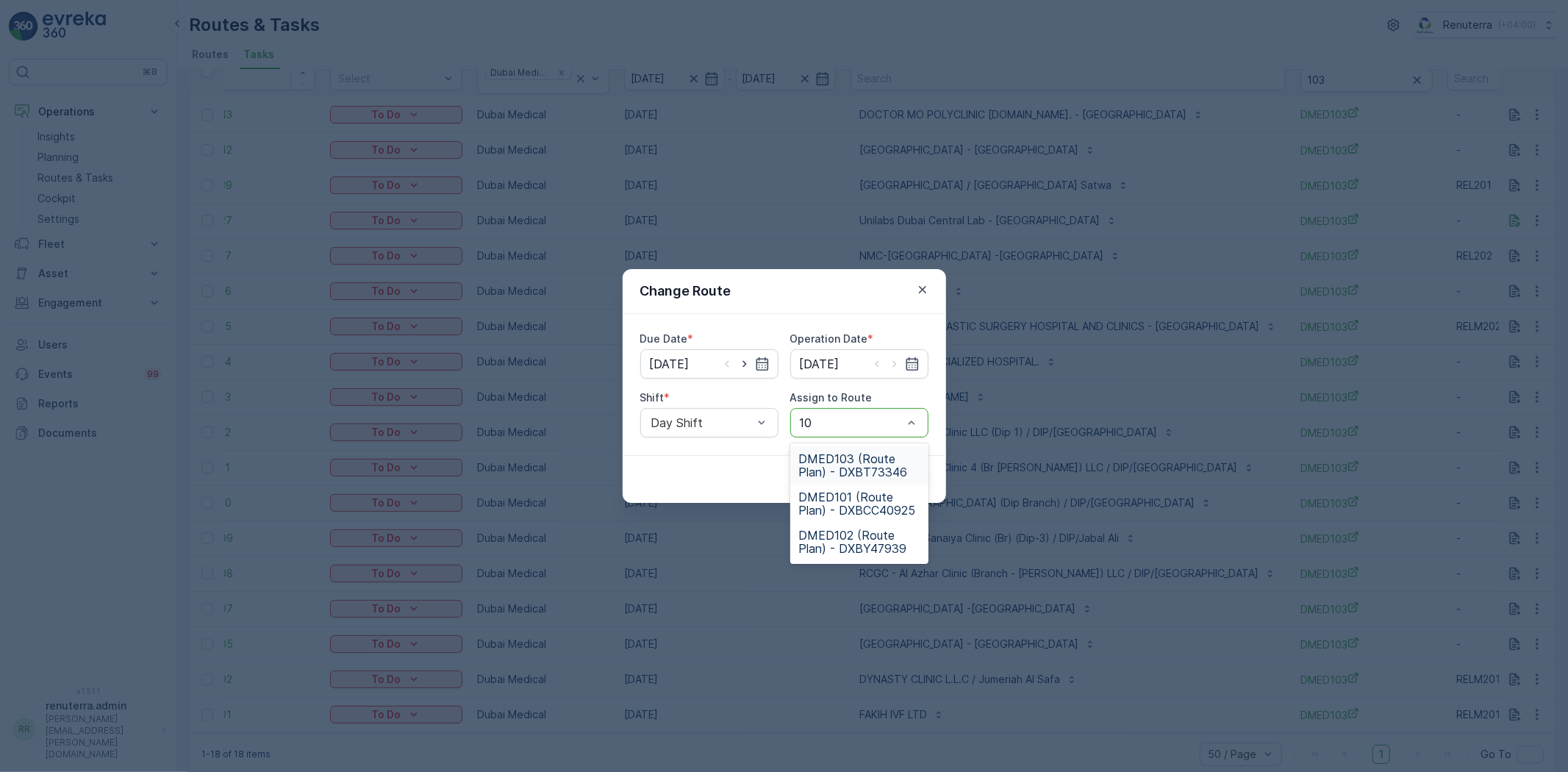
type input "101"
click at [878, 470] on span "DMED101 (Route Plan) - DXBCC40925" at bounding box center [859, 465] width 120 height 27
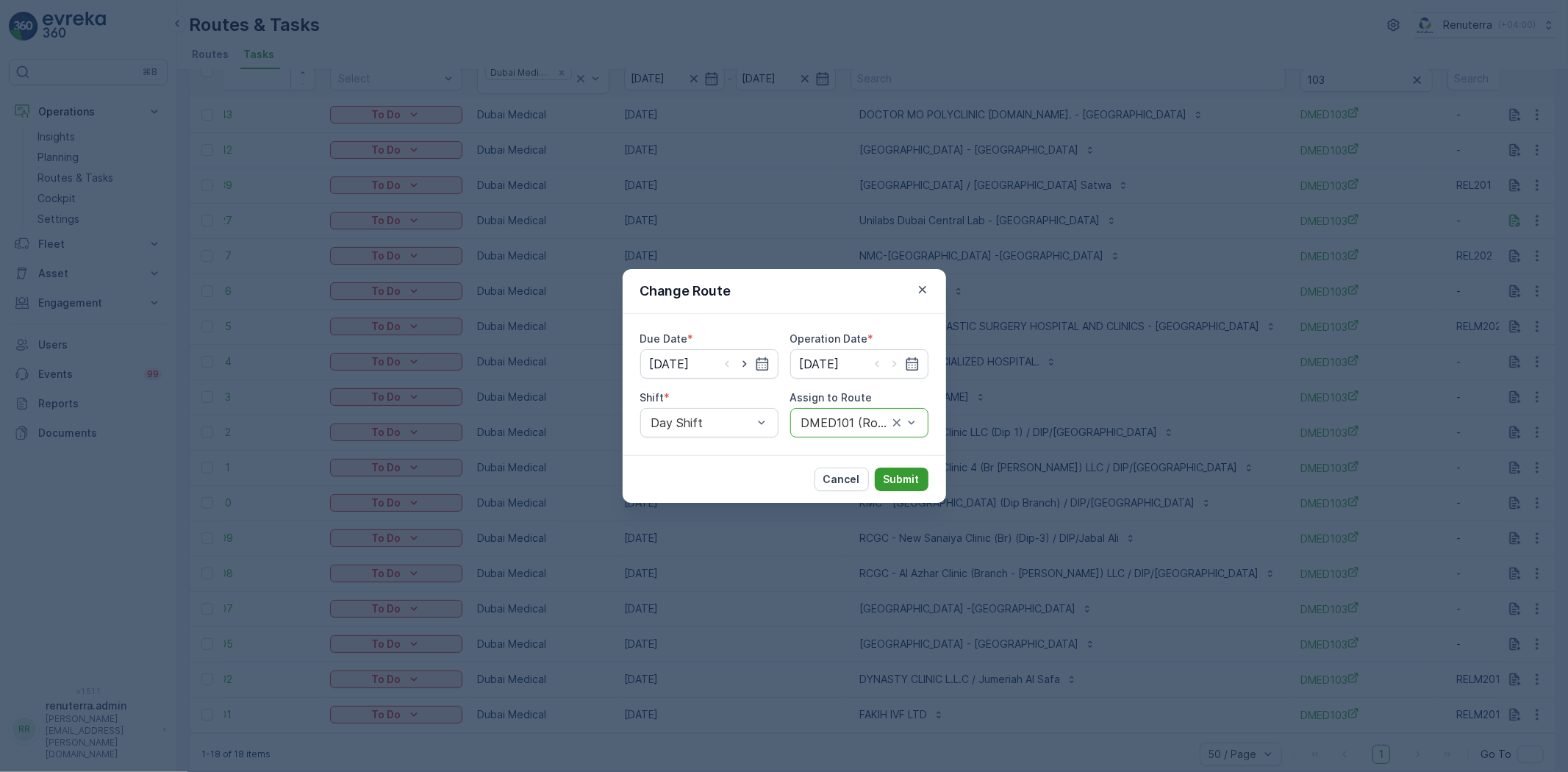
click at [907, 477] on p "Submit" at bounding box center [902, 479] width 36 height 15
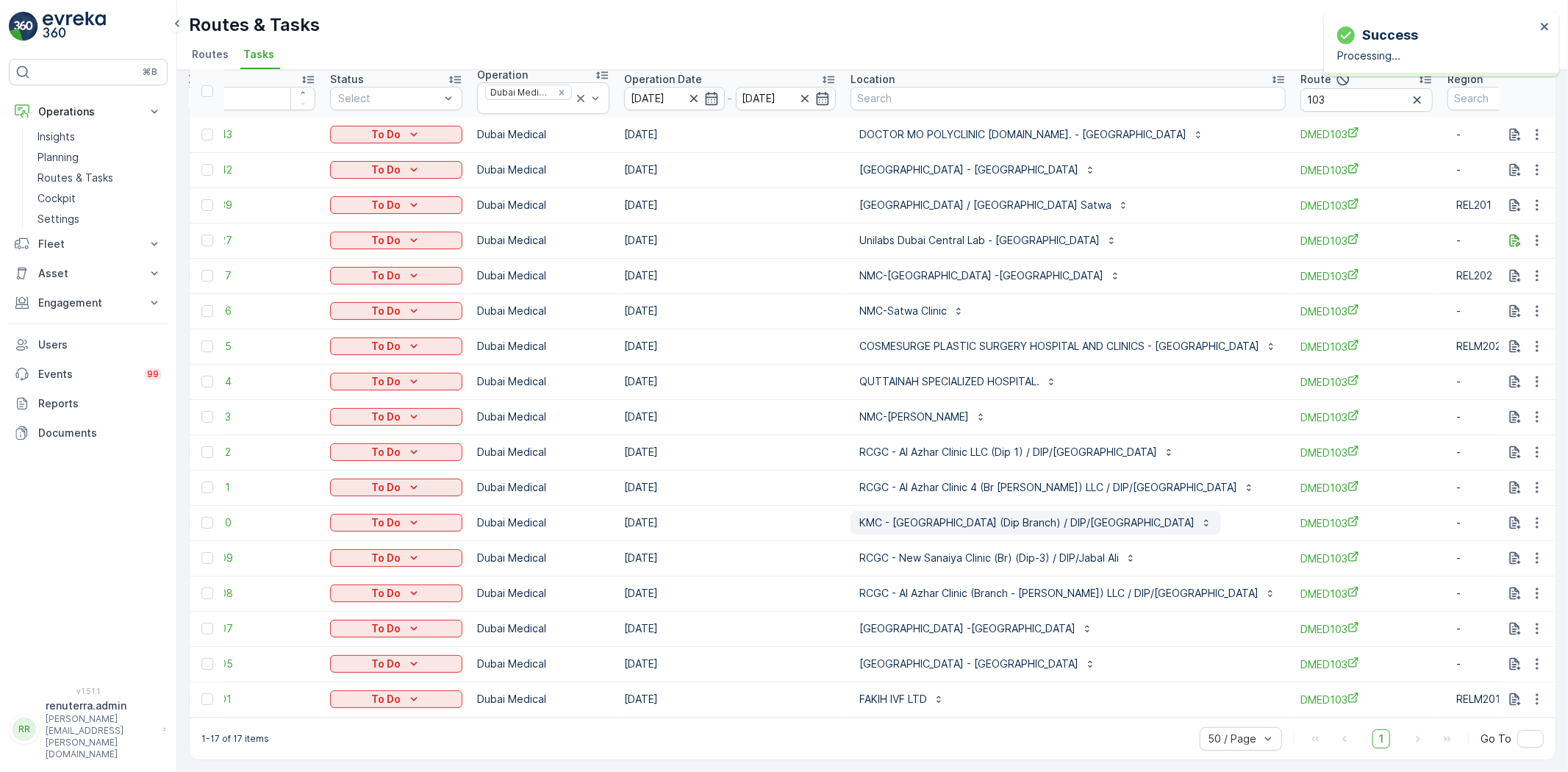
scroll to position [68, 0]
click at [1538, 622] on icon "button" at bounding box center [1537, 629] width 15 height 15
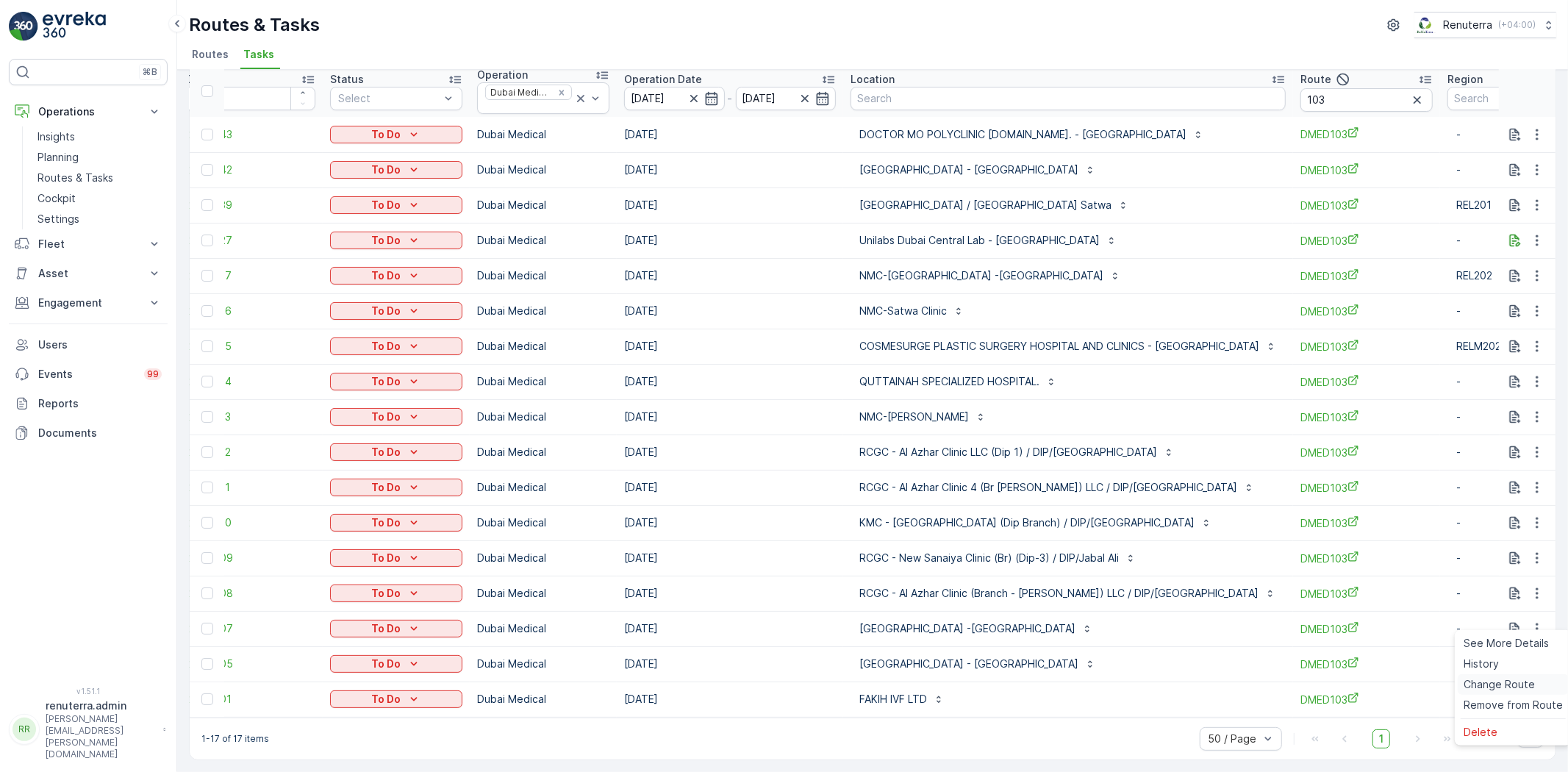
click at [1509, 677] on span "Change Route" at bounding box center [1499, 684] width 72 height 15
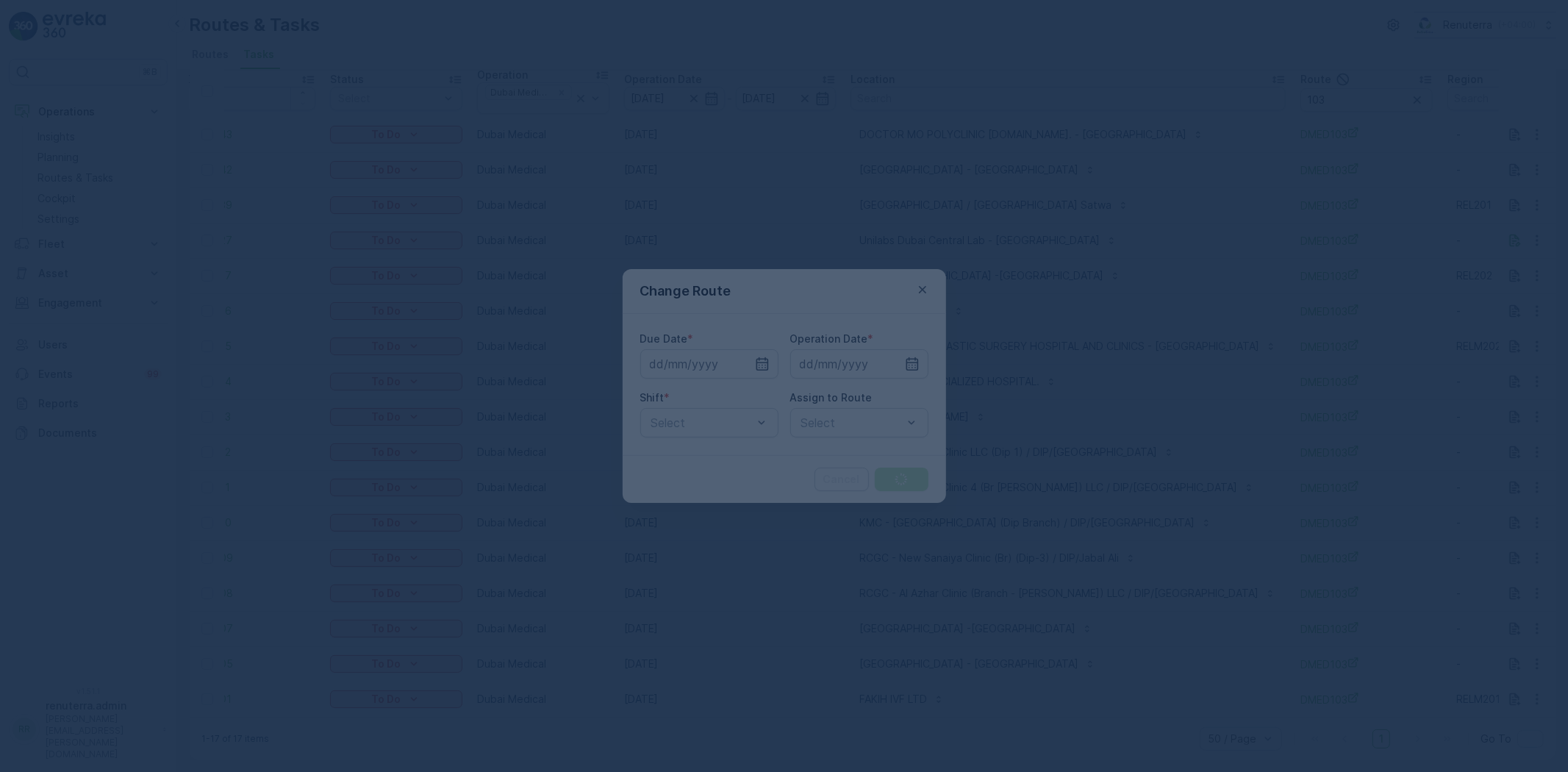
type input "[DATE]"
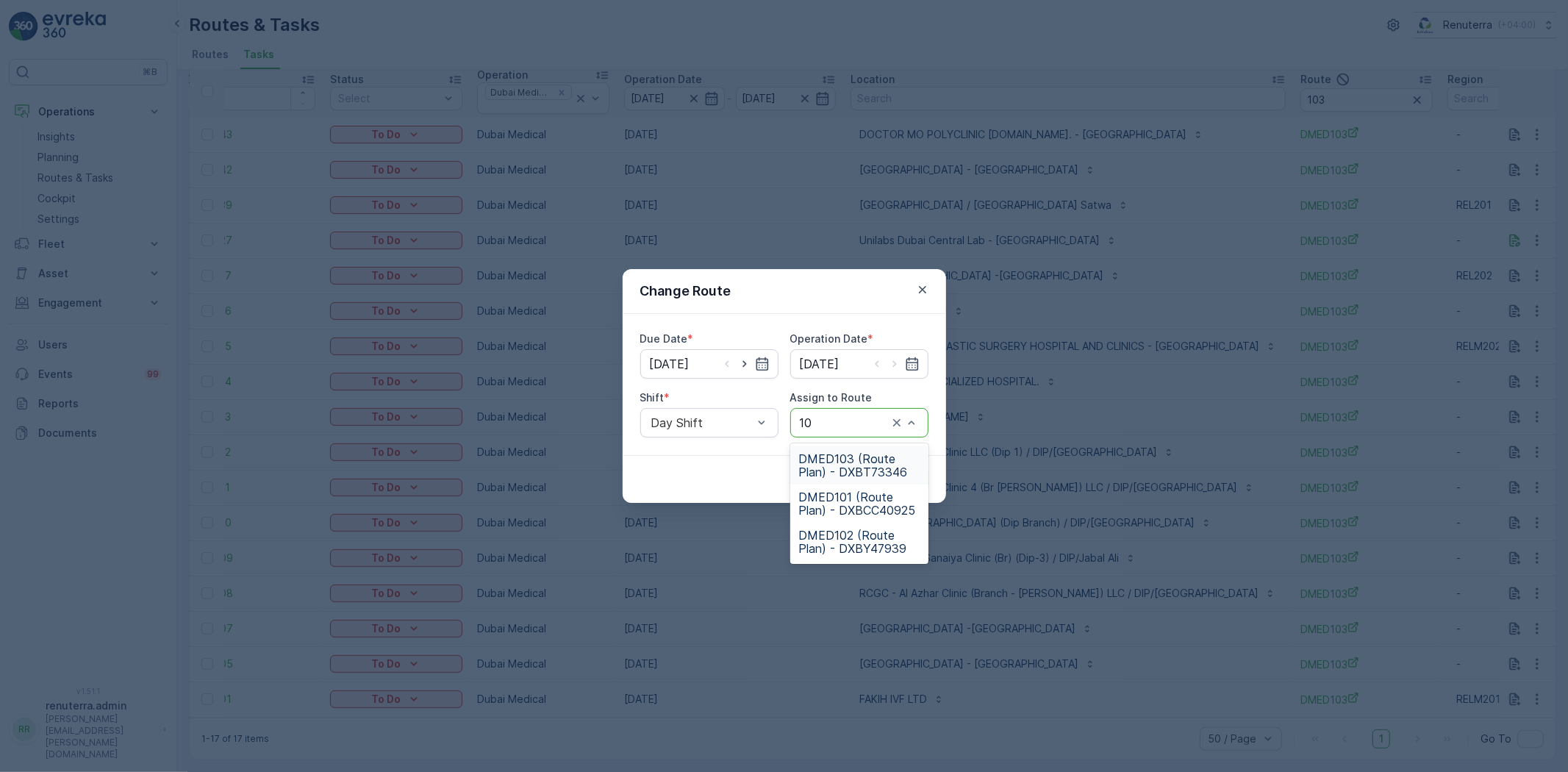
type input "102"
click at [849, 465] on span "DMED102 (Route Plan) - DXBY47939" at bounding box center [859, 465] width 120 height 27
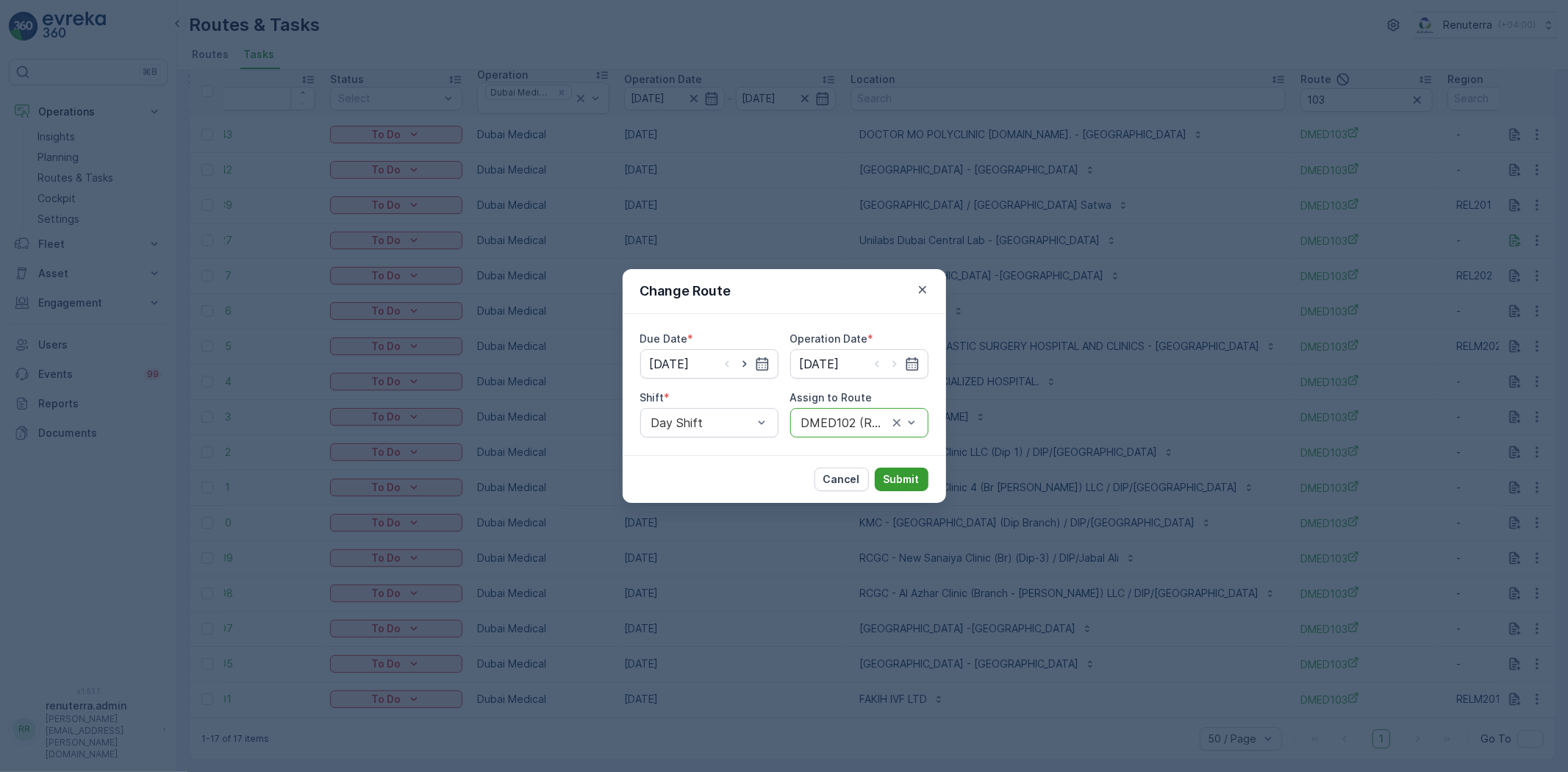
click at [894, 480] on p "Submit" at bounding box center [902, 479] width 36 height 15
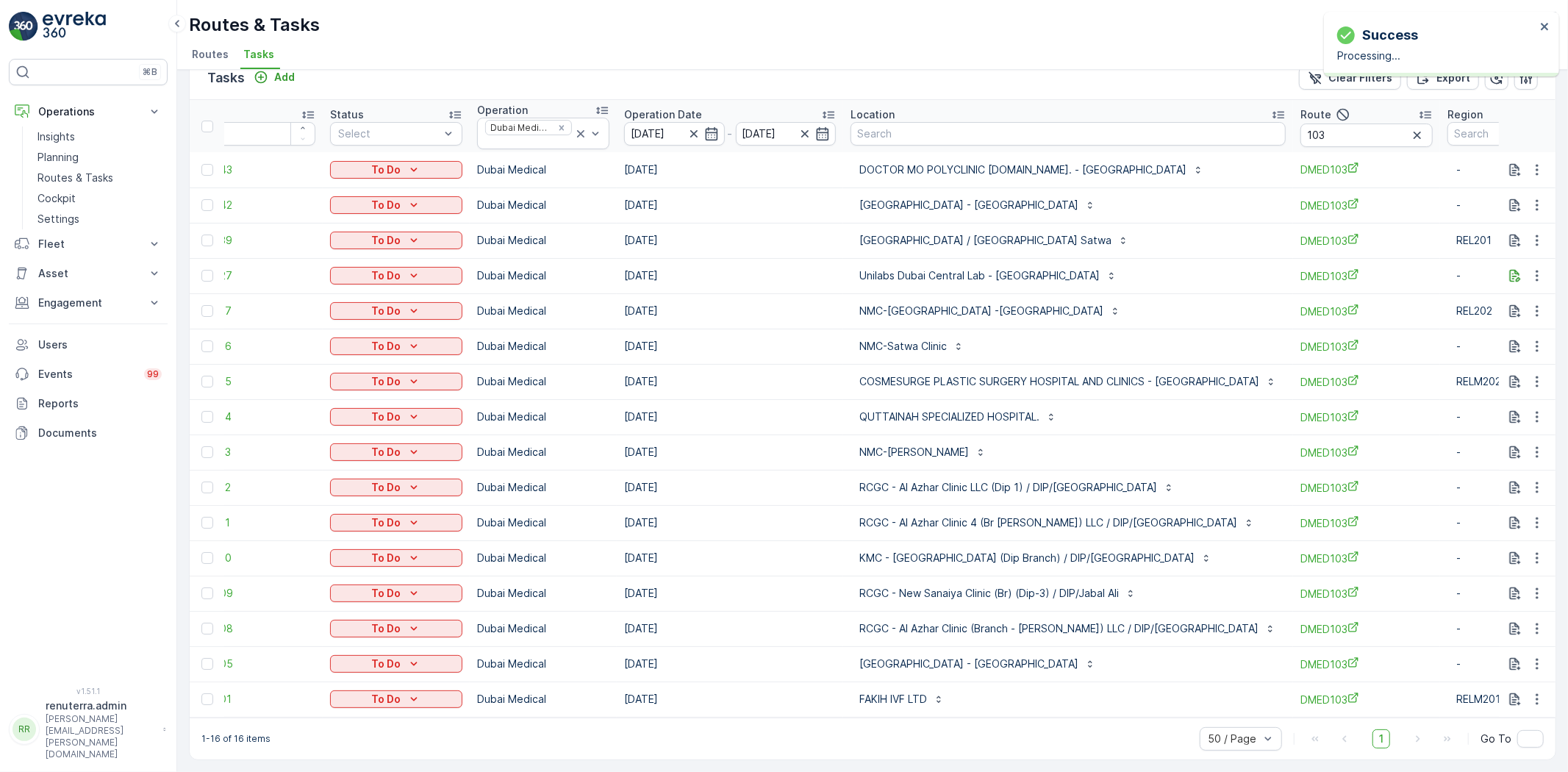
scroll to position [0, 93]
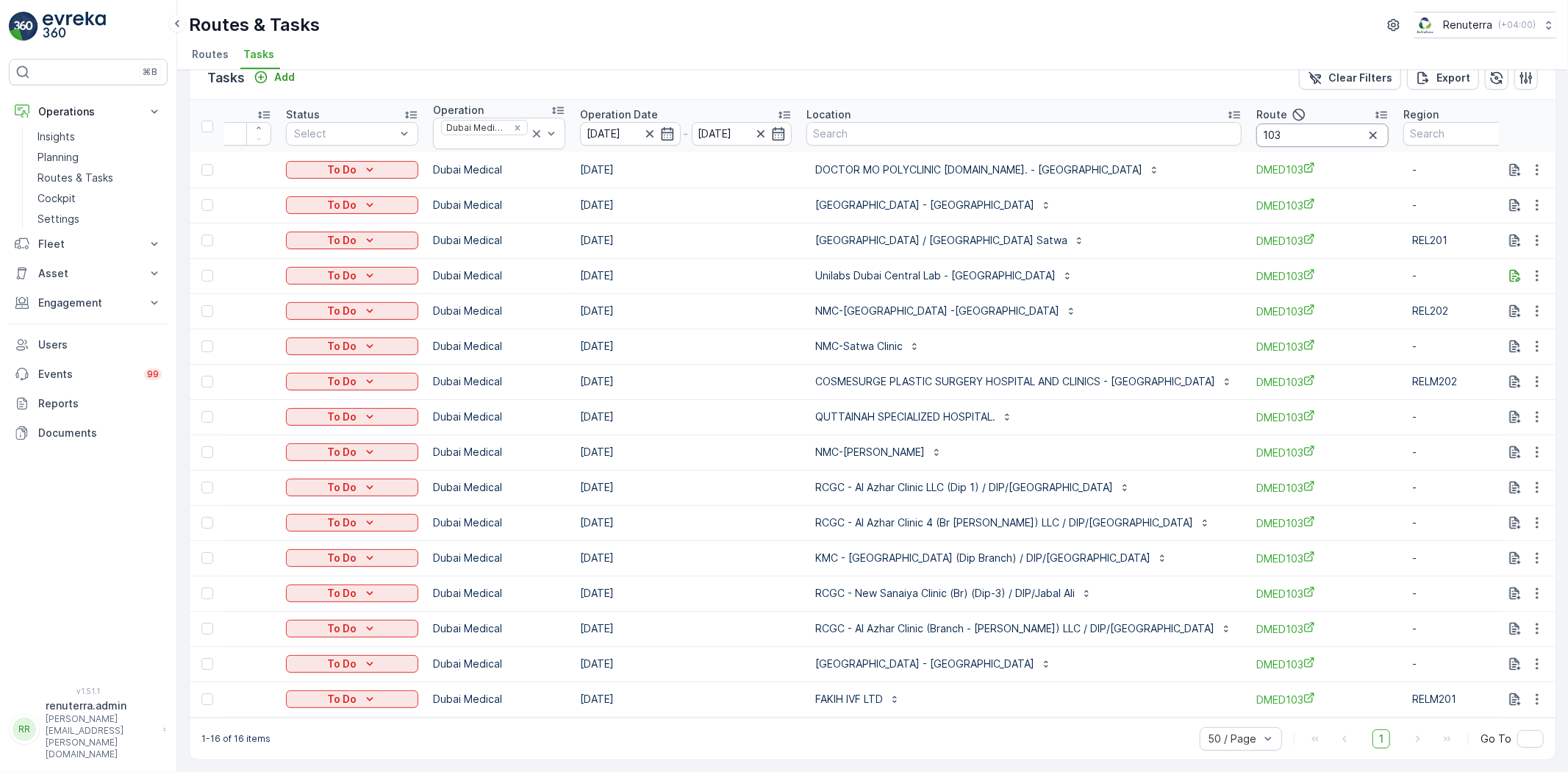
click at [1268, 136] on input "103" at bounding box center [1322, 135] width 133 height 24
type input "101"
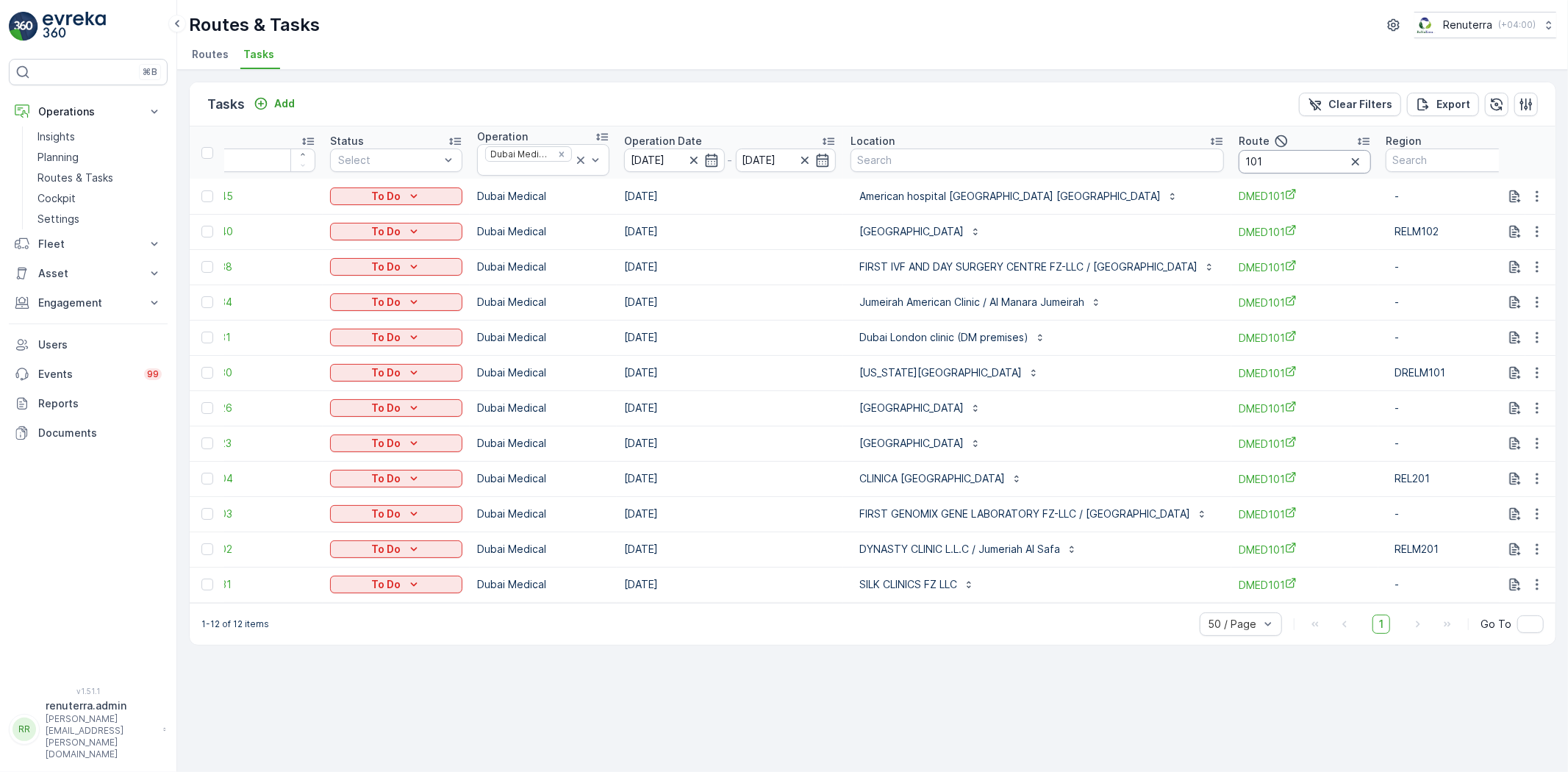
click at [1308, 168] on input "101" at bounding box center [1305, 162] width 133 height 24
type input "102"
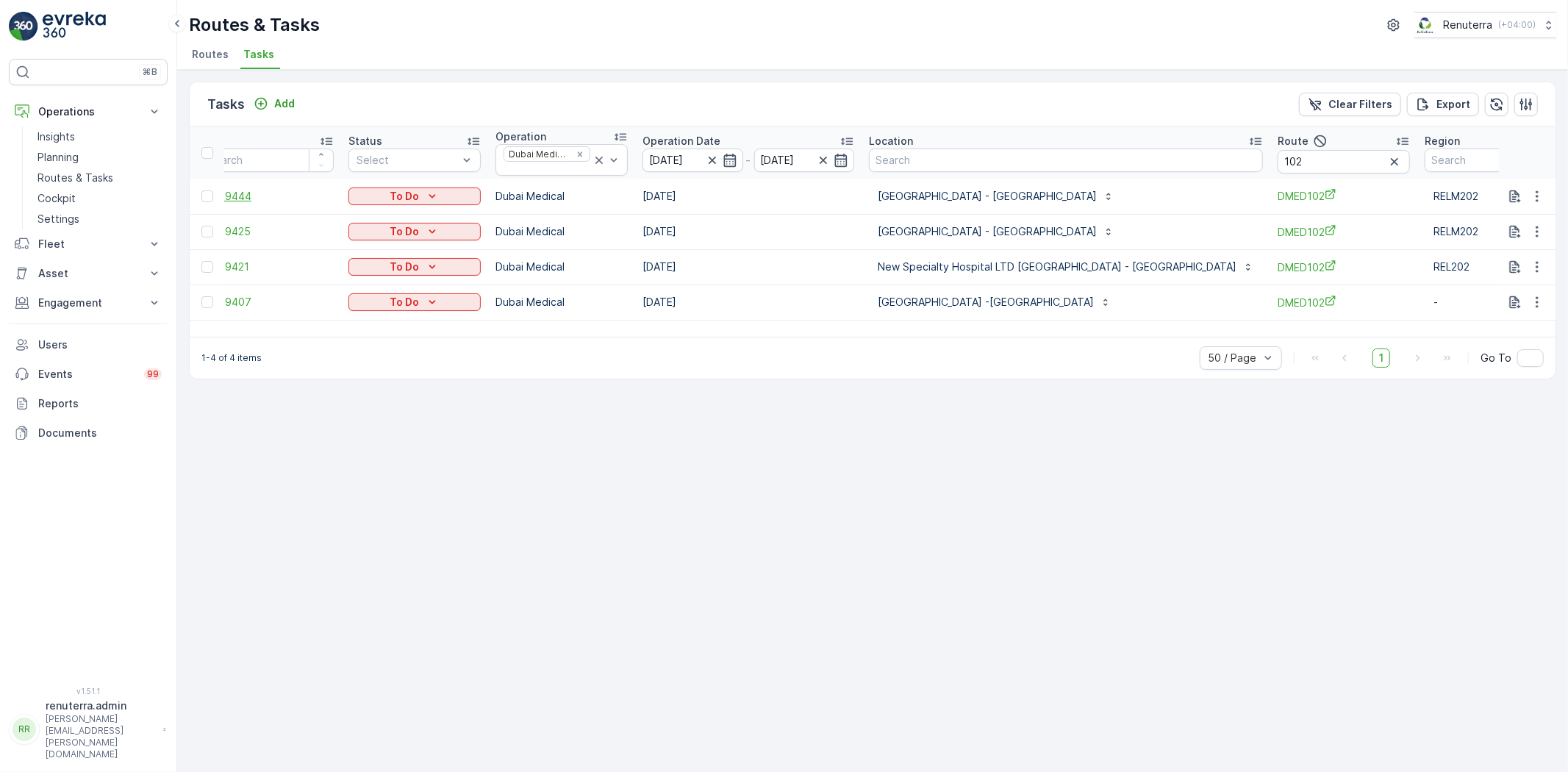
scroll to position [0, 29]
click at [581, 152] on icon "Remove Dubai Medical" at bounding box center [581, 154] width 5 height 5
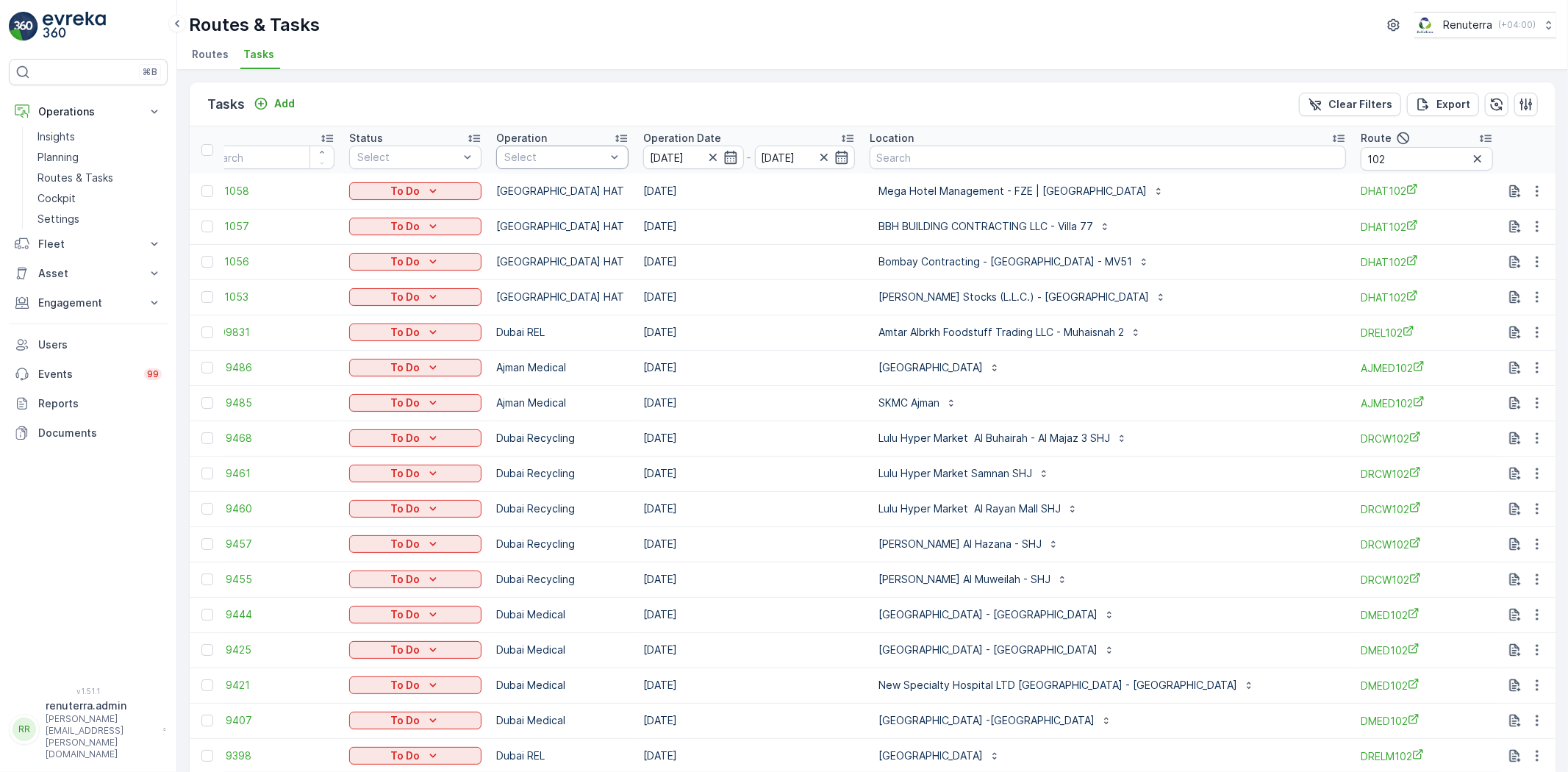
click at [553, 146] on div "Select" at bounding box center [562, 157] width 133 height 24
click at [552, 348] on div "Dubai REL" at bounding box center [562, 341] width 133 height 27
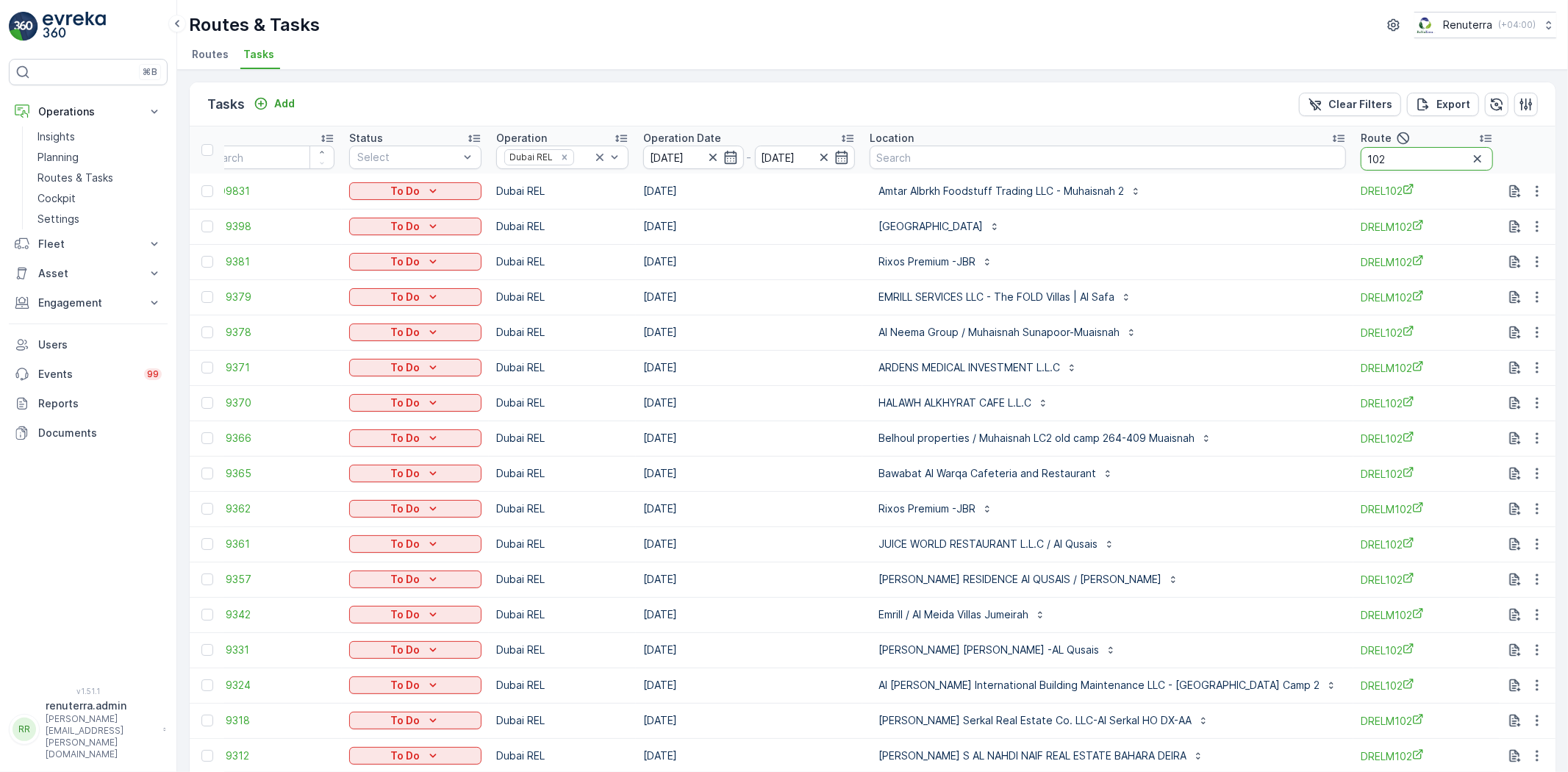
click at [1414, 158] on input "102" at bounding box center [1427, 158] width 133 height 24
type input "drelm102"
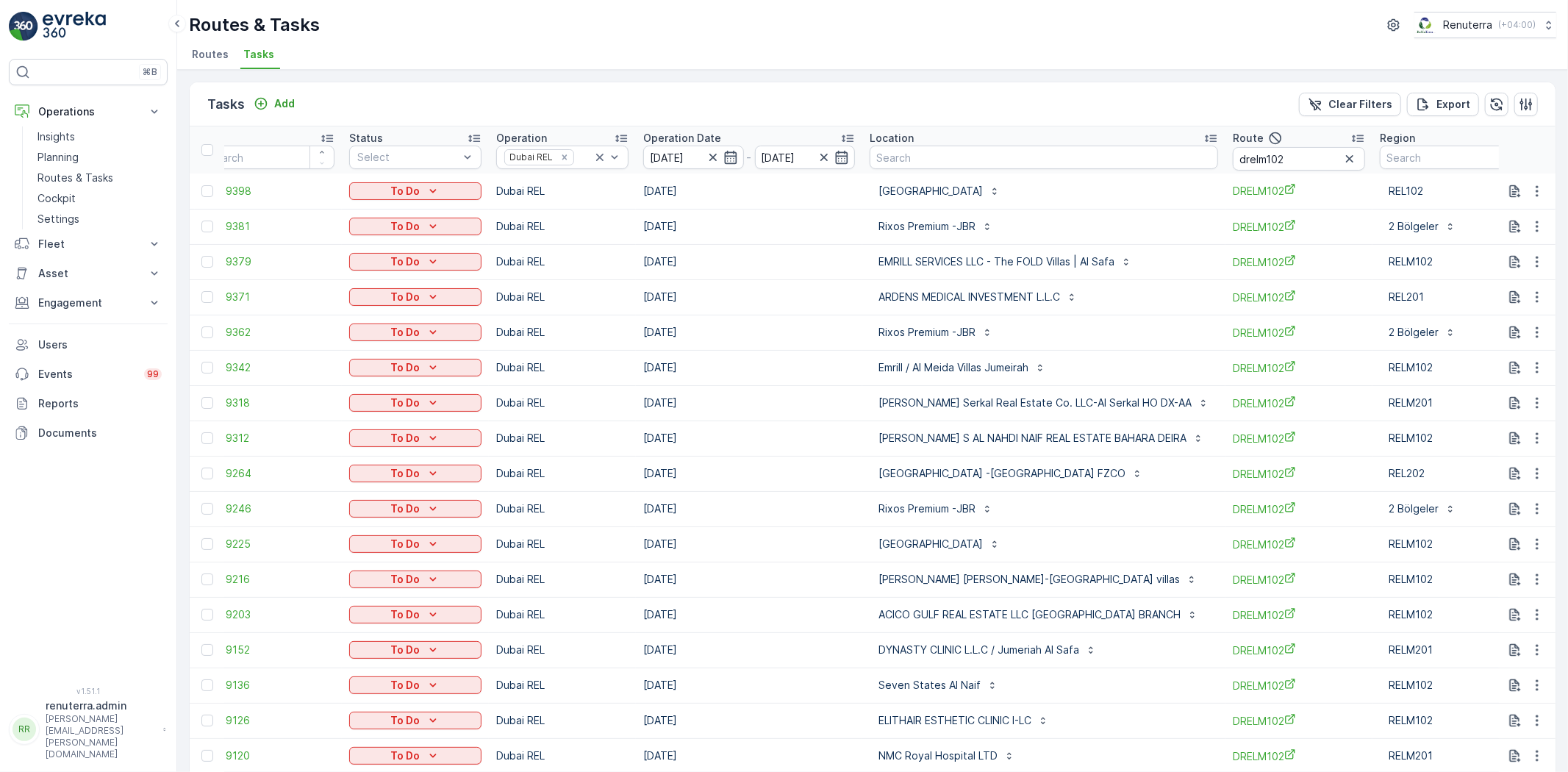
drag, startPoint x: 208, startPoint y: 191, endPoint x: 209, endPoint y: 204, distance: 13.0
click at [208, 191] on div at bounding box center [207, 191] width 11 height 11
click at [202, 186] on input "checkbox" at bounding box center [202, 186] width 0 height 0
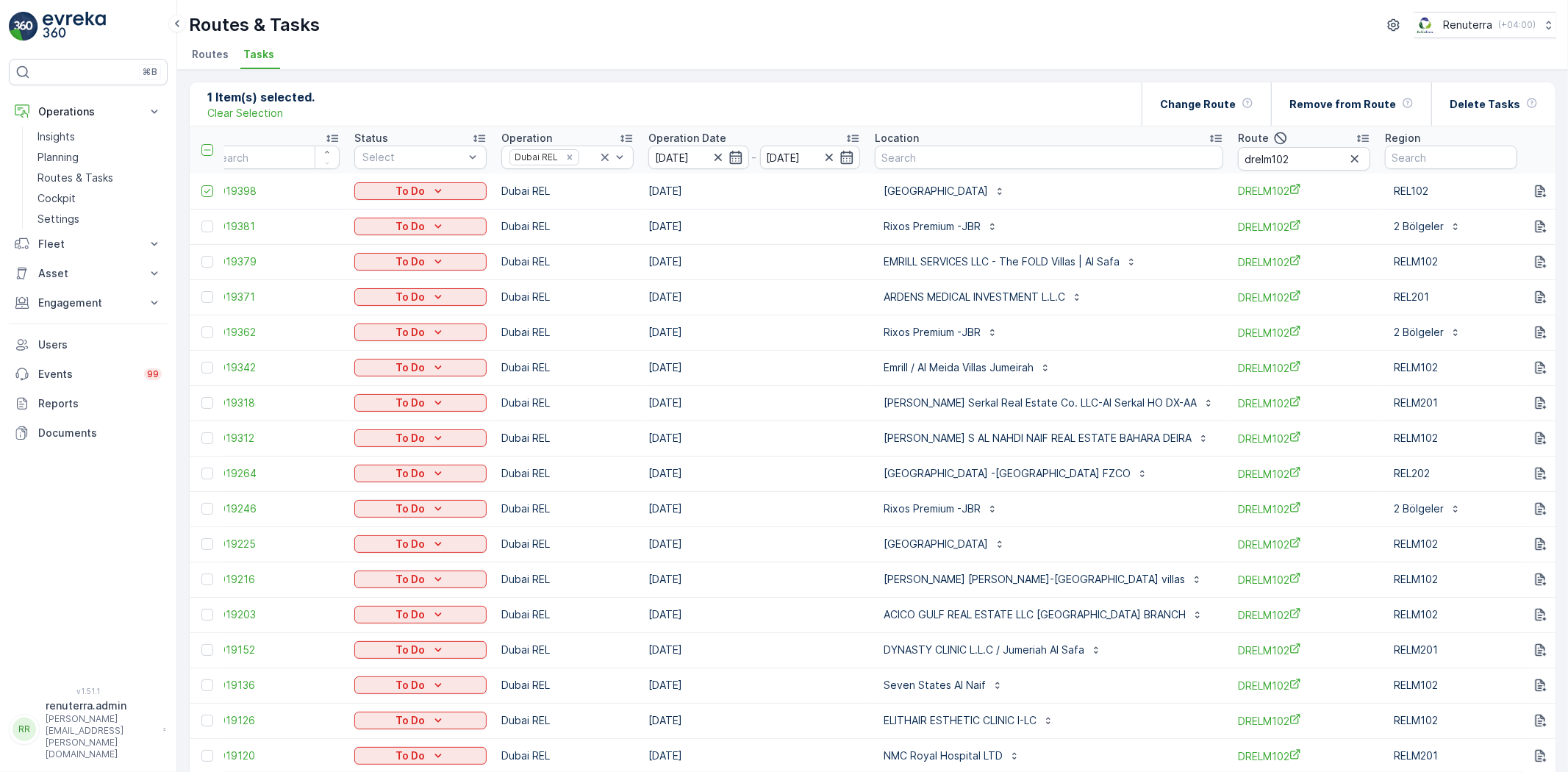
click at [200, 225] on td at bounding box center [207, 226] width 34 height 35
click at [209, 222] on div at bounding box center [207, 225] width 11 height 11
click at [202, 220] on input "checkbox" at bounding box center [202, 220] width 0 height 0
click at [203, 298] on div at bounding box center [207, 296] width 11 height 11
click at [202, 291] on input "checkbox" at bounding box center [202, 291] width 0 height 0
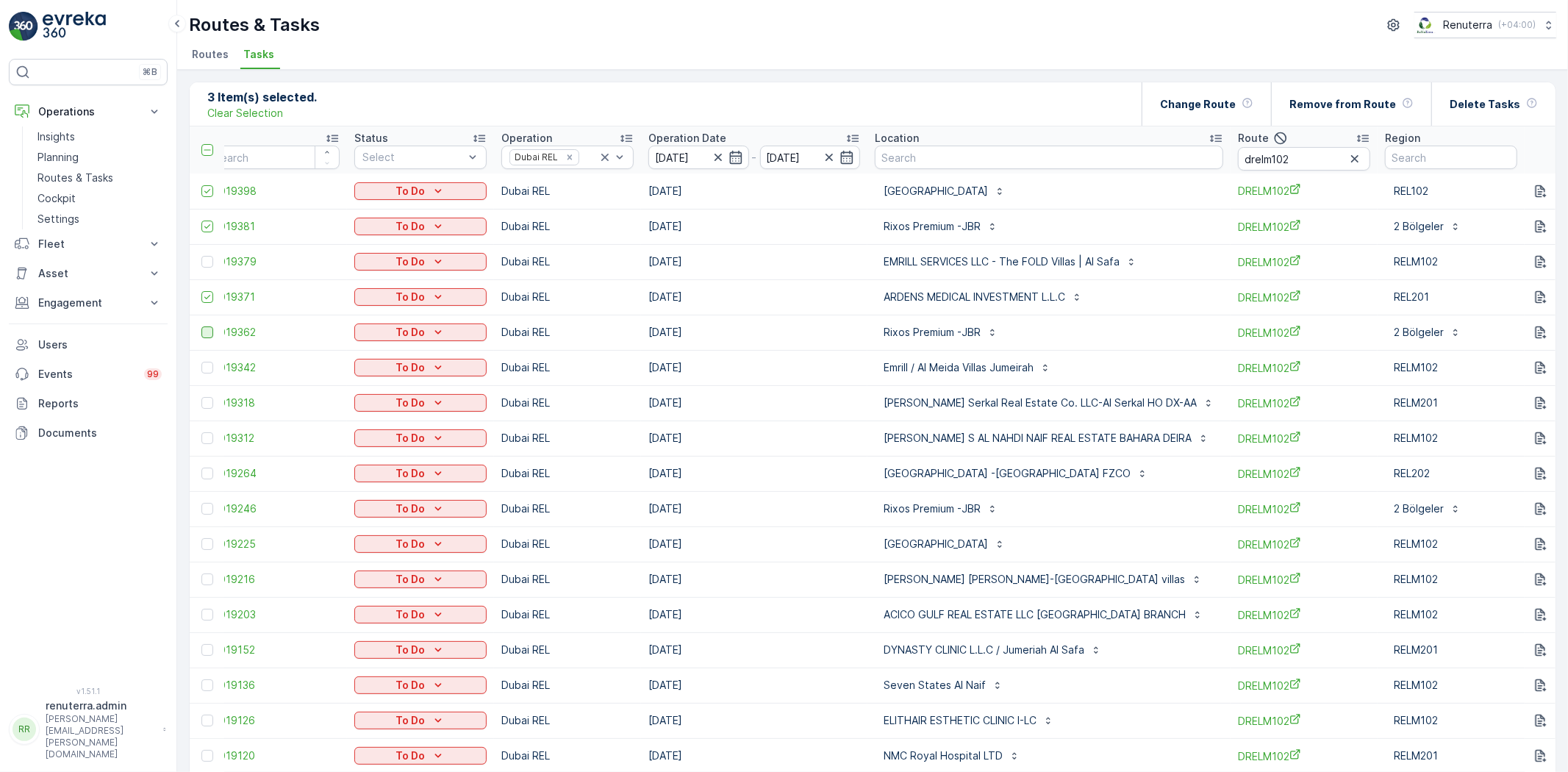
click at [204, 328] on div at bounding box center [207, 332] width 11 height 11
click at [202, 326] on input "checkbox" at bounding box center [202, 326] width 0 height 0
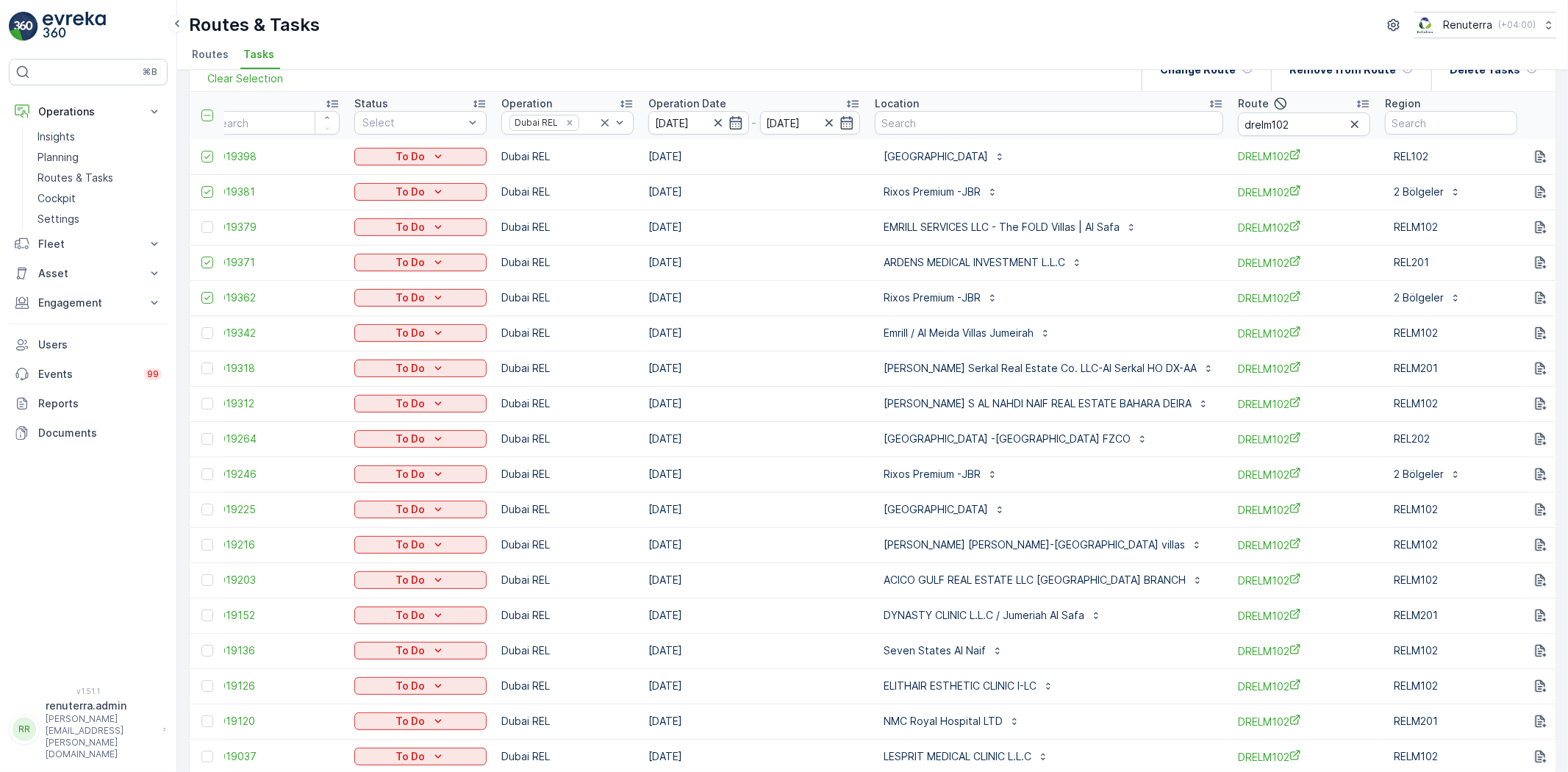
scroll to position [81, 0]
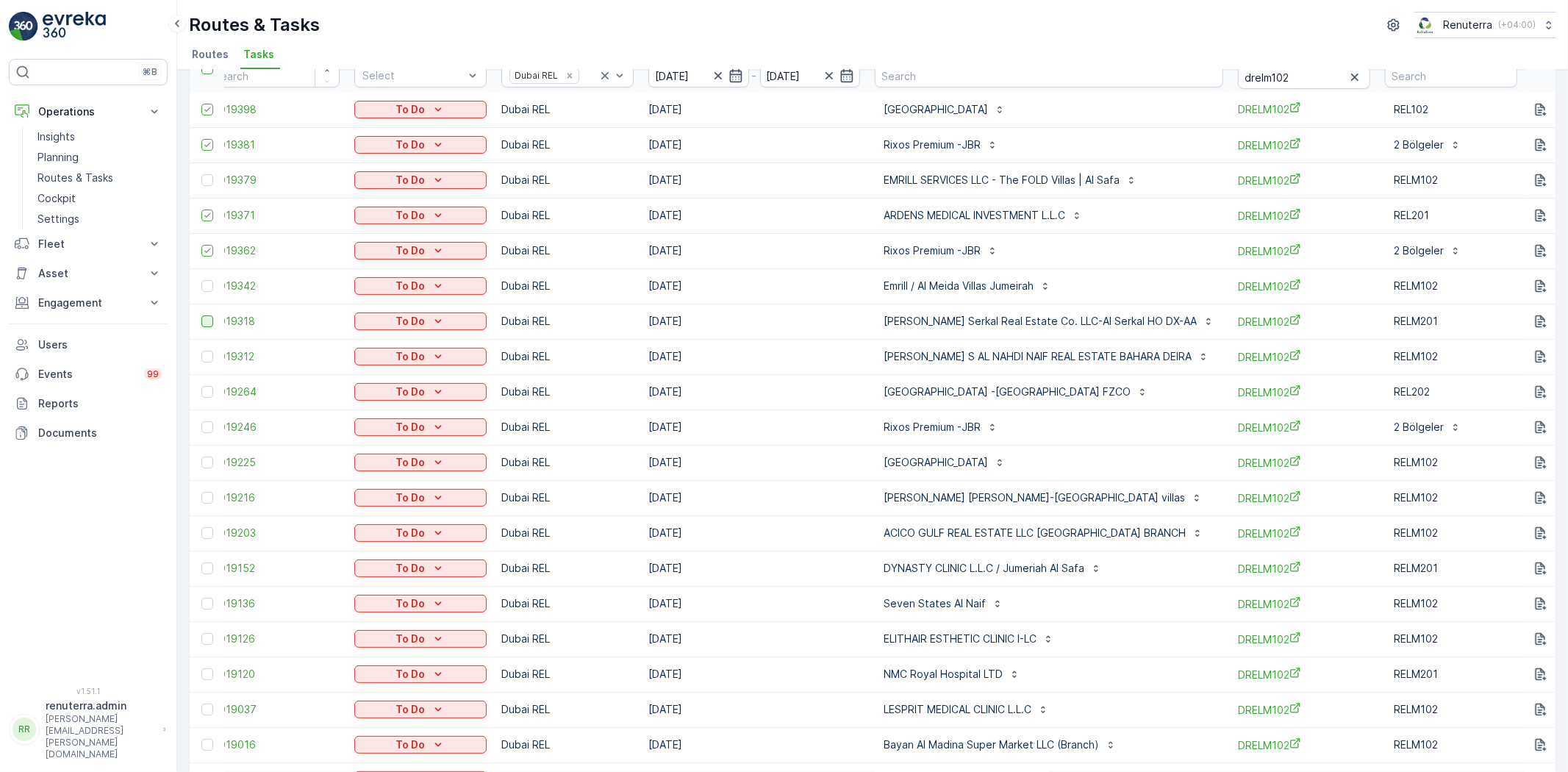
click at [203, 317] on div at bounding box center [207, 321] width 11 height 11
click at [202, 316] on input "checkbox" at bounding box center [202, 316] width 0 height 0
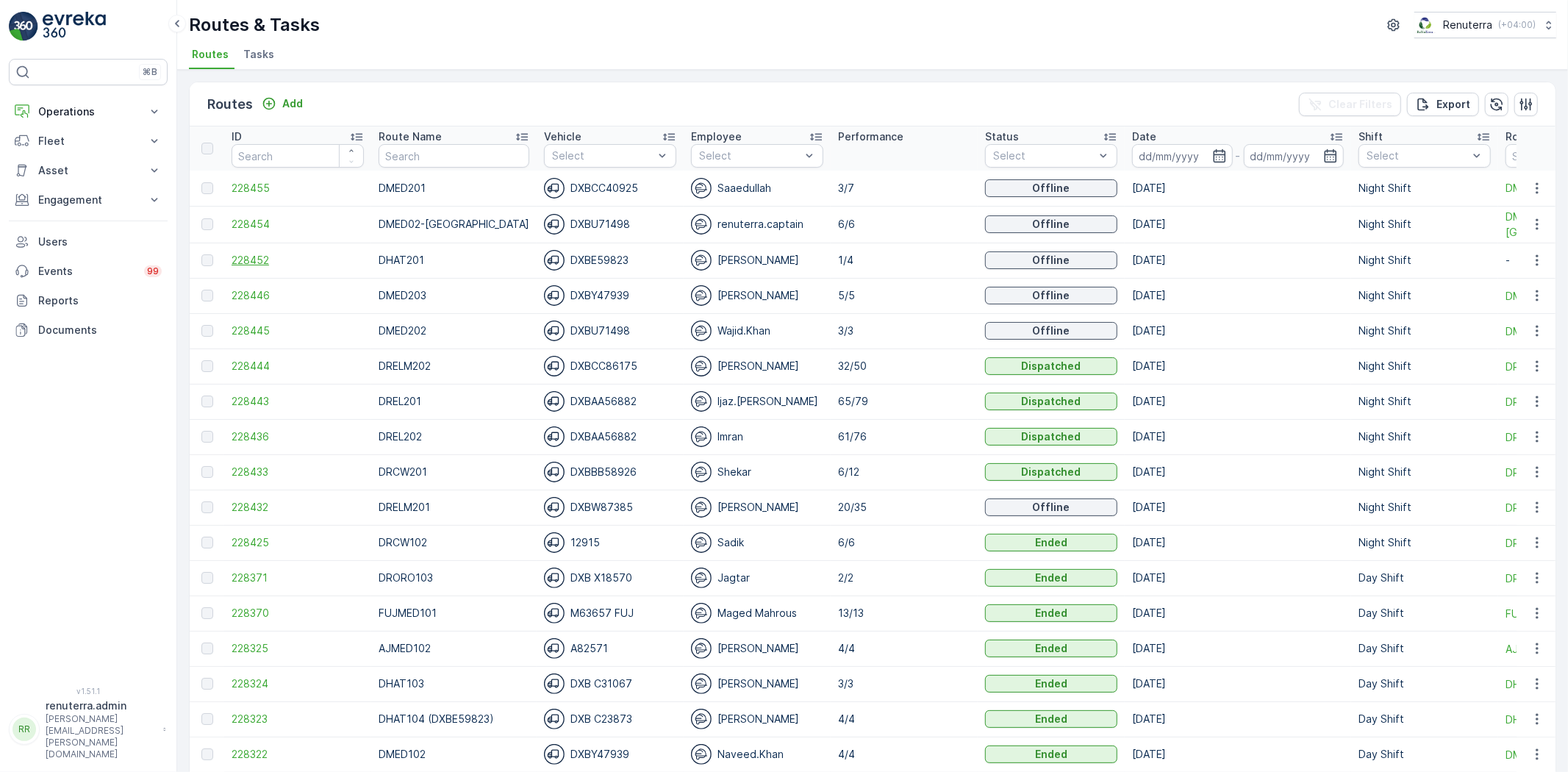
click at [247, 261] on span "228452" at bounding box center [298, 260] width 133 height 15
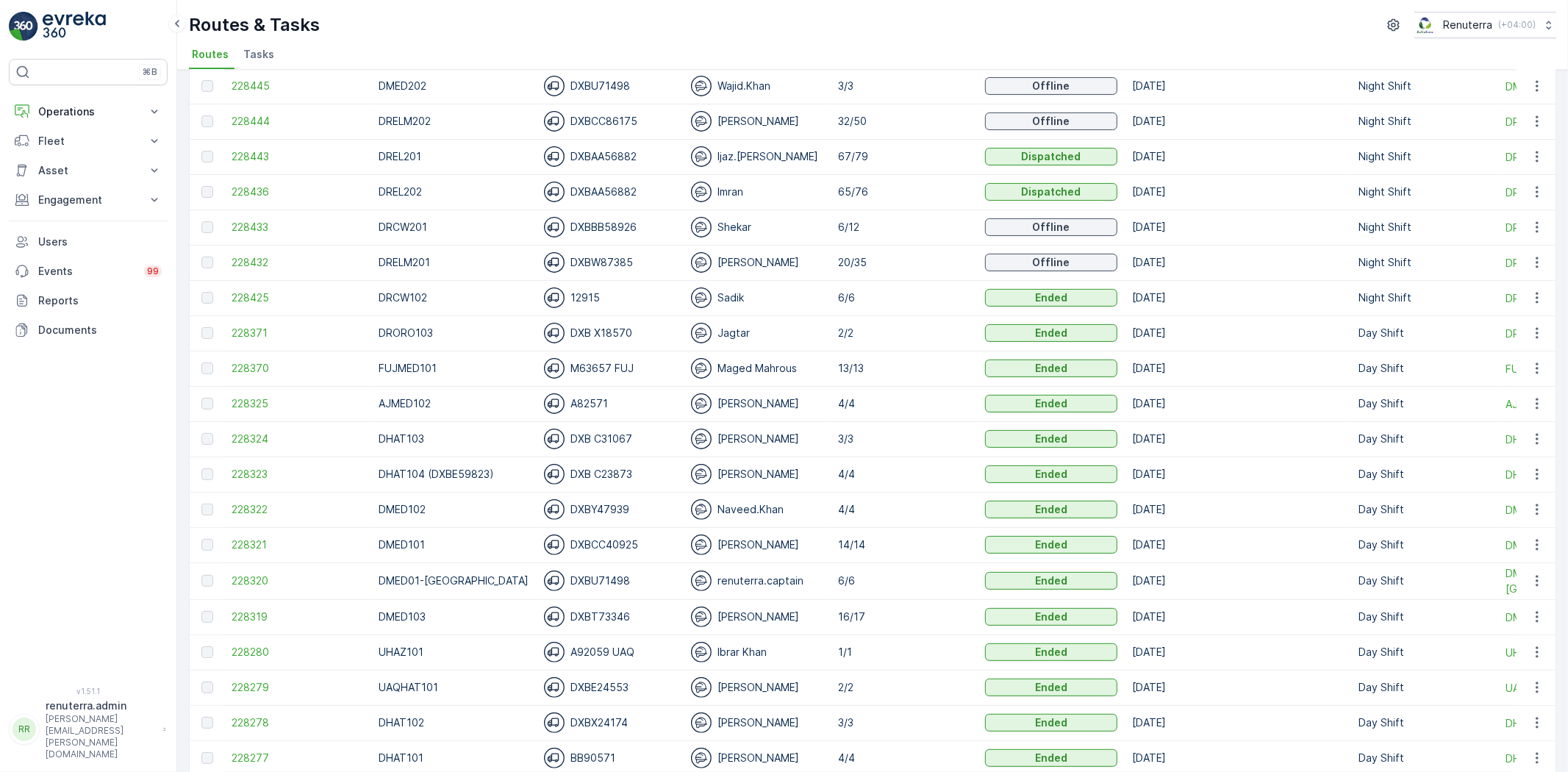
scroll to position [164, 0]
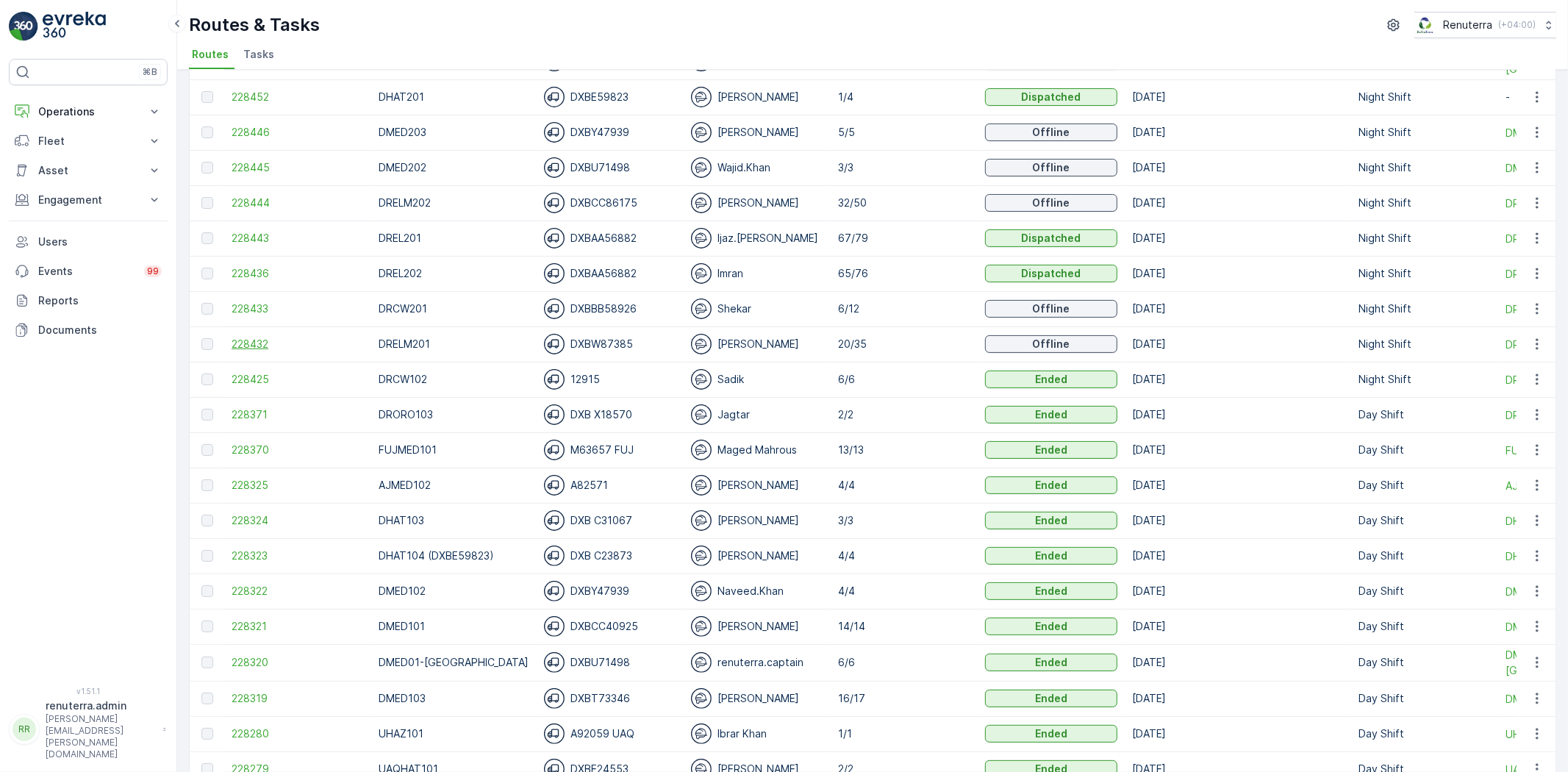
click at [247, 346] on span "228432" at bounding box center [298, 344] width 133 height 15
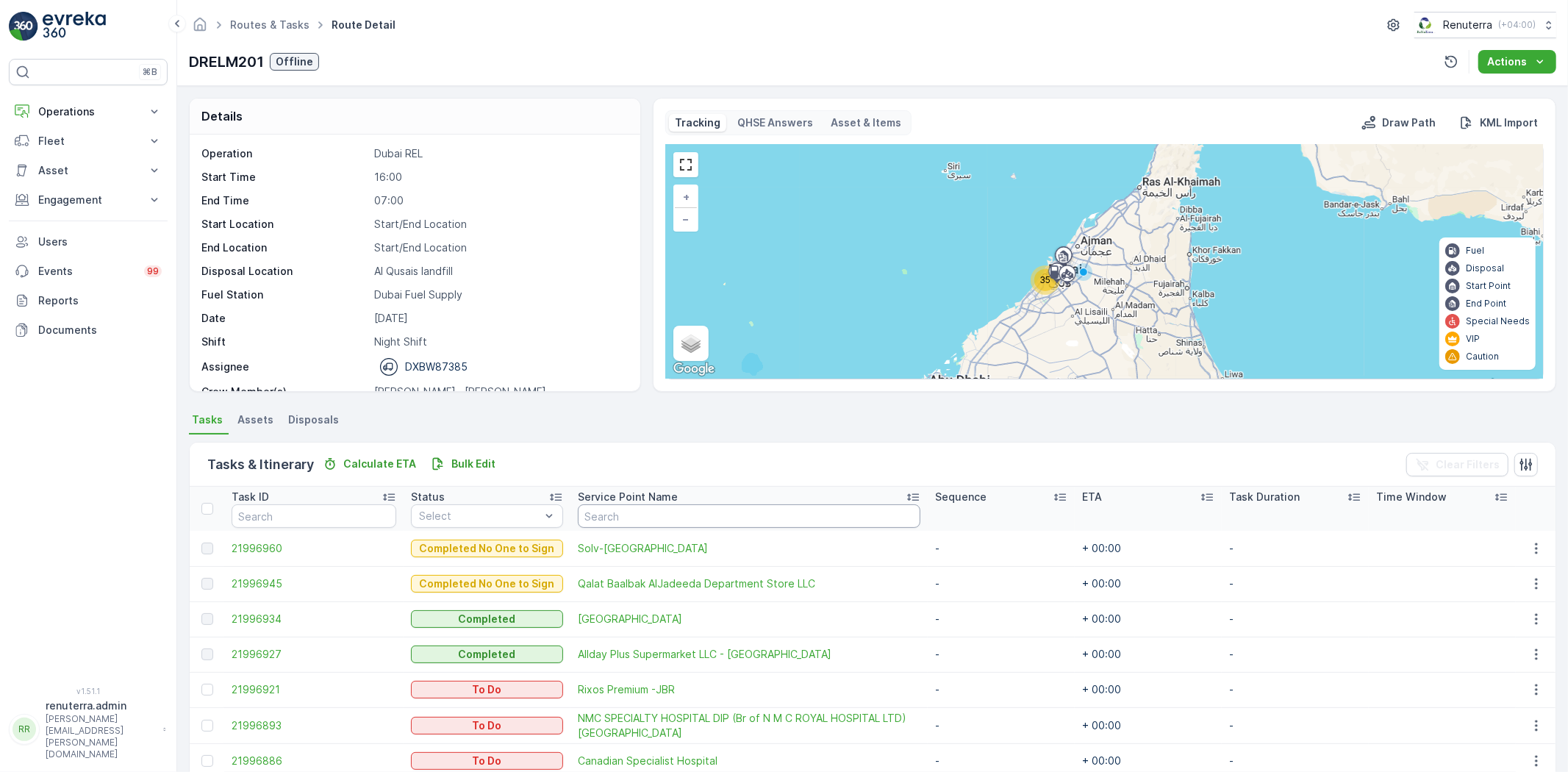
click at [600, 517] on input "text" at bounding box center [750, 516] width 343 height 24
paste input "Naseer Bin Abdullatif"
type input "Naseer Bin Abdullatif"
